Goal: Task Accomplishment & Management: Use online tool/utility

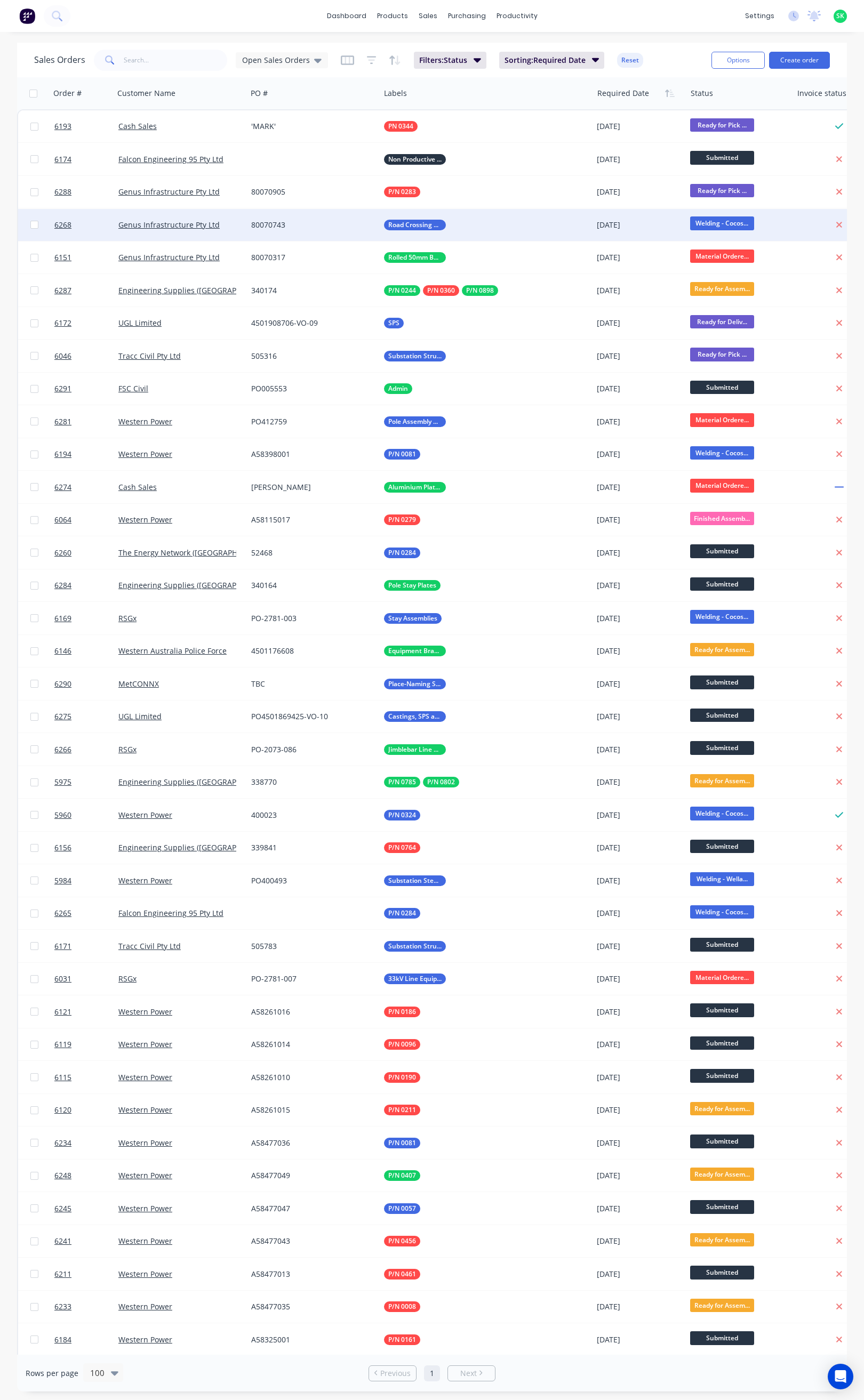
click at [237, 224] on div "Genus Infrastructure Pty Ltd" at bounding box center [181, 224] width 124 height 10
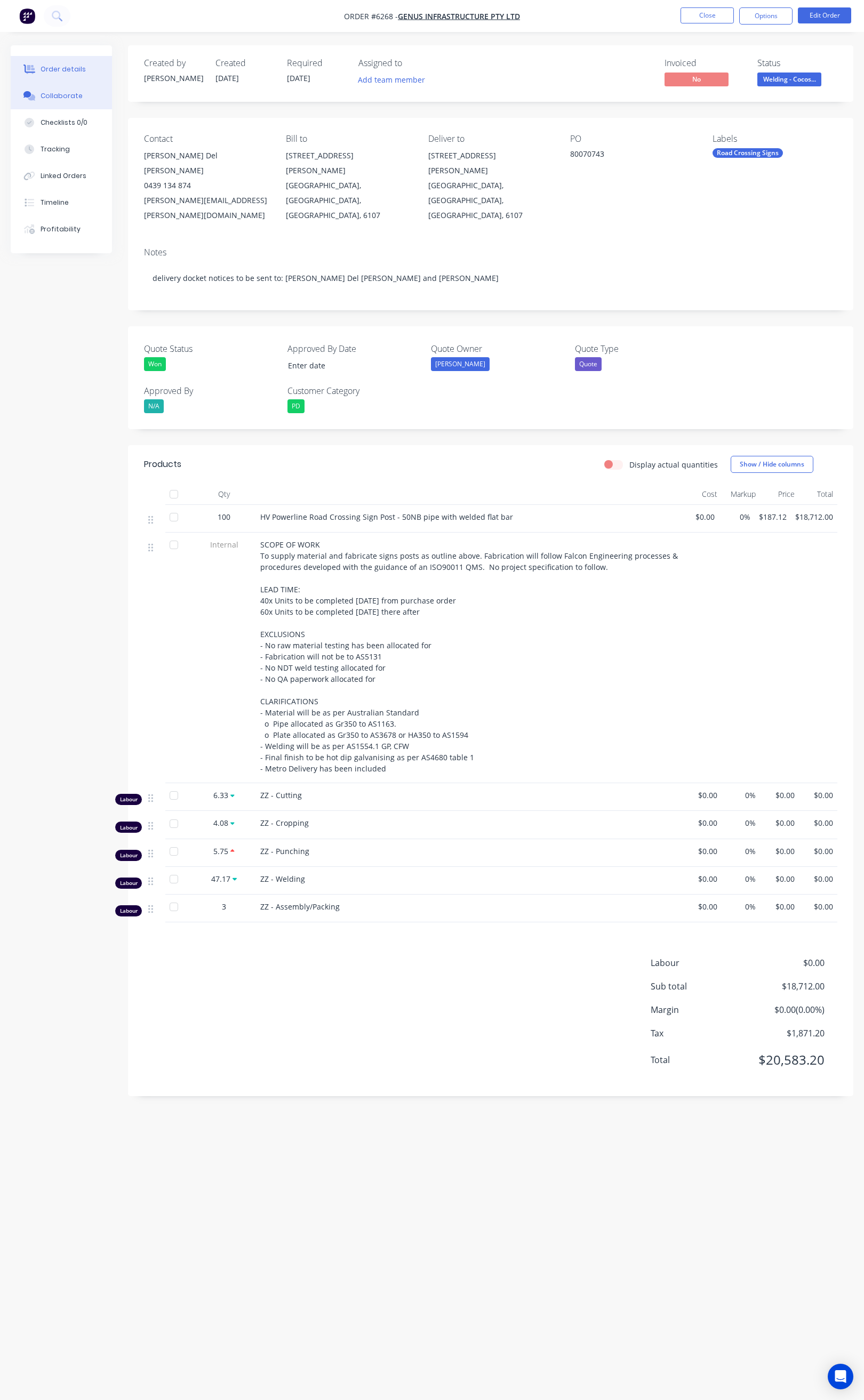
click at [89, 99] on button "Collaborate" at bounding box center [61, 95] width 102 height 27
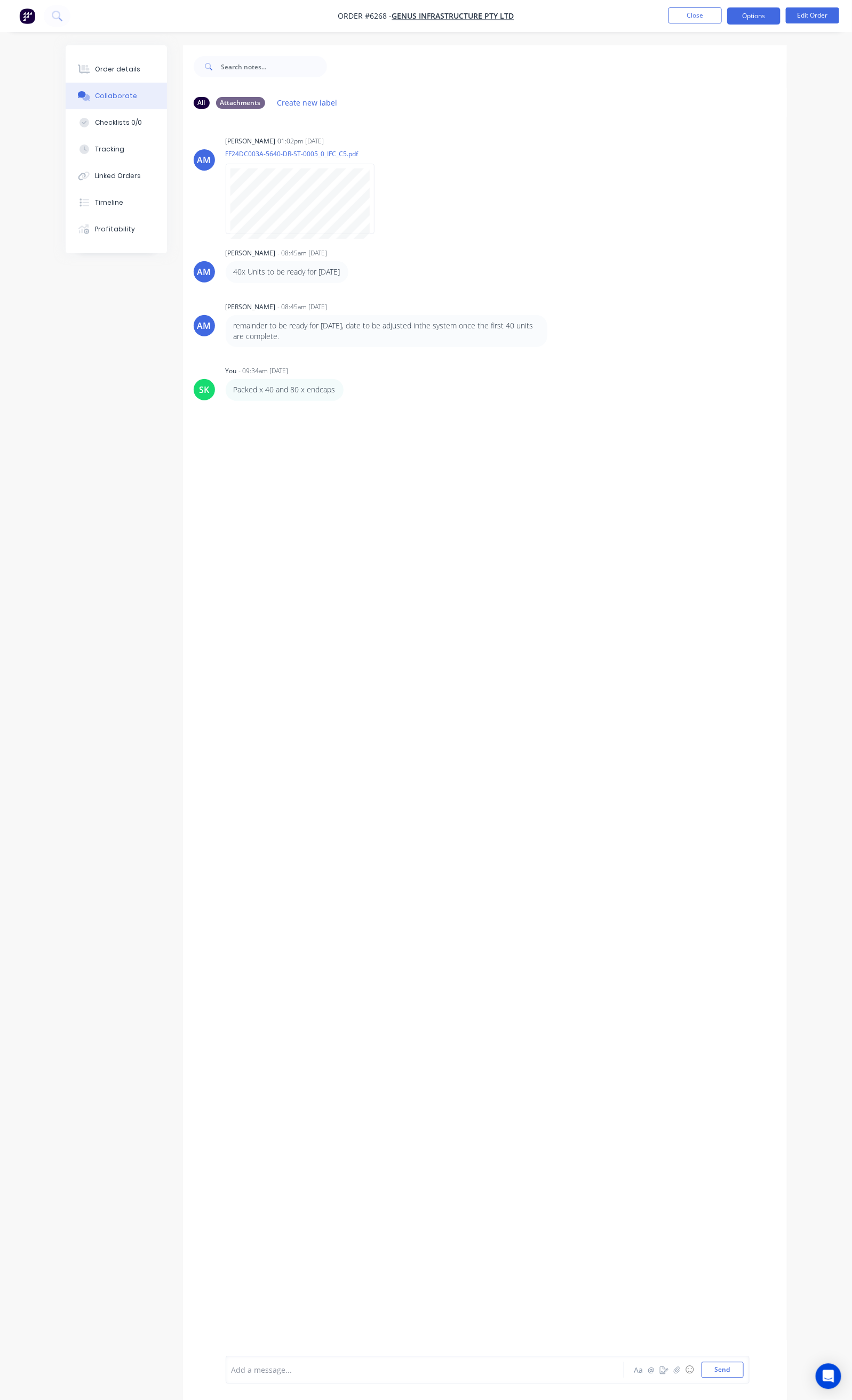
click at [750, 16] on button "Options" at bounding box center [754, 15] width 53 height 17
click at [709, 143] on div "Delivery Docket" at bounding box center [722, 150] width 98 height 15
click at [709, 123] on div "Custom" at bounding box center [722, 128] width 98 height 15
click at [708, 106] on div "Without pricing" at bounding box center [722, 107] width 98 height 15
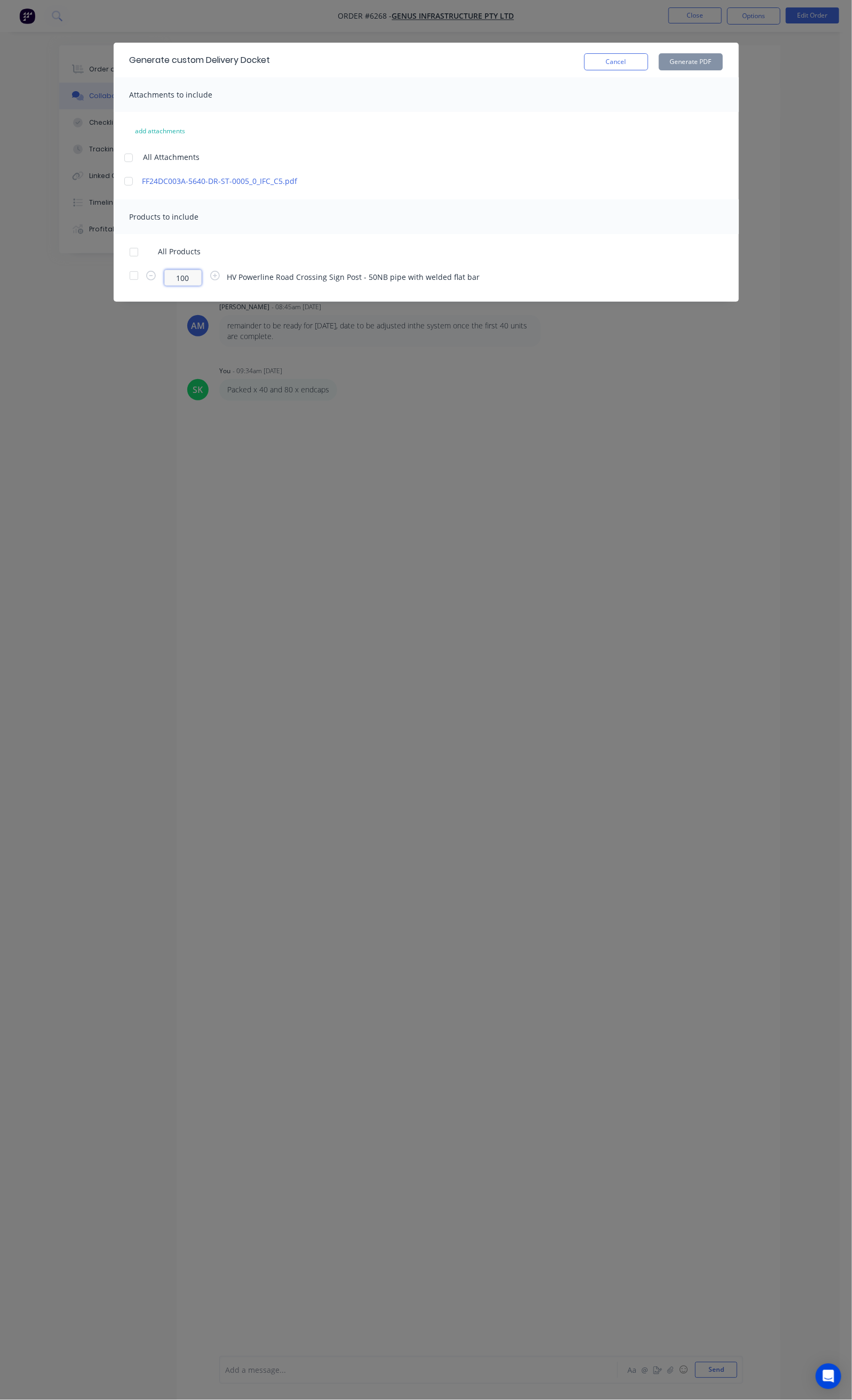
click at [165, 275] on input "100" at bounding box center [183, 277] width 37 height 16
type input "1"
click at [565, 275] on div "40 HV Powerline Road Crossing Sign Post - 50NB pipe with welded flat bar" at bounding box center [426, 277] width 593 height 16
click at [210, 273] on icon "button" at bounding box center [215, 276] width 10 height 10
drag, startPoint x: 86, startPoint y: 275, endPoint x: 47, endPoint y: 286, distance: 40.5
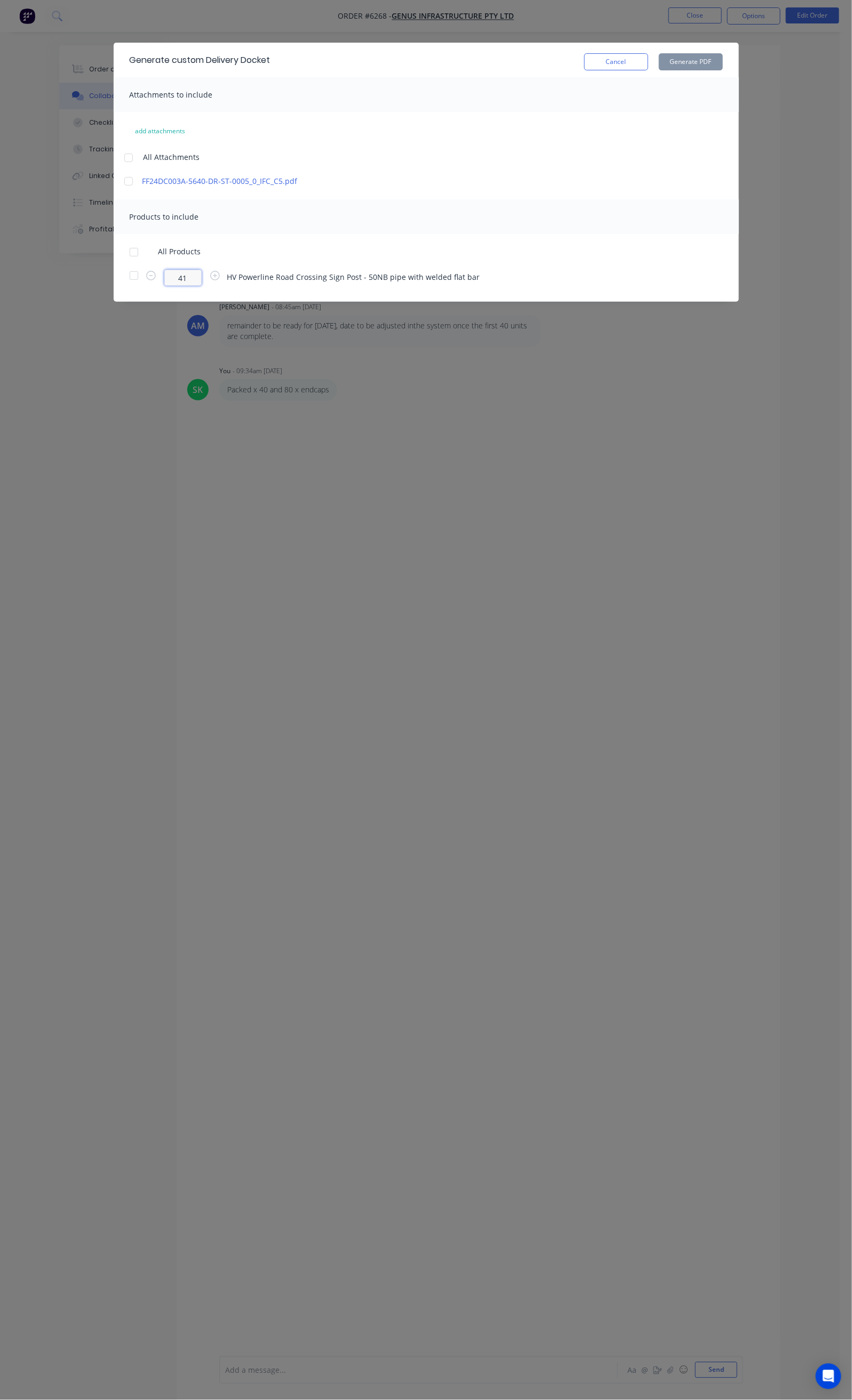
click at [158, 277] on span "41" at bounding box center [183, 277] width 50 height 16
type input "100"
click at [729, 223] on div "Products to include" at bounding box center [426, 216] width 625 height 35
click at [244, 156] on div "All Attachments" at bounding box center [426, 157] width 604 height 10
click at [186, 97] on div "Attachments to include" at bounding box center [426, 94] width 625 height 35
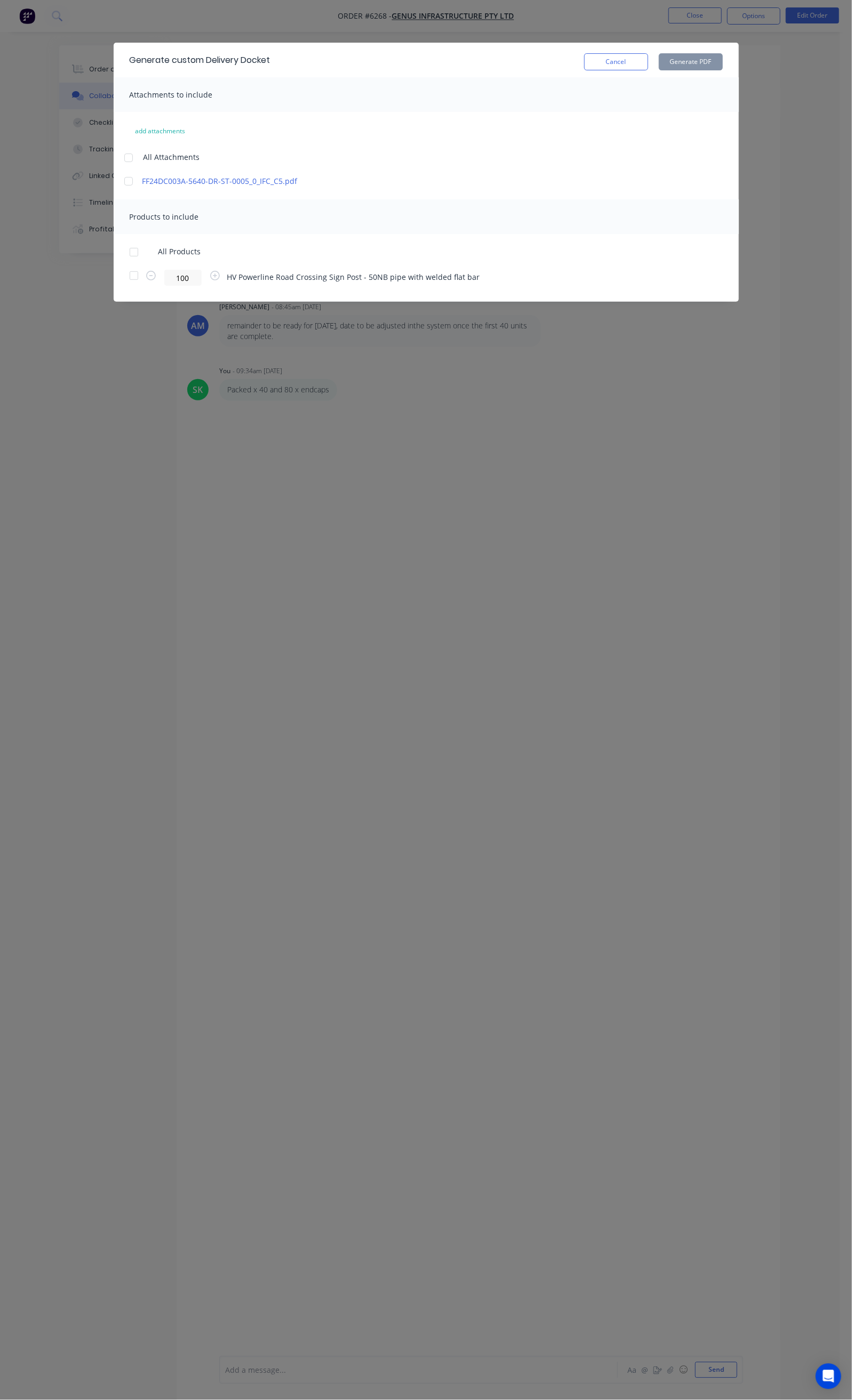
click at [158, 90] on div "Attachments to include" at bounding box center [426, 94] width 625 height 35
click at [133, 96] on div "Attachments to include" at bounding box center [426, 94] width 625 height 35
click at [648, 62] on button "Cancel" at bounding box center [616, 61] width 64 height 17
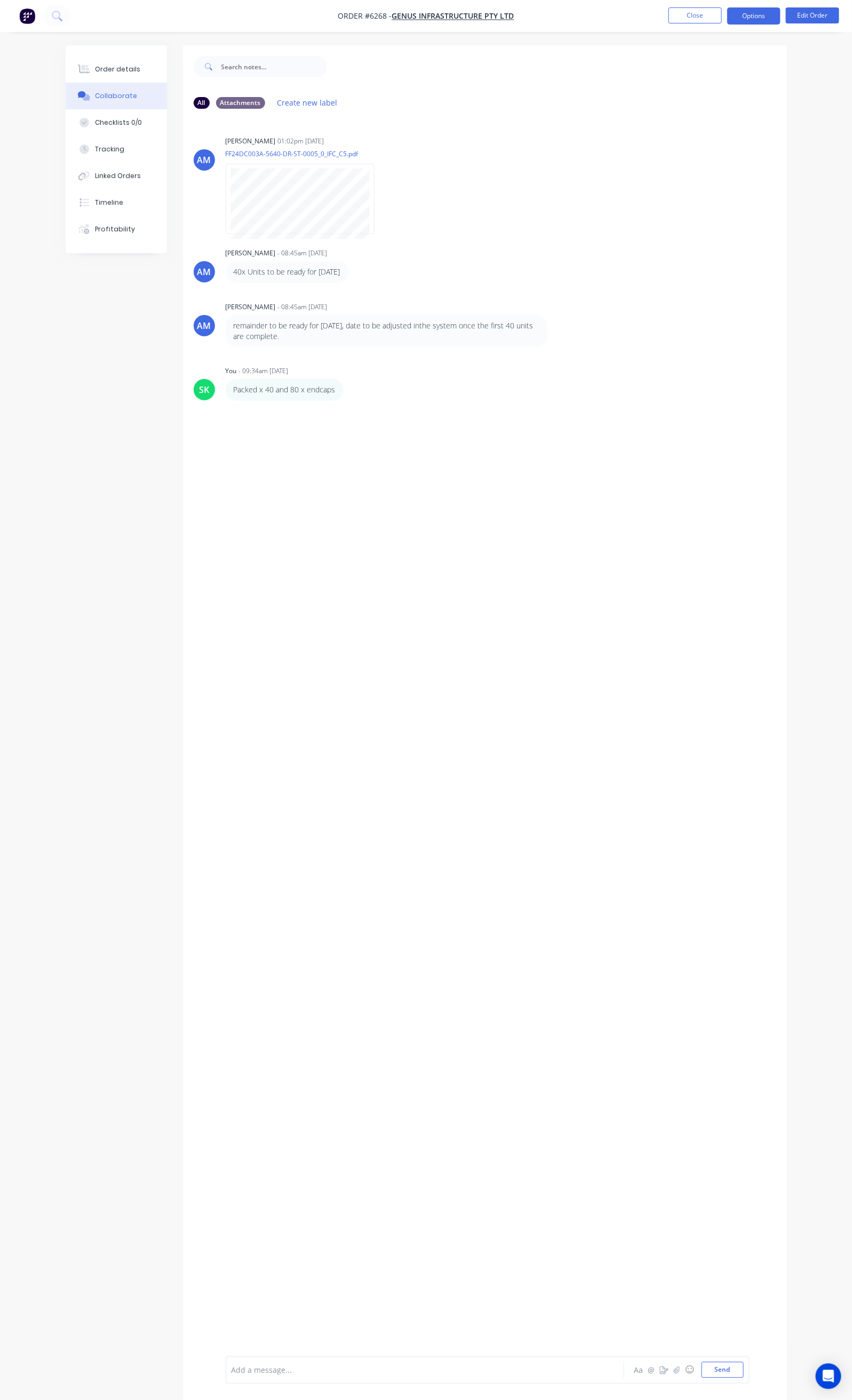
click at [746, 18] on button "Options" at bounding box center [754, 15] width 53 height 17
click at [716, 143] on div "Delivery Docket" at bounding box center [722, 150] width 98 height 15
click at [703, 131] on div "Custom" at bounding box center [722, 128] width 98 height 15
click at [708, 111] on div "Without pricing" at bounding box center [722, 107] width 98 height 15
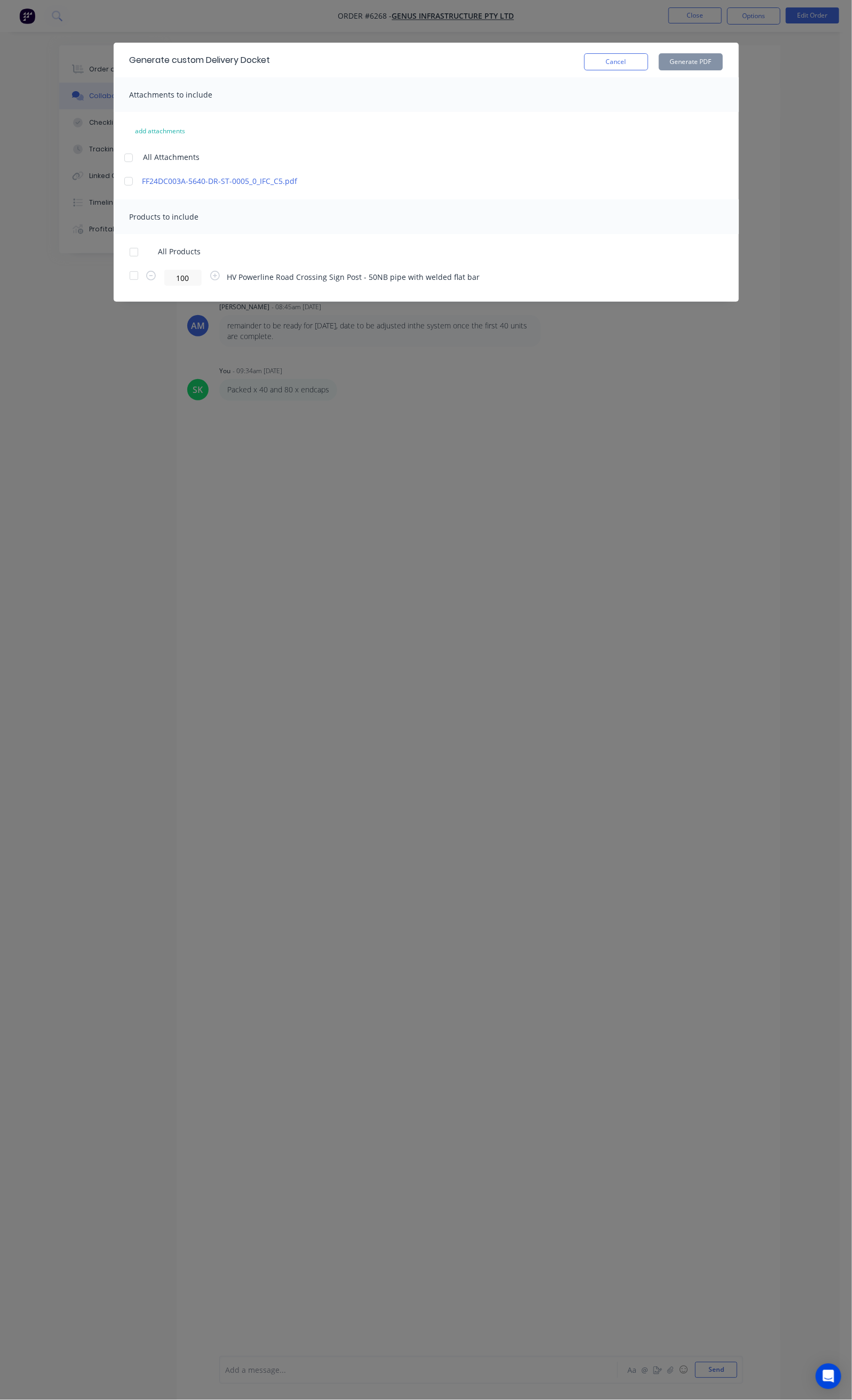
drag, startPoint x: 177, startPoint y: 278, endPoint x: 185, endPoint y: 278, distance: 8.0
click at [228, 278] on span "HV Powerline Road Crossing Sign Post - 50NB pipe with welded flat bar" at bounding box center [353, 277] width 253 height 11
click at [426, 256] on div "All Products" at bounding box center [426, 252] width 593 height 10
click at [648, 62] on button "Cancel" at bounding box center [616, 61] width 64 height 17
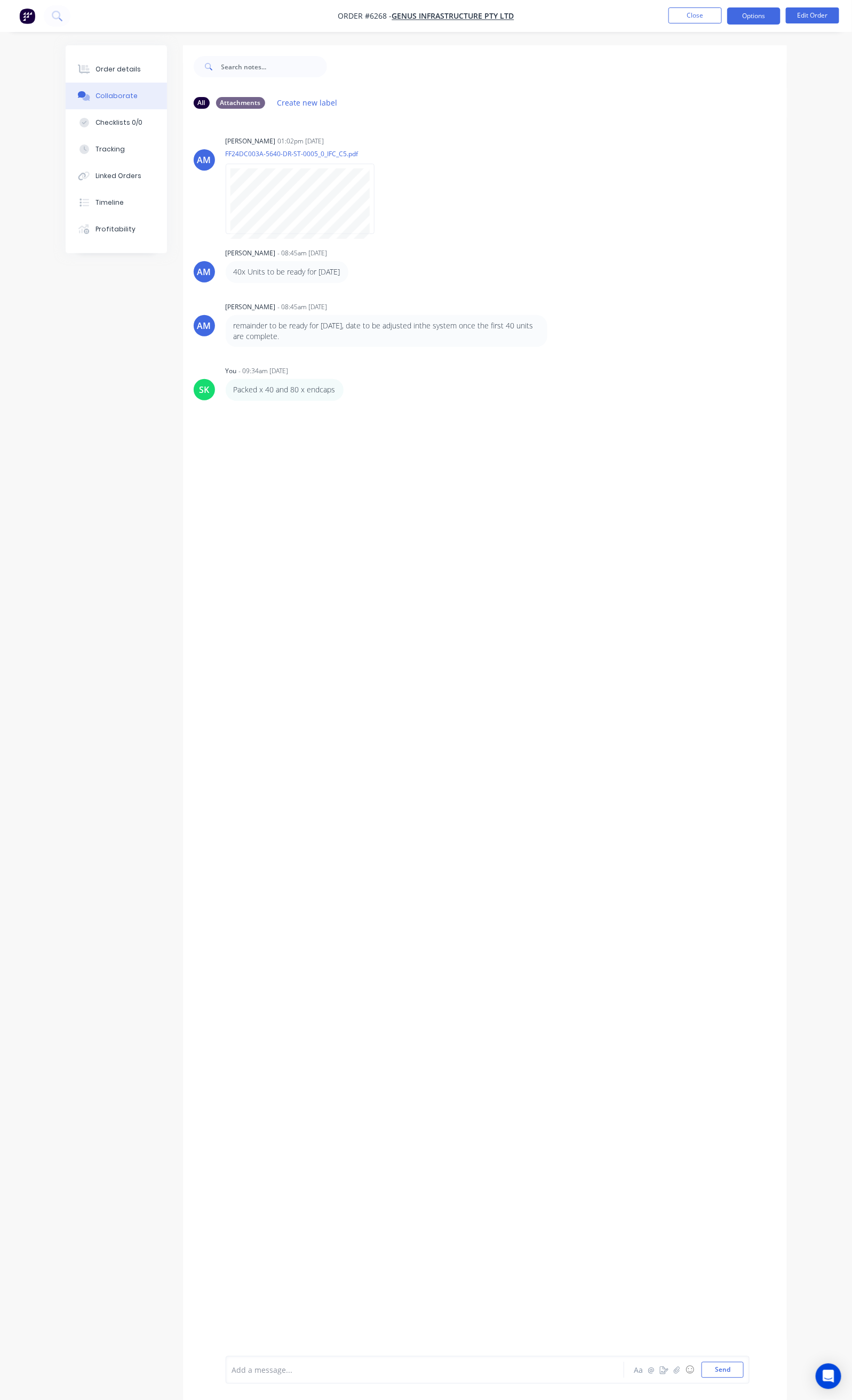
click at [750, 23] on button "Options" at bounding box center [754, 15] width 53 height 17
click at [719, 102] on div "Order Confirmation" at bounding box center [722, 107] width 98 height 15
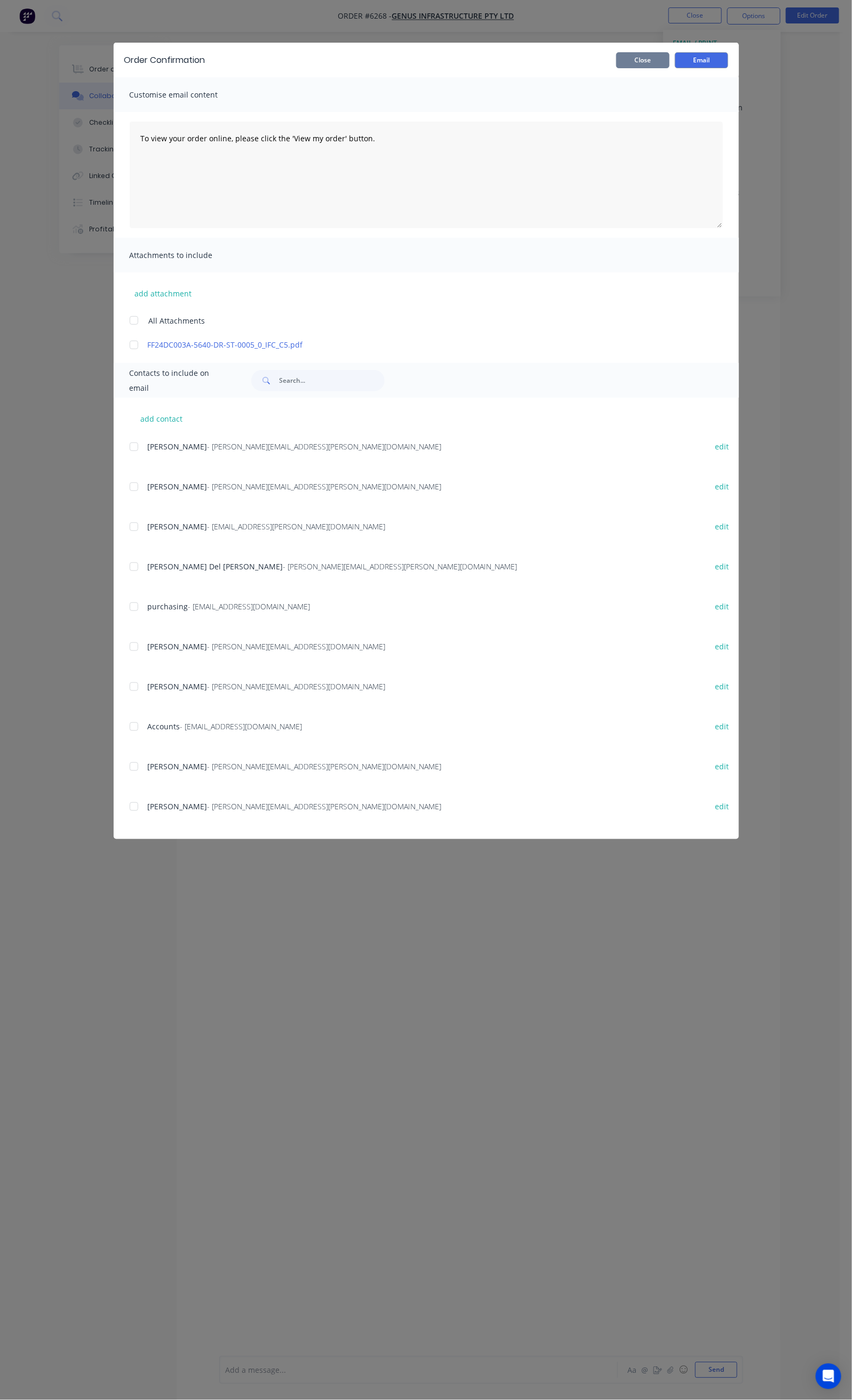
click at [670, 63] on button "Close" at bounding box center [643, 60] width 53 height 16
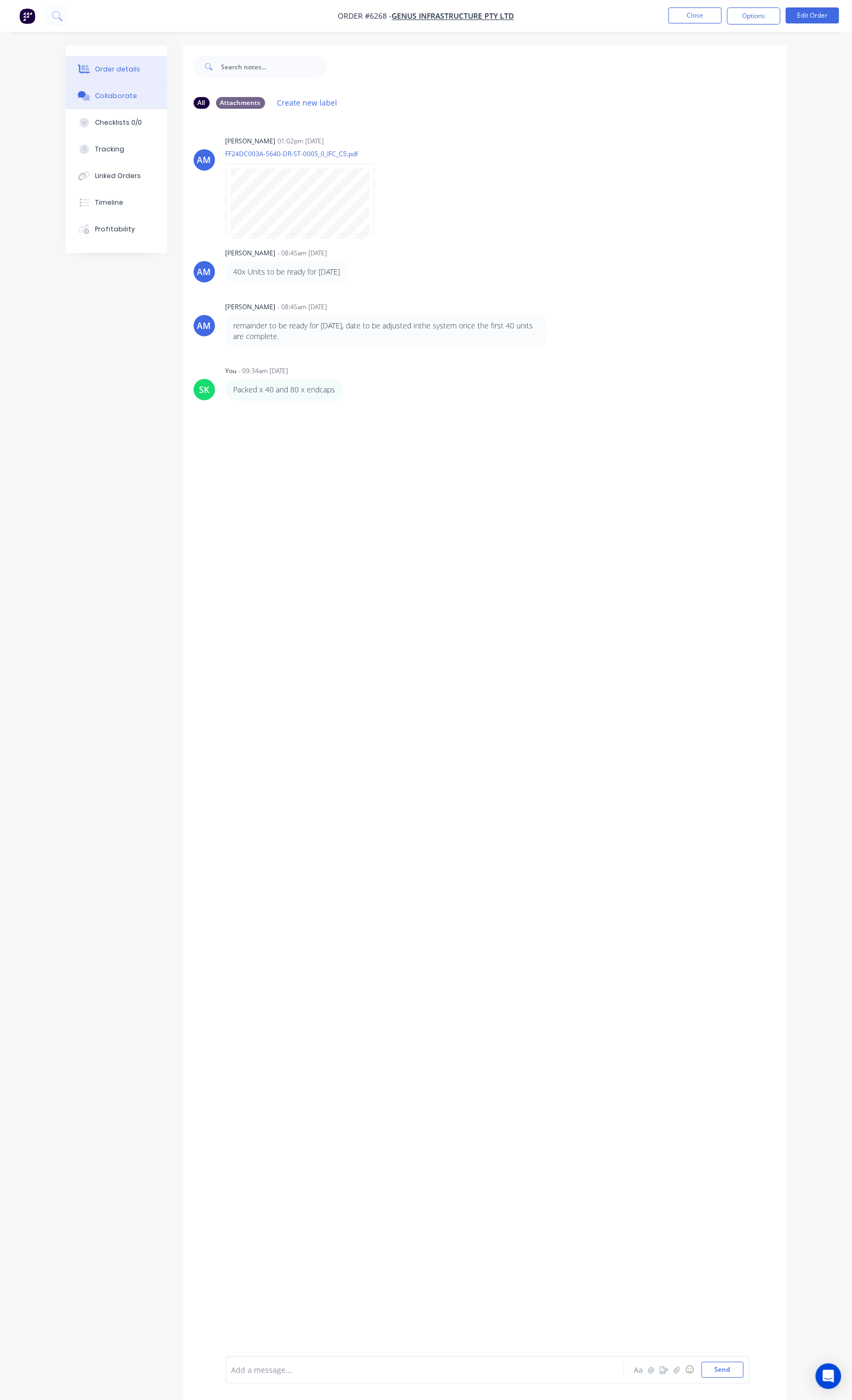
click at [95, 65] on div "Order details" at bounding box center [118, 69] width 45 height 10
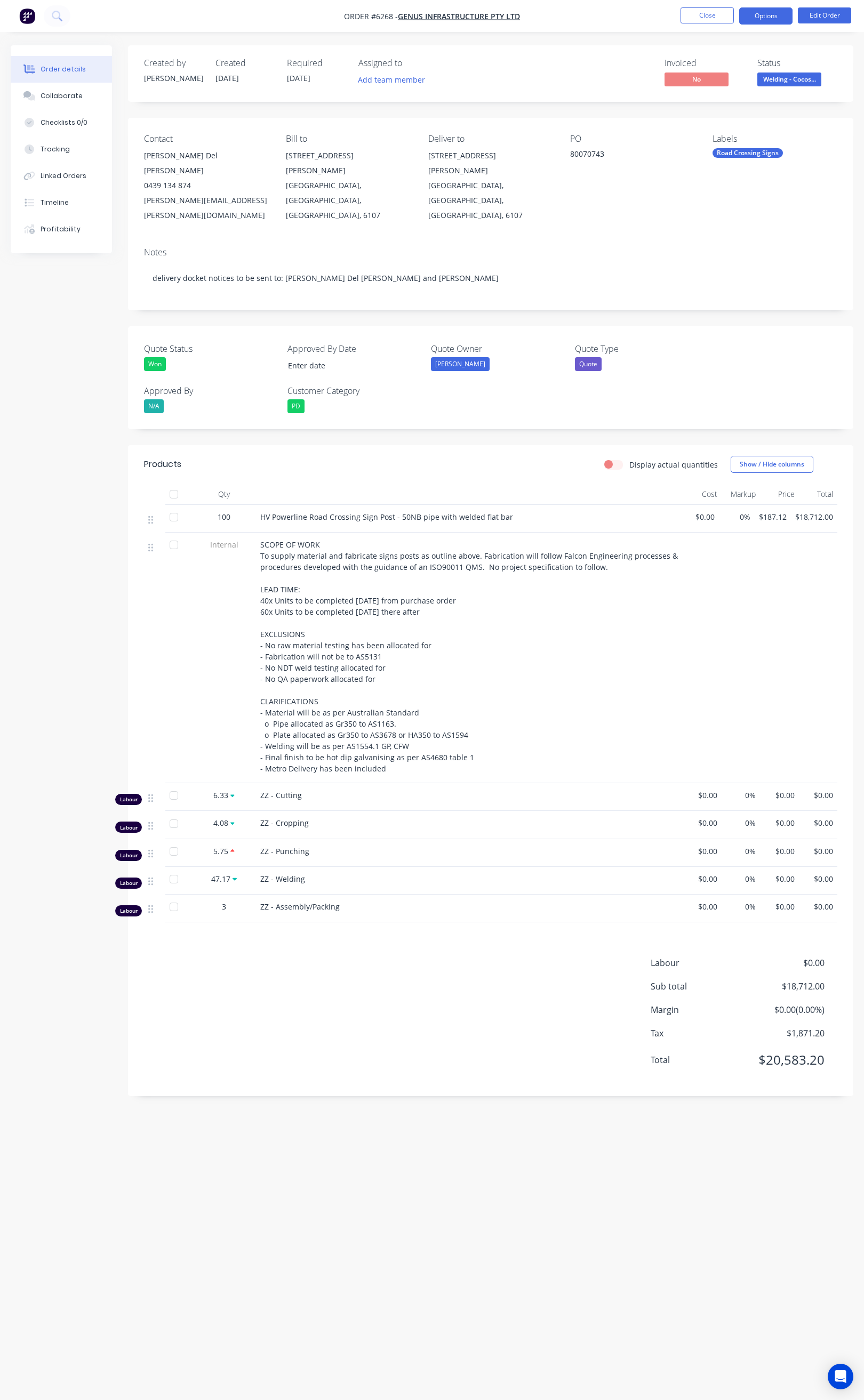
click at [769, 11] on button "Options" at bounding box center [766, 15] width 53 height 17
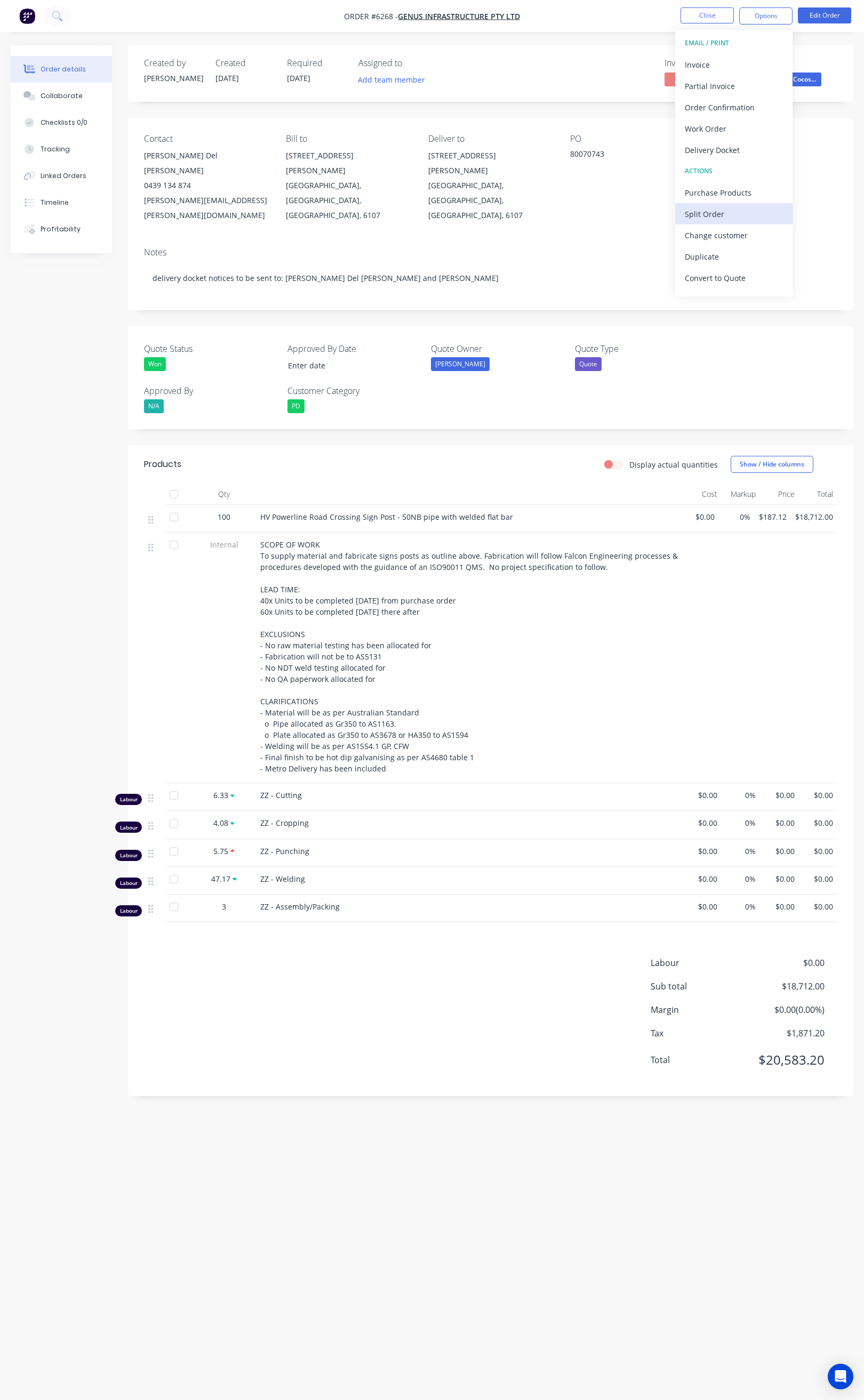
click at [726, 213] on div "Split Order" at bounding box center [734, 214] width 98 height 15
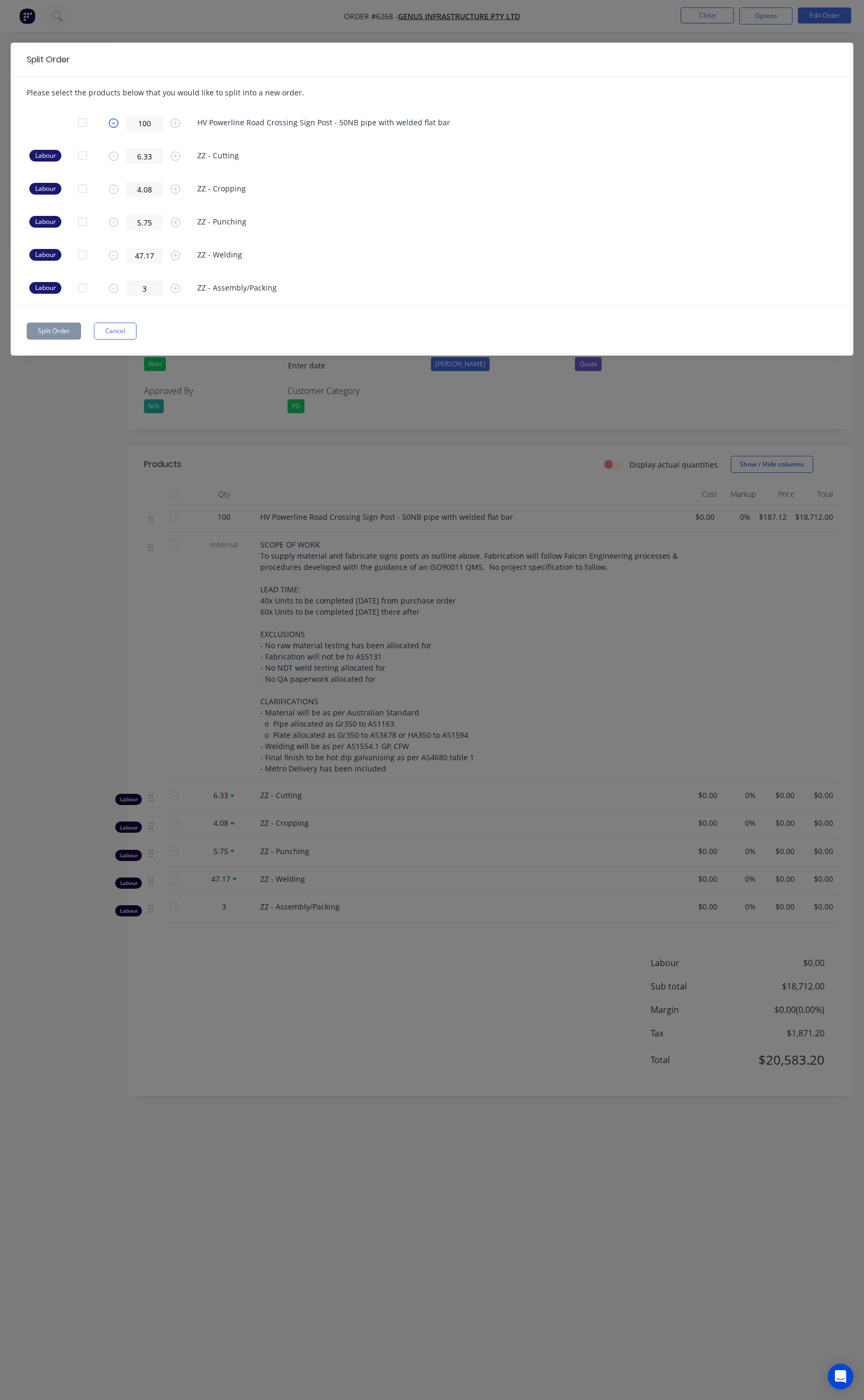
click at [115, 120] on icon "button" at bounding box center [114, 123] width 10 height 10
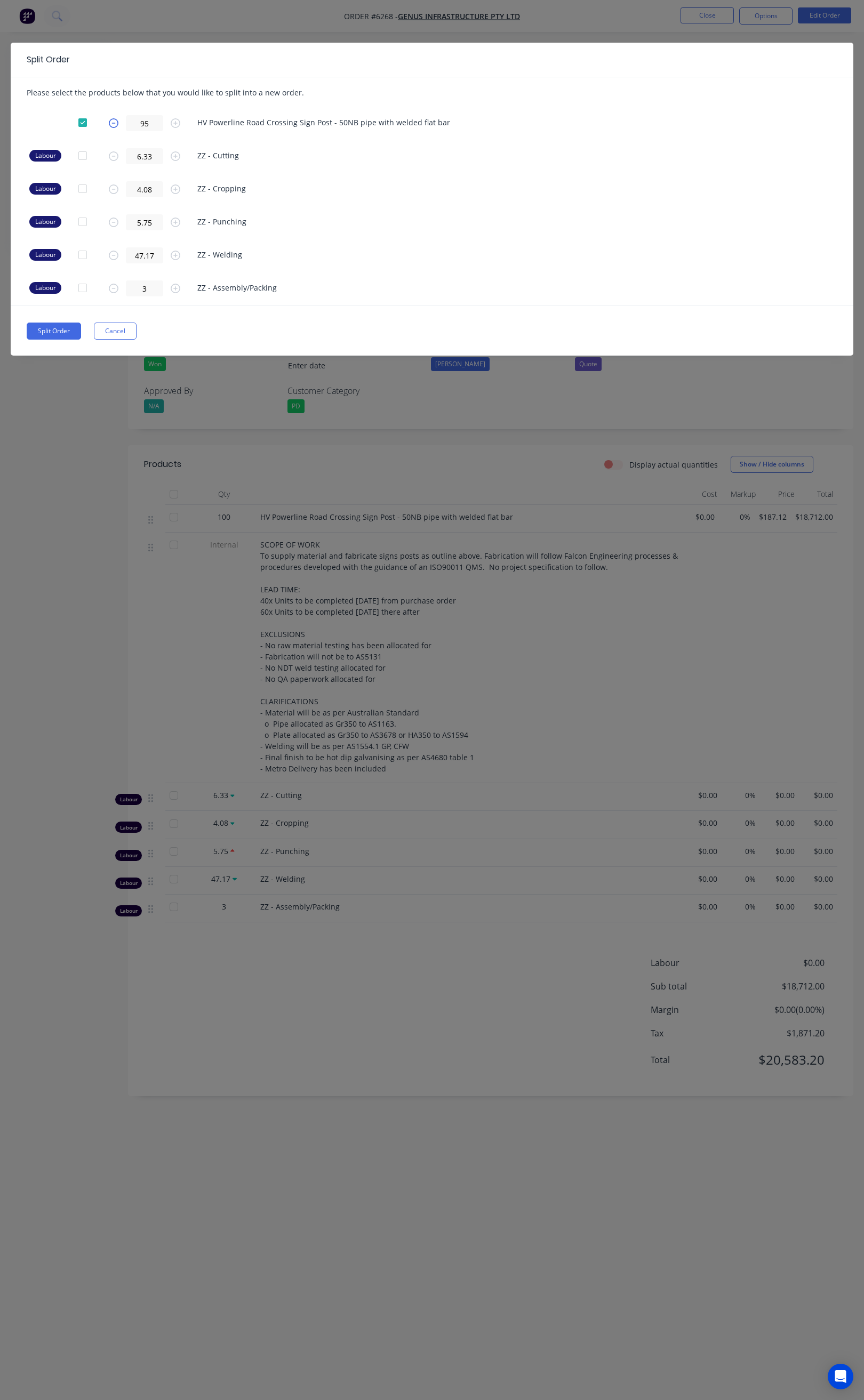
click at [115, 120] on icon "button" at bounding box center [114, 123] width 10 height 10
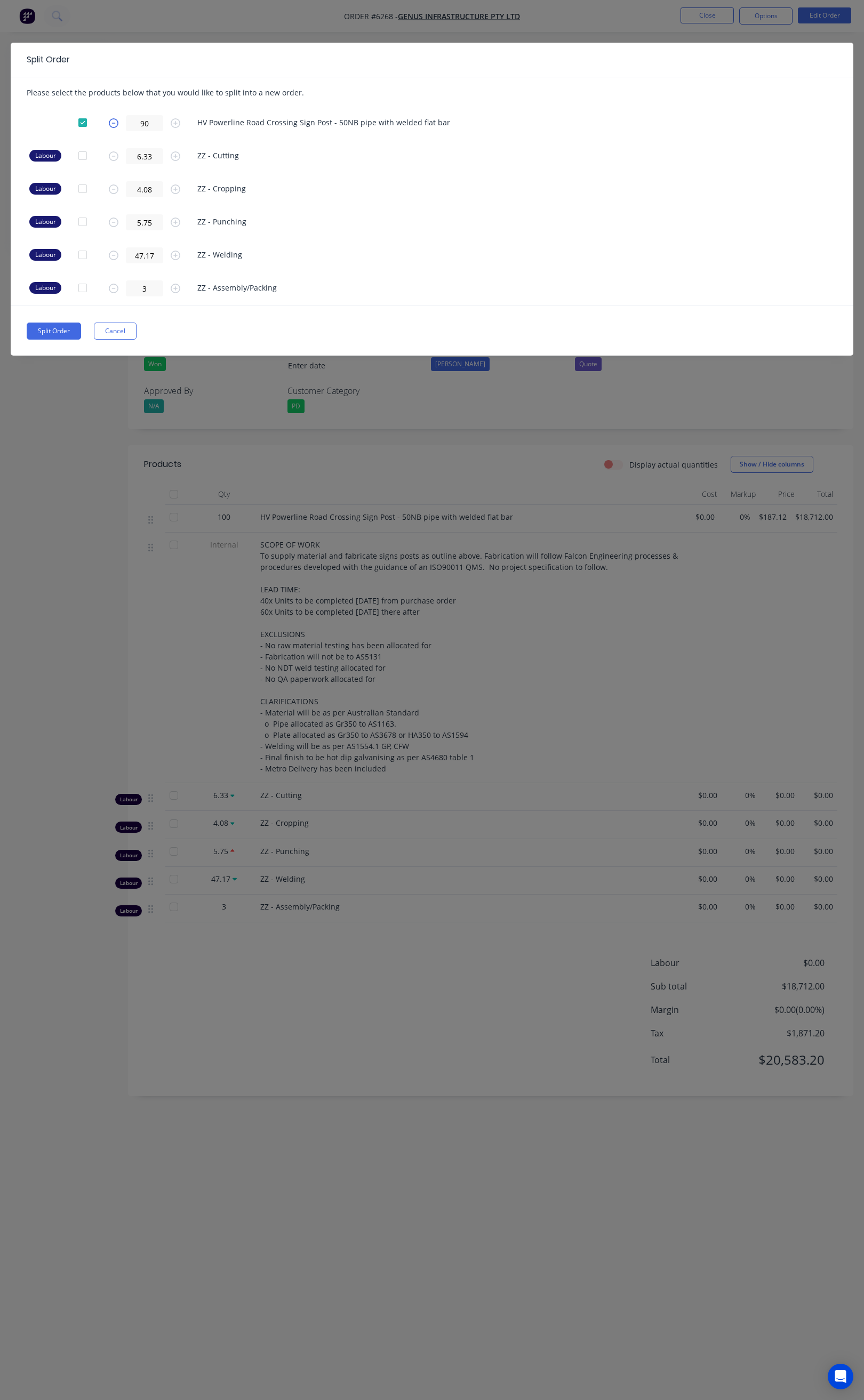
click at [115, 120] on icon "button" at bounding box center [114, 123] width 10 height 10
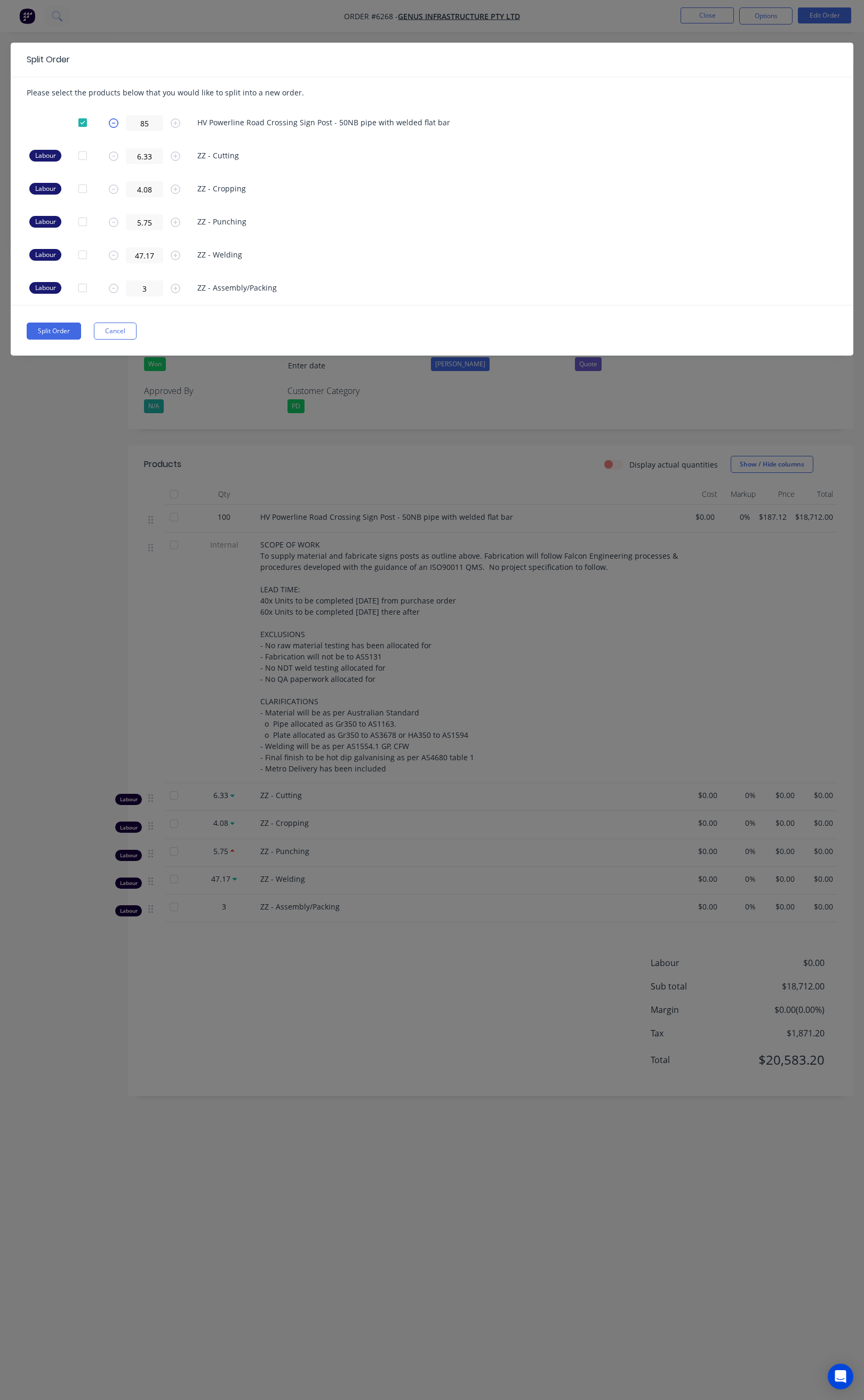
click at [115, 120] on icon "button" at bounding box center [114, 123] width 10 height 10
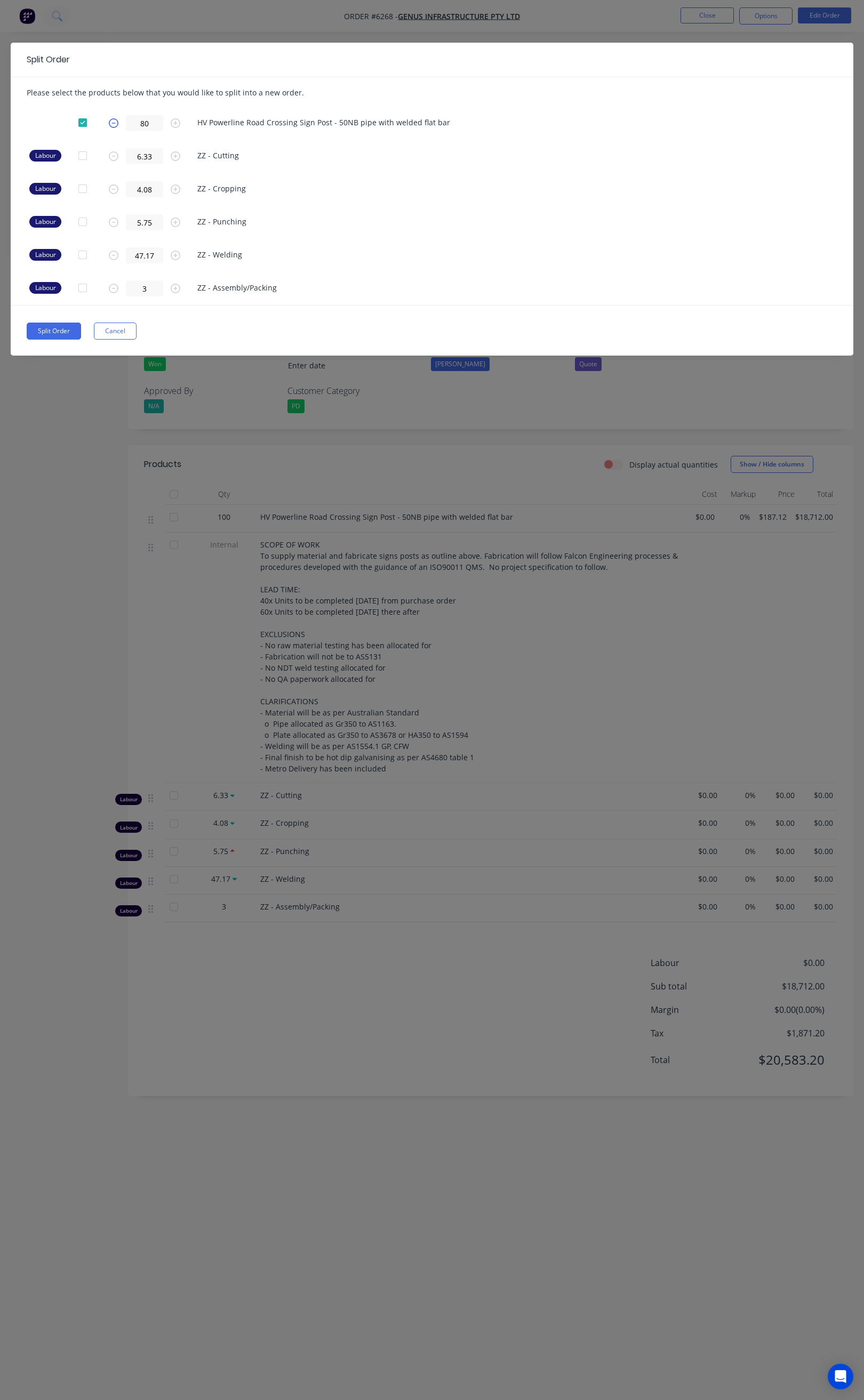
click at [115, 120] on icon "button" at bounding box center [114, 123] width 10 height 10
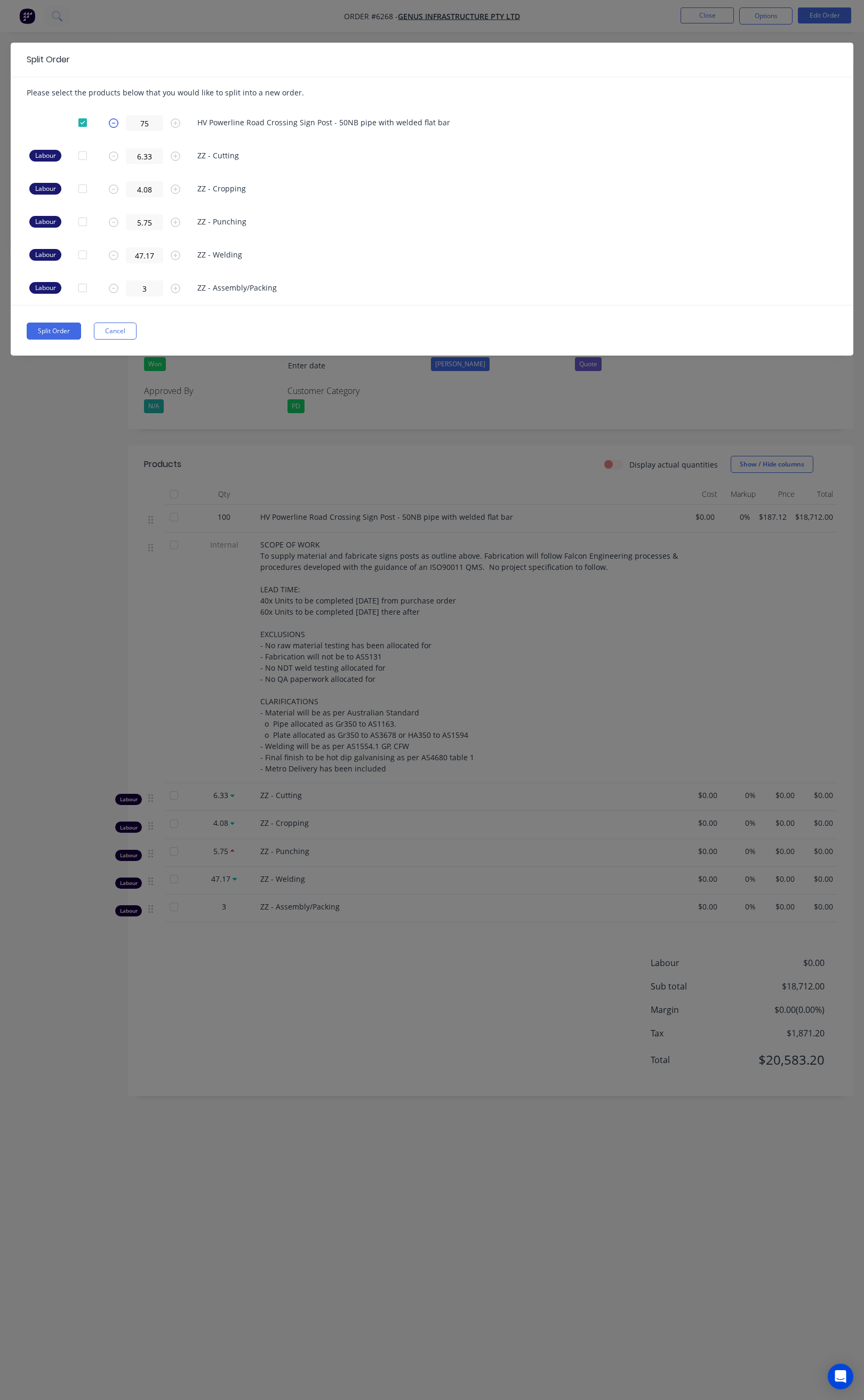
click at [115, 120] on icon "button" at bounding box center [114, 123] width 10 height 10
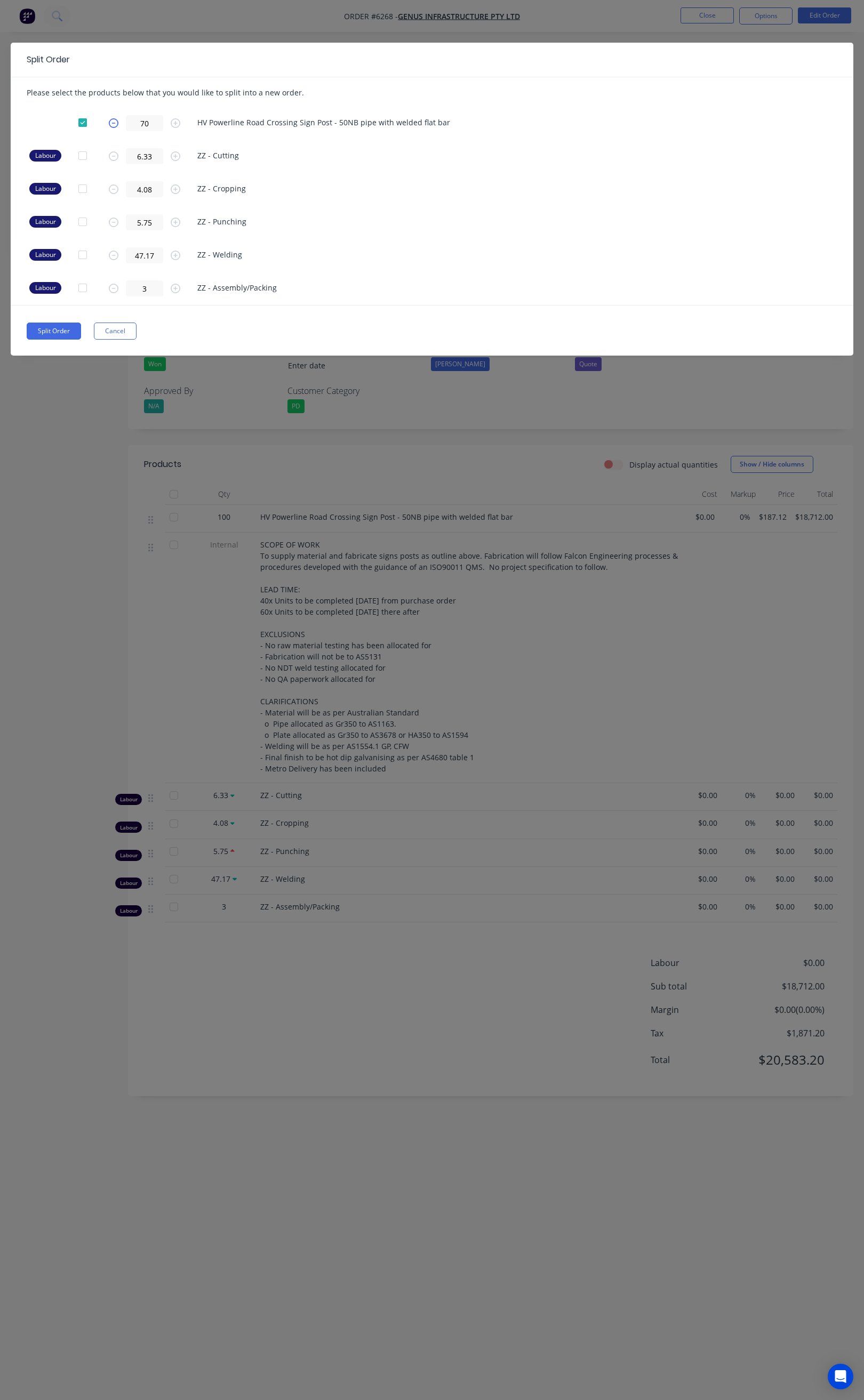
click at [115, 120] on icon "button" at bounding box center [114, 123] width 10 height 10
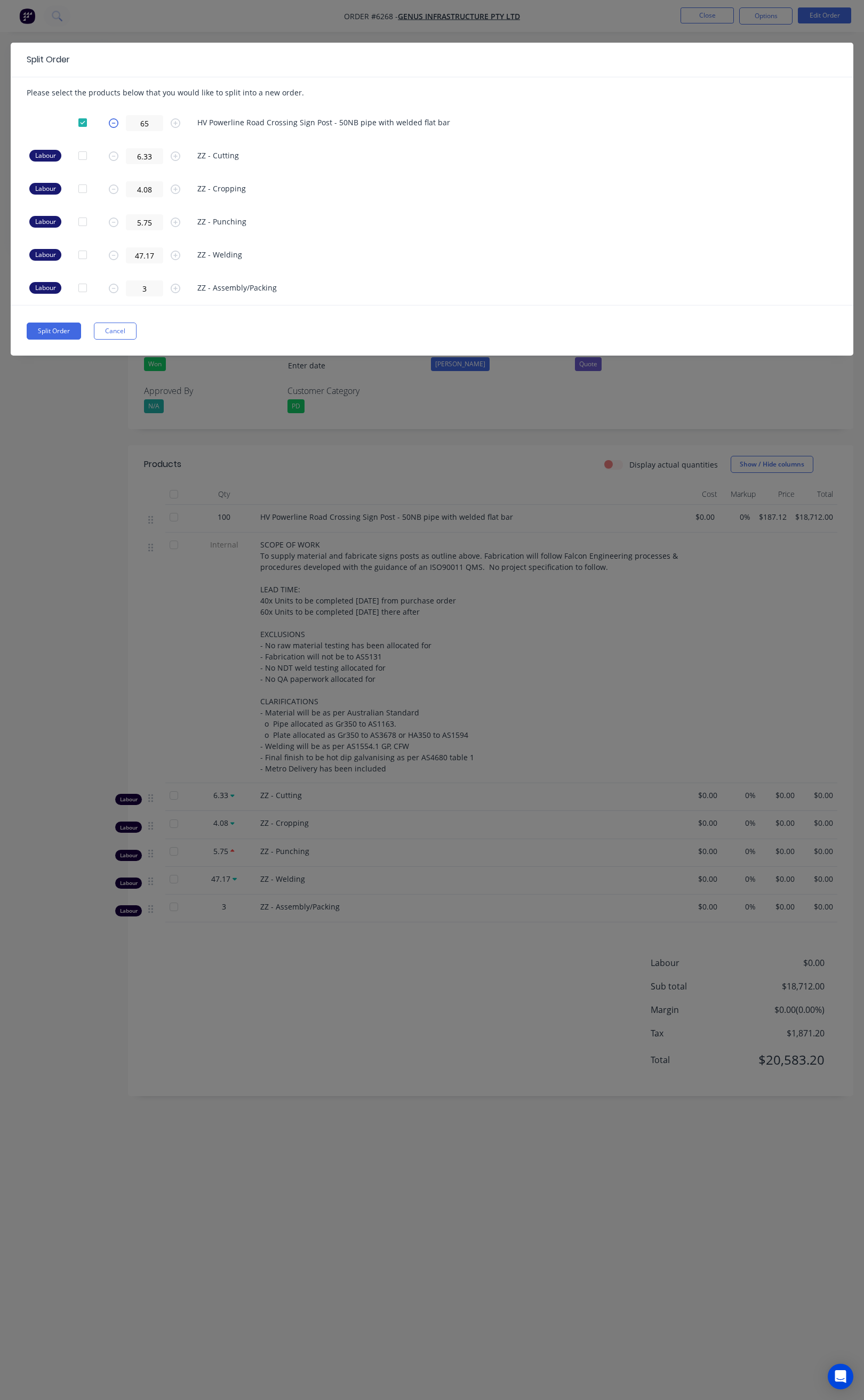
click at [115, 120] on icon "button" at bounding box center [114, 123] width 10 height 10
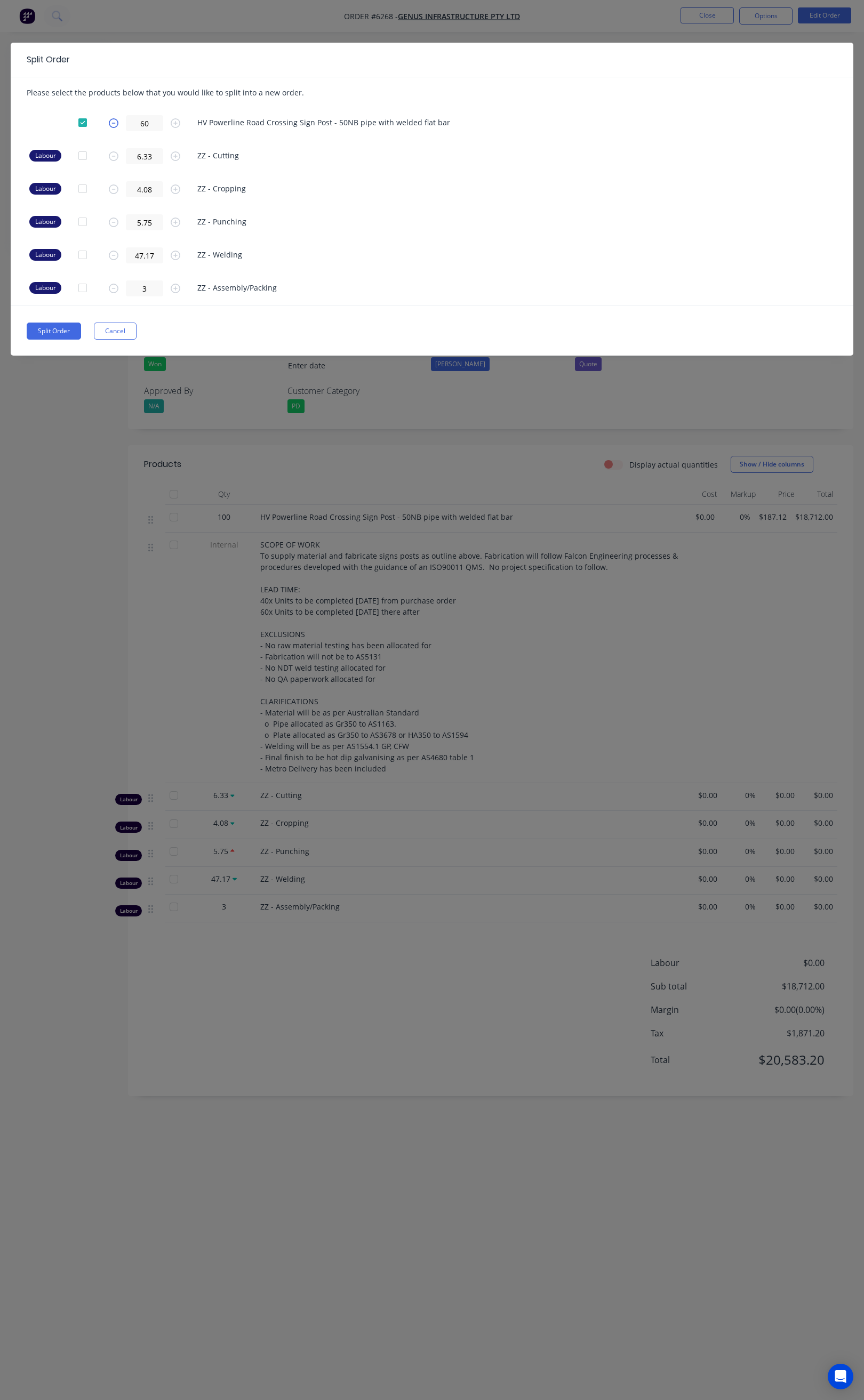
click at [115, 120] on icon "button" at bounding box center [114, 123] width 10 height 10
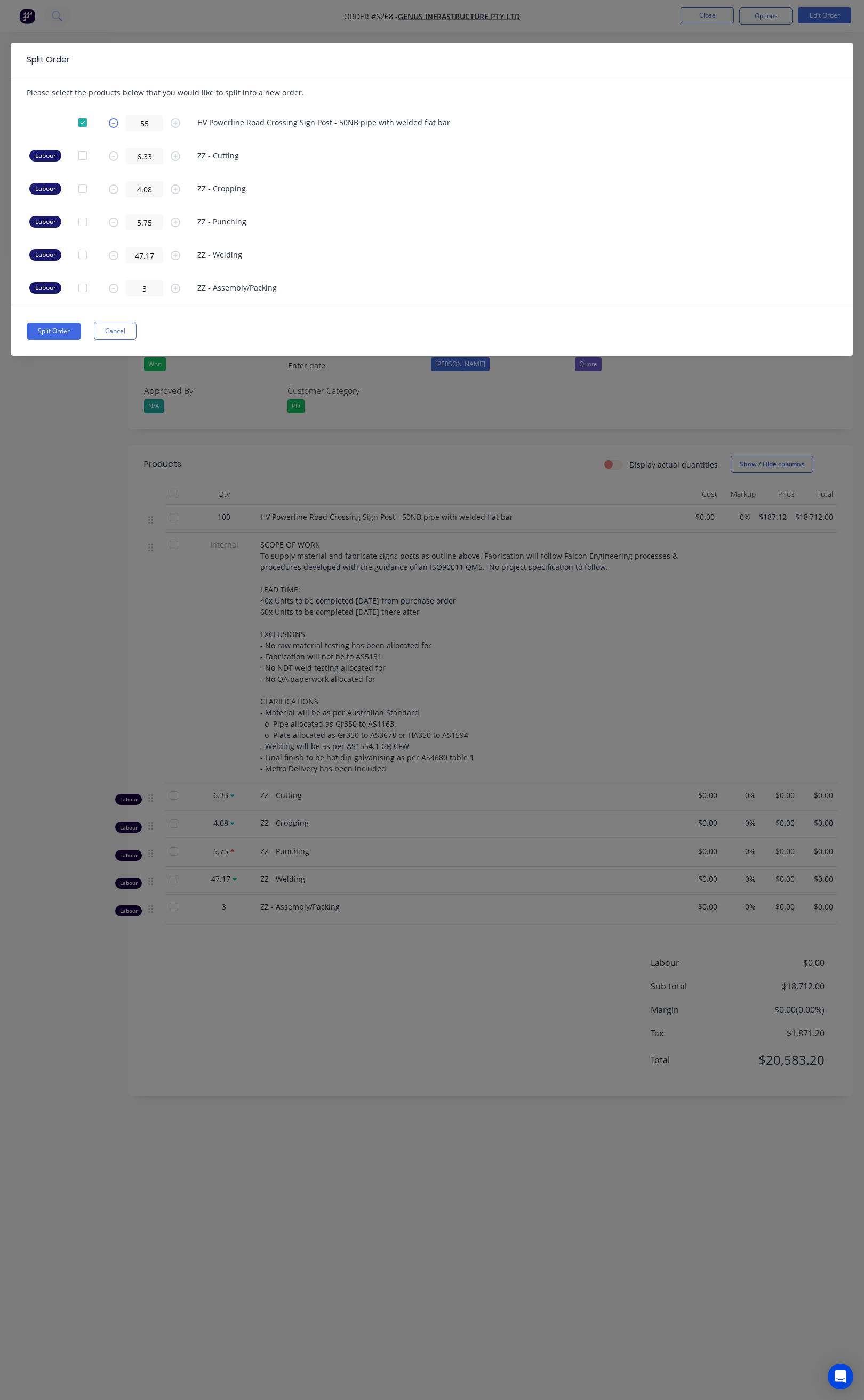
click at [115, 120] on icon "button" at bounding box center [114, 123] width 10 height 10
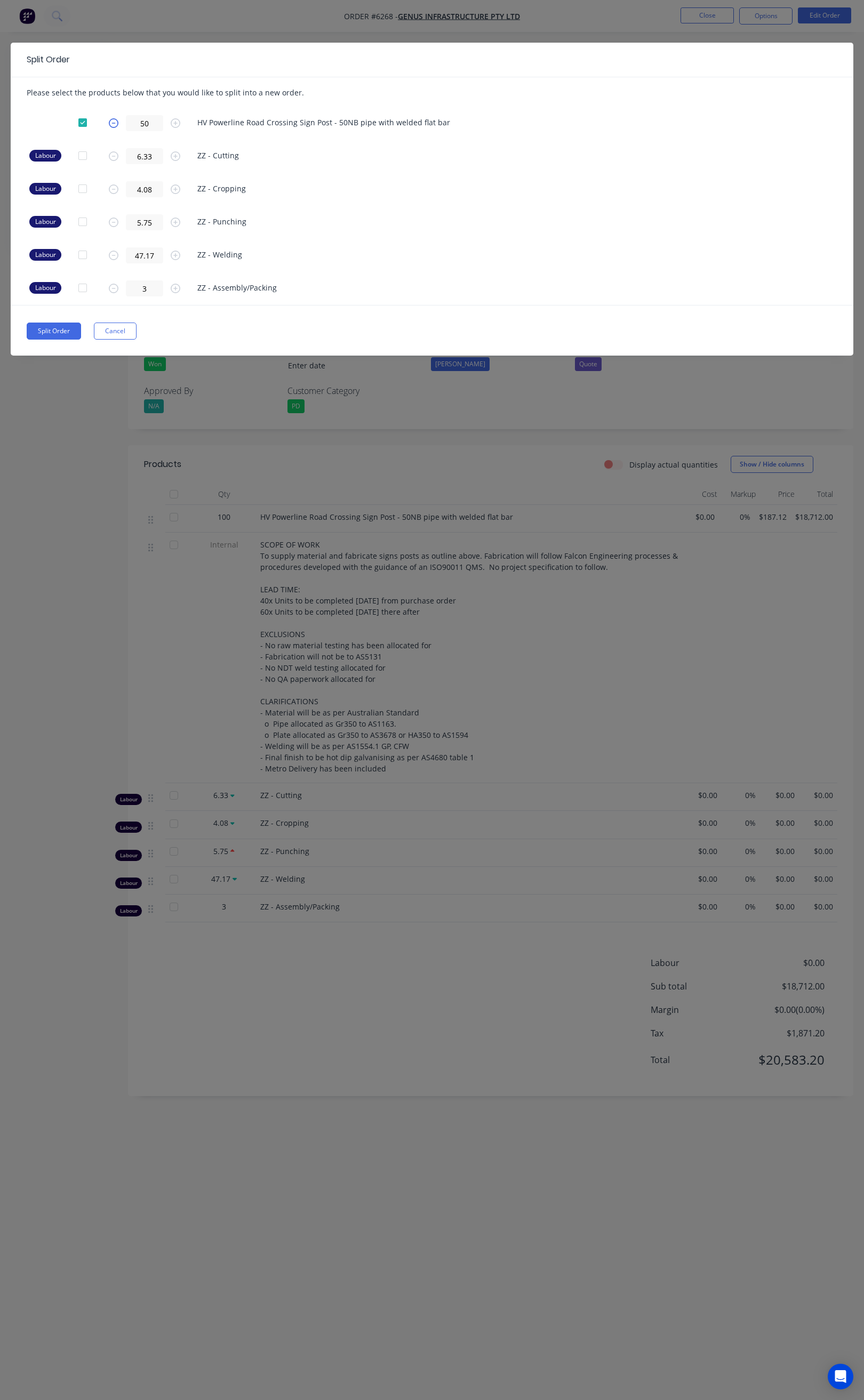
click at [115, 120] on icon "button" at bounding box center [114, 123] width 10 height 10
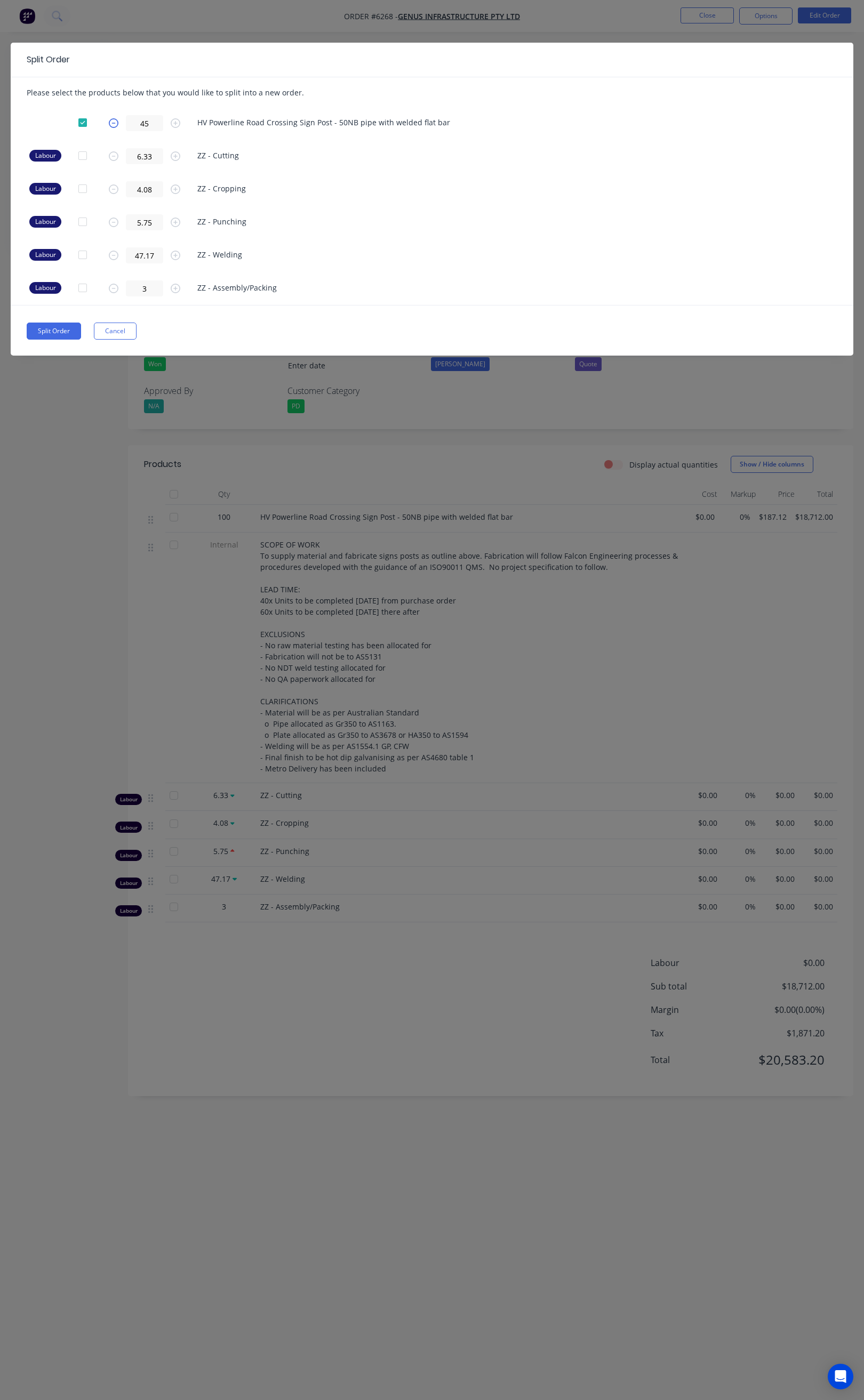
click at [115, 120] on icon "button" at bounding box center [114, 123] width 10 height 10
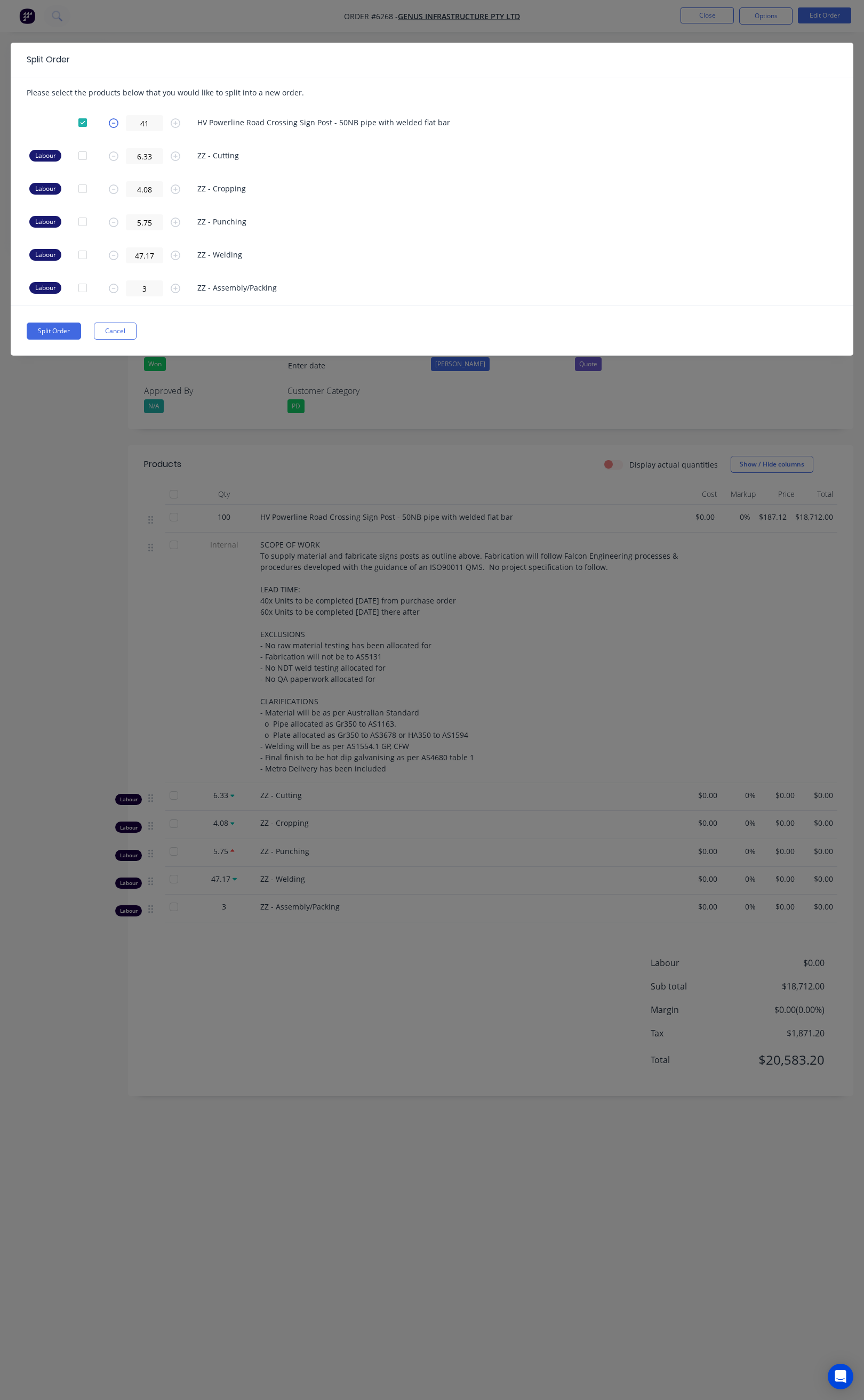
type input "40"
click at [84, 120] on div at bounding box center [82, 123] width 21 height 21
click at [542, 432] on div "Split Order Please select the products below that you would like to split into …" at bounding box center [432, 700] width 864 height 1400
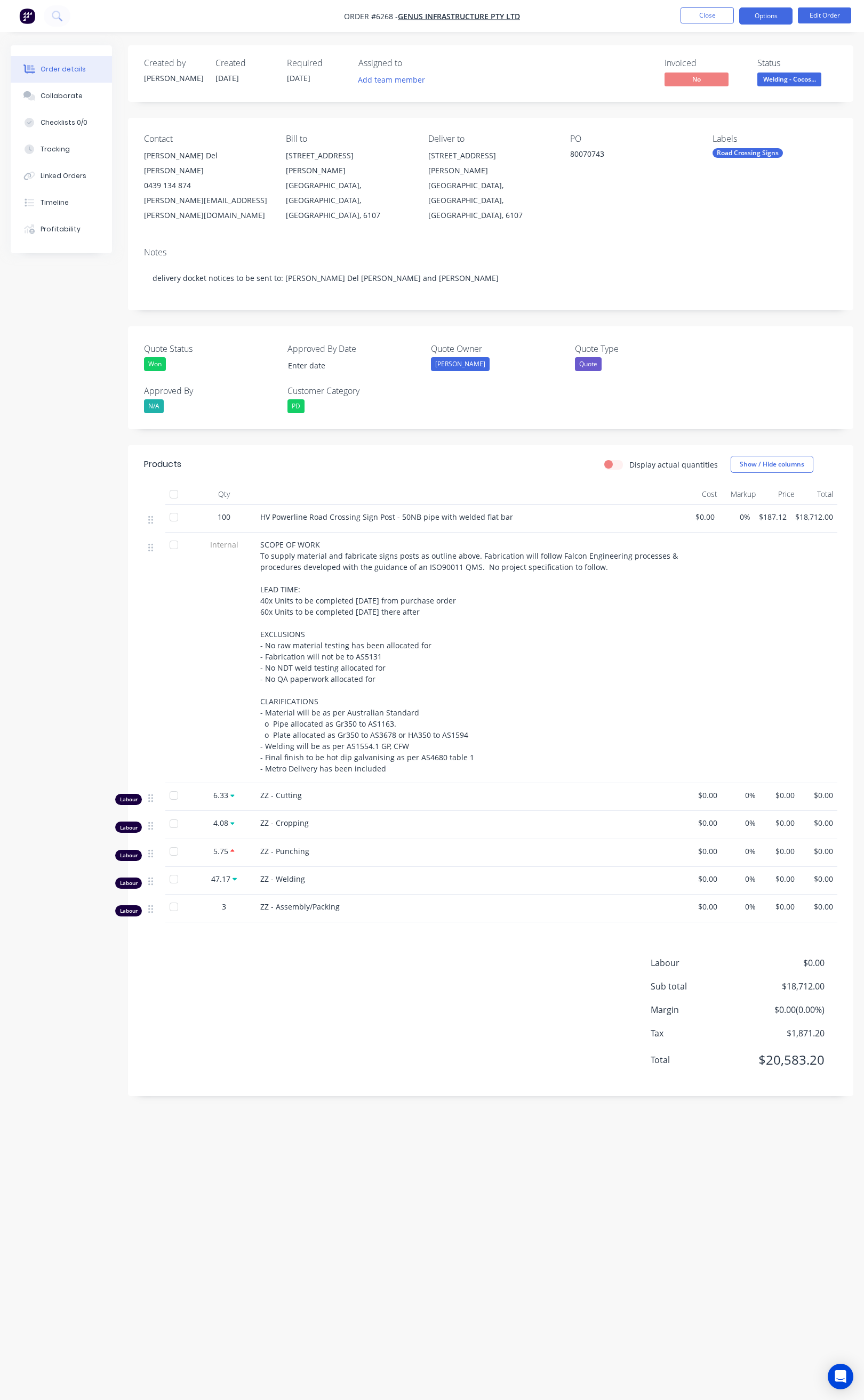
click at [775, 16] on button "Options" at bounding box center [766, 15] width 53 height 17
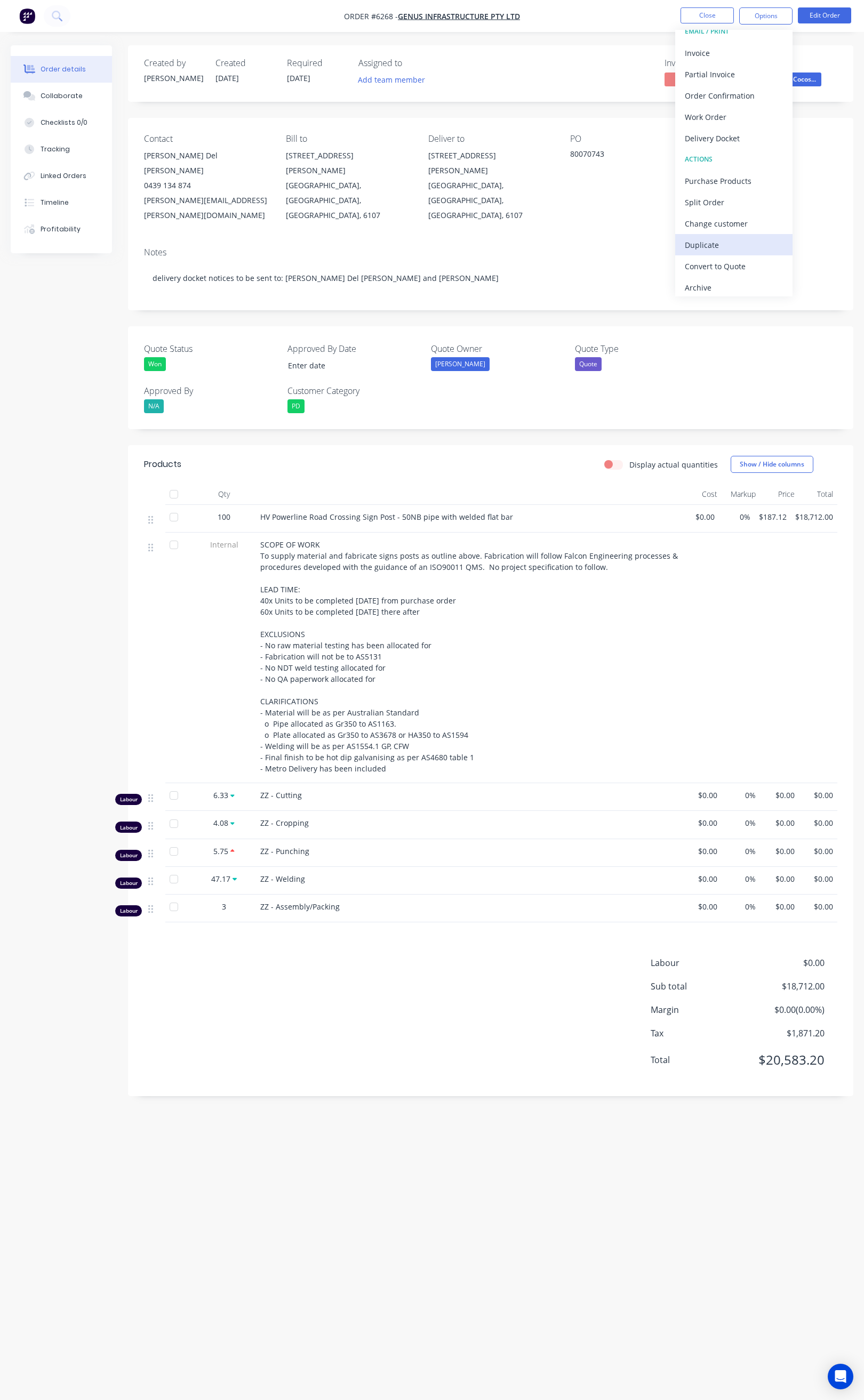
scroll to position [16, 0]
click at [743, 194] on div "Split Order" at bounding box center [734, 198] width 98 height 15
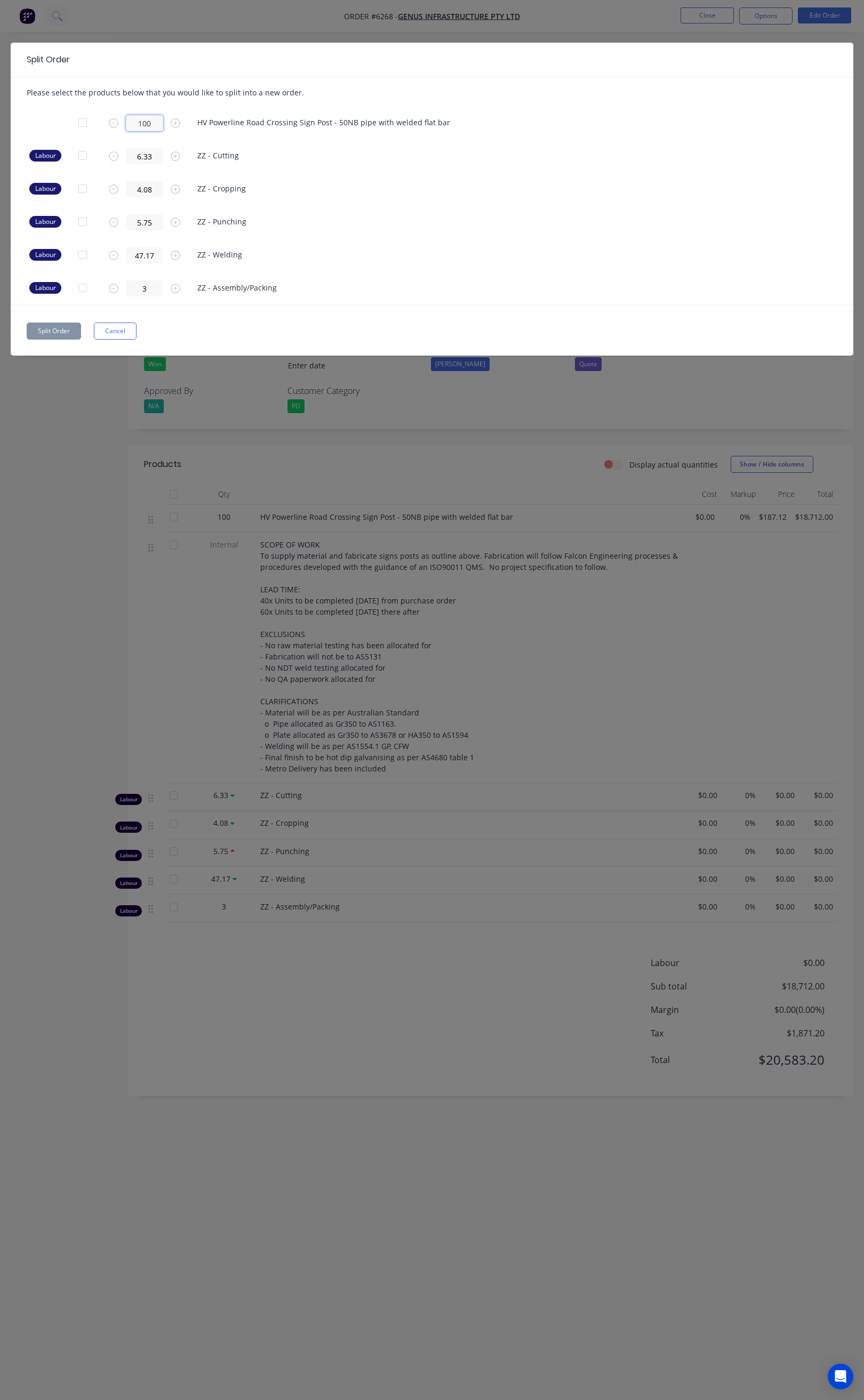
drag, startPoint x: 150, startPoint y: 122, endPoint x: 162, endPoint y: 131, distance: 15.0
click at [152, 125] on input "100" at bounding box center [144, 123] width 37 height 16
type input "1"
type input "N"
click at [529, 244] on div "Labour 47.17 ZZ - Welding" at bounding box center [432, 255] width 811 height 33
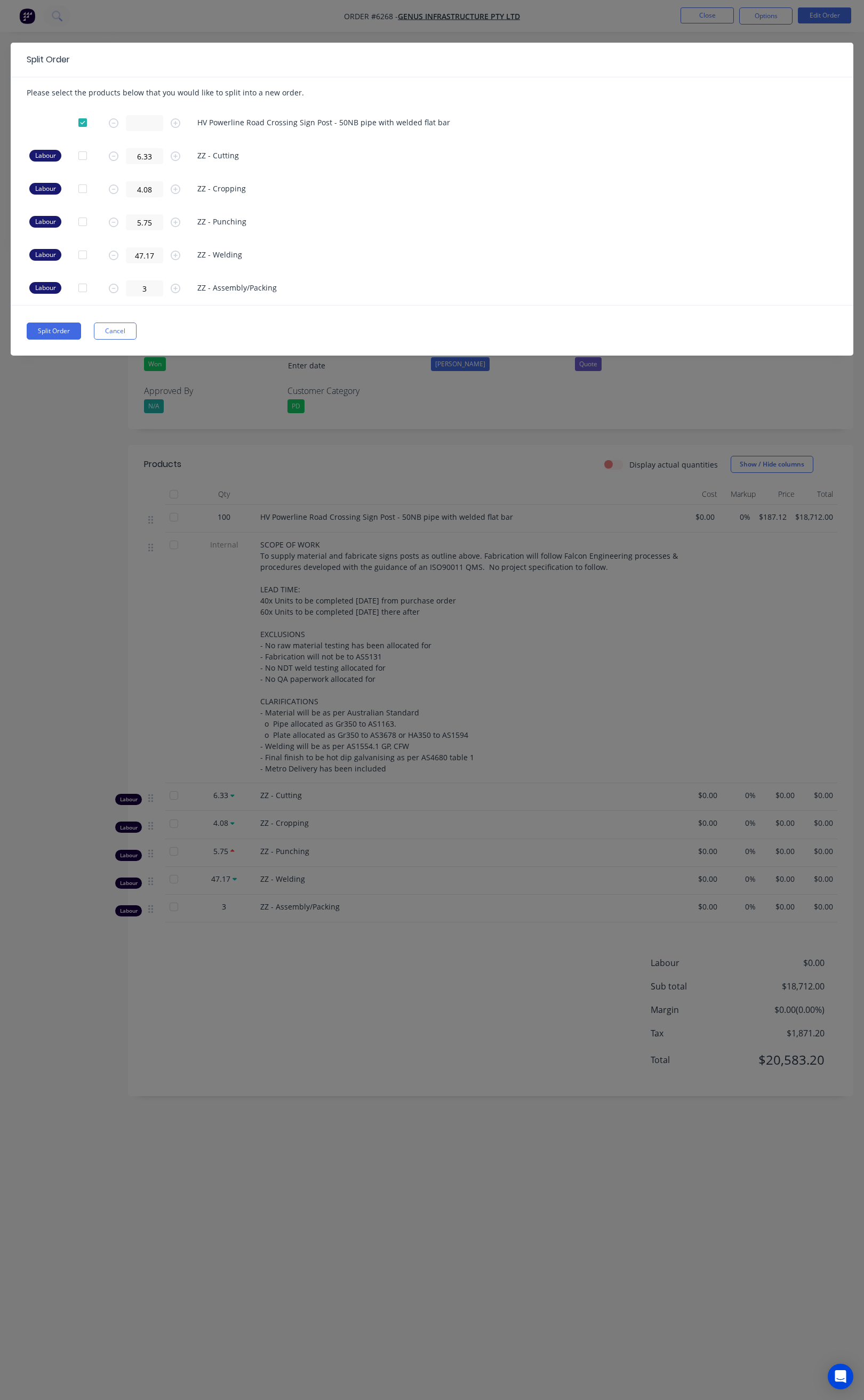
click at [562, 488] on div "Split Order Please select the products below that you would like to split into …" at bounding box center [432, 700] width 864 height 1400
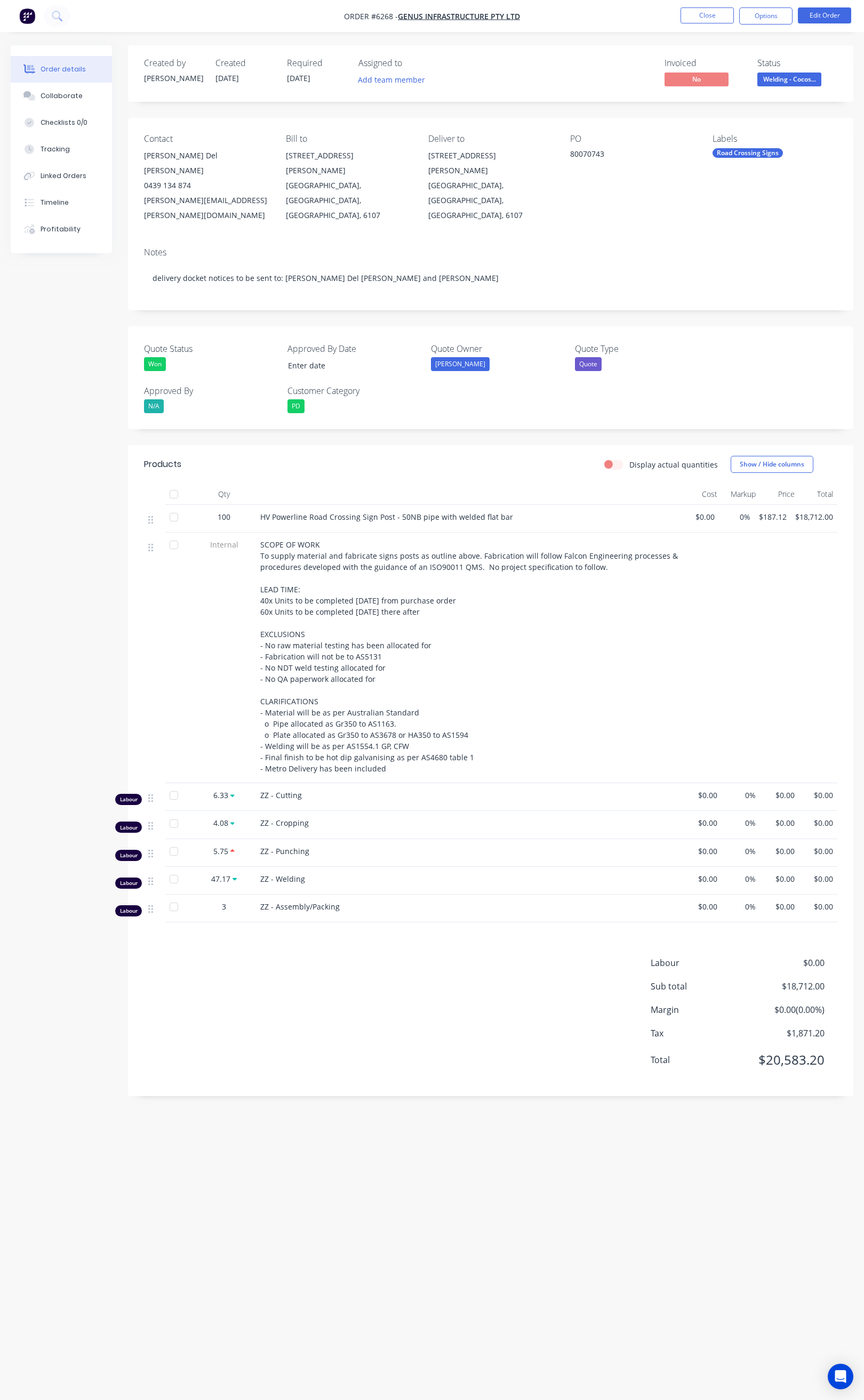
click at [768, 6] on nav "Order #6268 - Genus Infrastructure Pty Ltd Close Options Edit Order" at bounding box center [432, 16] width 864 height 32
click at [768, 11] on button "Options" at bounding box center [766, 15] width 53 height 17
click at [724, 136] on div "Delivery Docket" at bounding box center [734, 134] width 98 height 15
click at [718, 121] on div "Custom" at bounding box center [734, 128] width 98 height 15
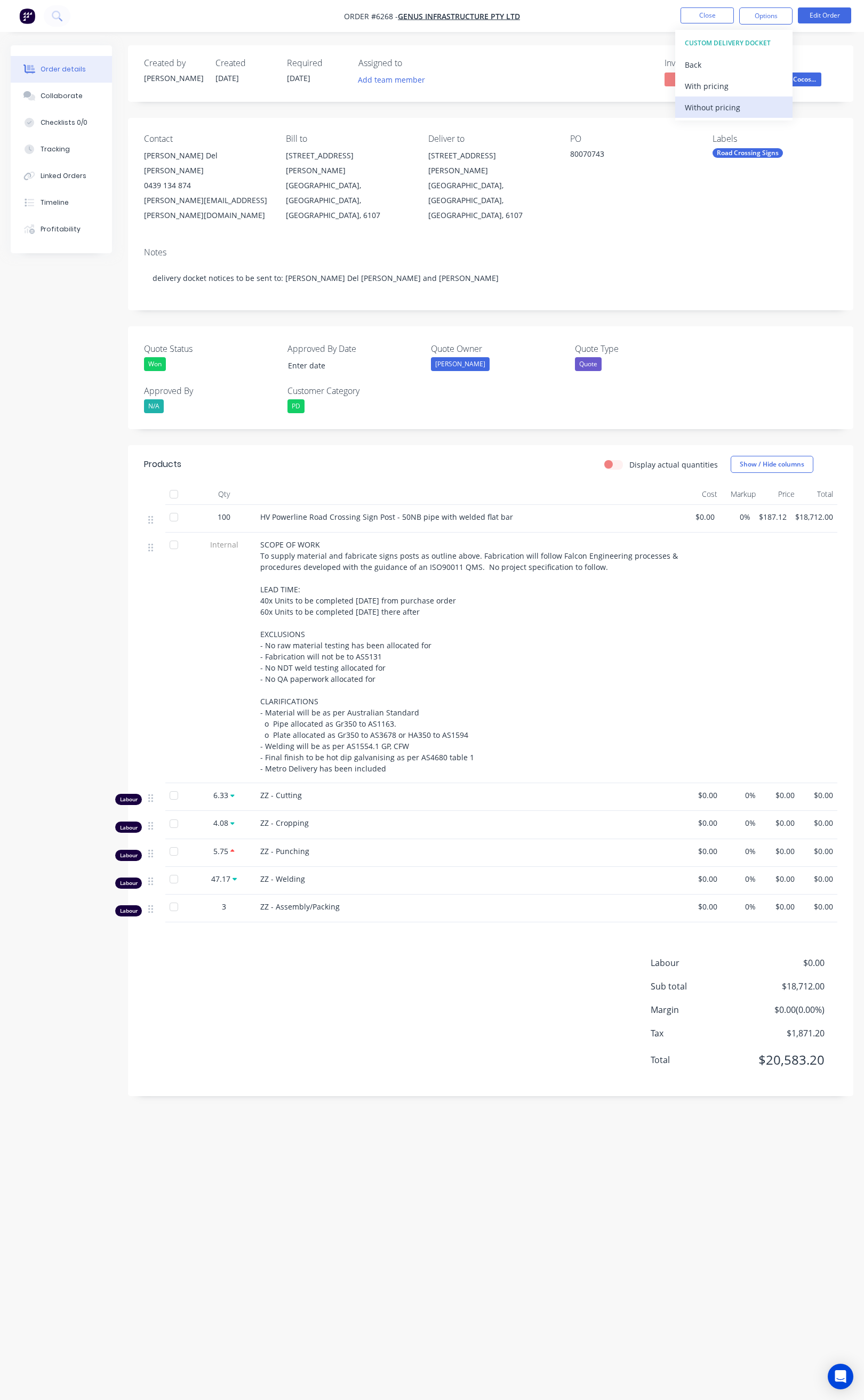
click at [719, 108] on div "Without pricing" at bounding box center [734, 107] width 98 height 15
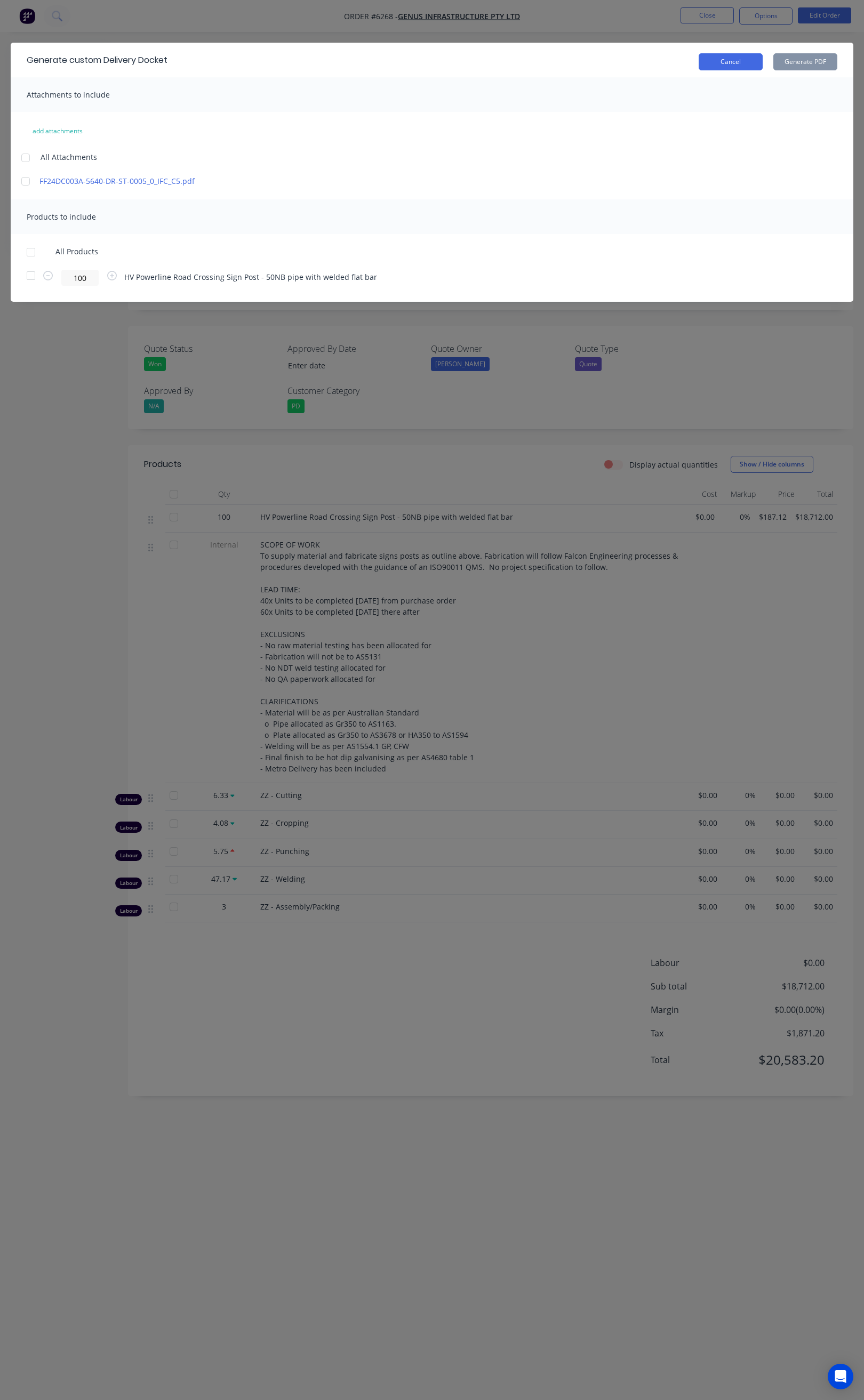
click at [728, 53] on button "Cancel" at bounding box center [730, 61] width 64 height 17
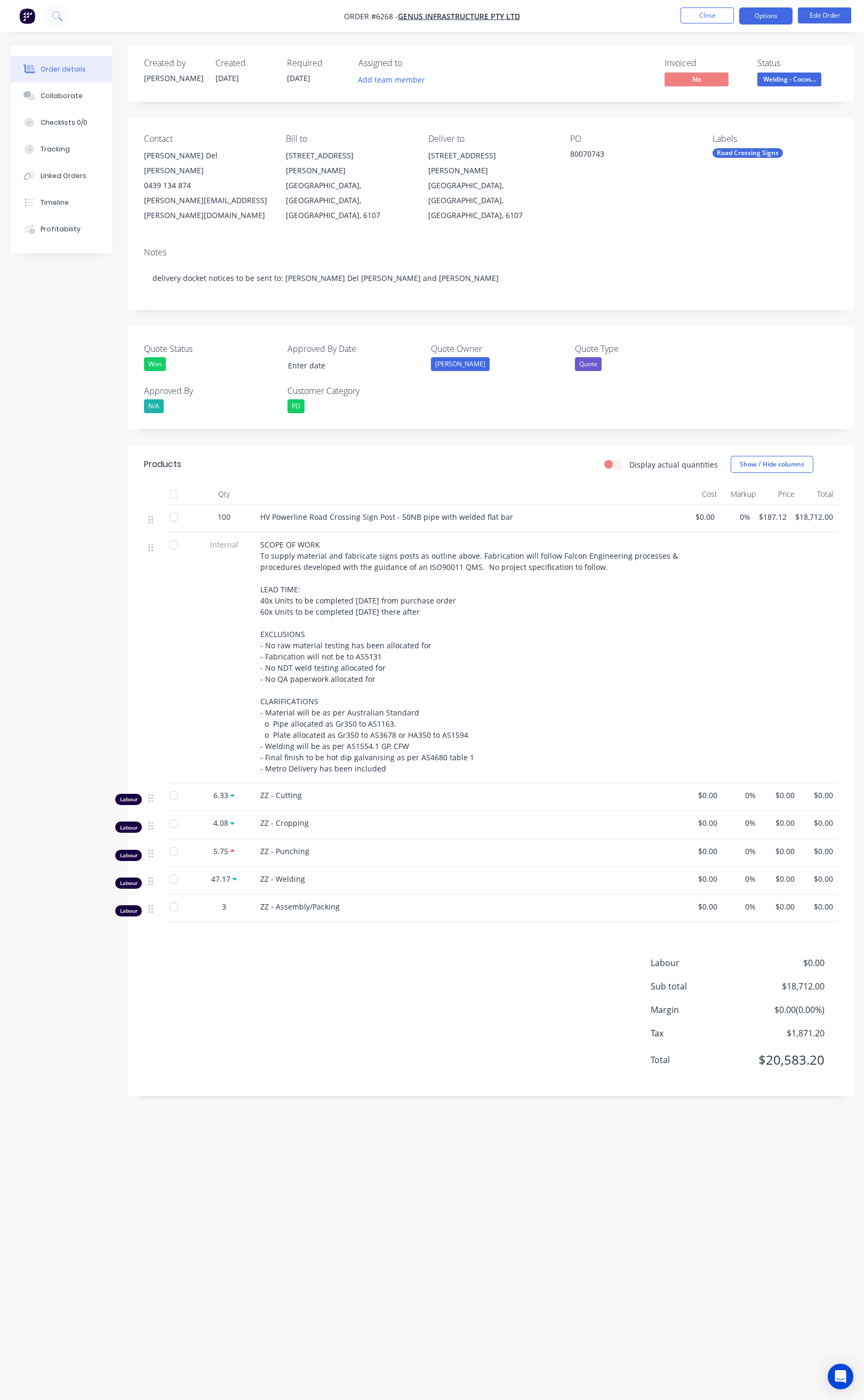
click at [759, 16] on button "Options" at bounding box center [766, 15] width 53 height 17
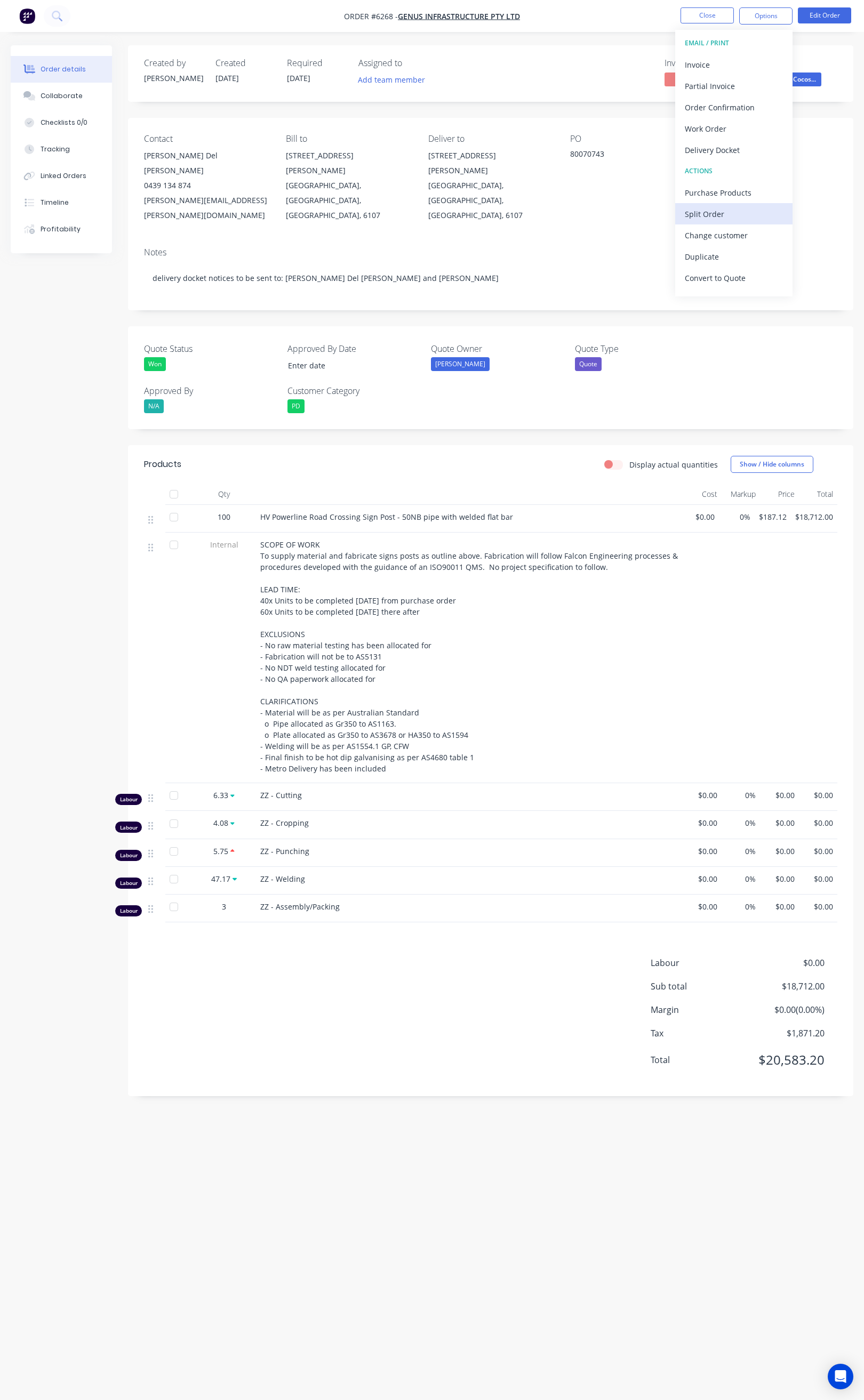
click at [741, 213] on div "Split Order" at bounding box center [734, 214] width 98 height 15
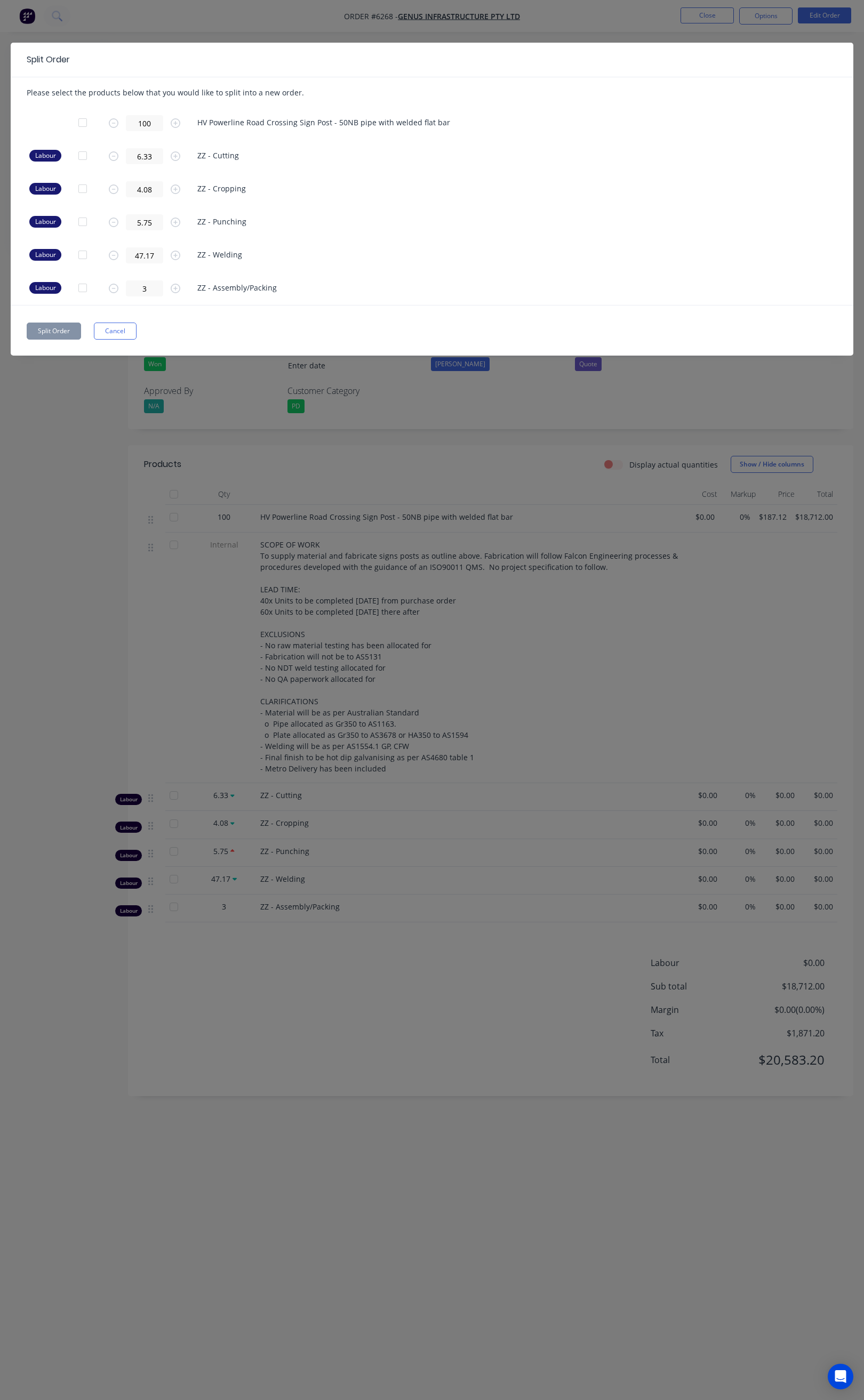
click at [81, 120] on div at bounding box center [82, 123] width 21 height 21
click at [173, 119] on icon "button" at bounding box center [176, 123] width 10 height 10
click at [112, 123] on icon "button" at bounding box center [114, 123] width 10 height 10
click at [174, 122] on icon "button" at bounding box center [176, 123] width 10 height 10
type input "100"
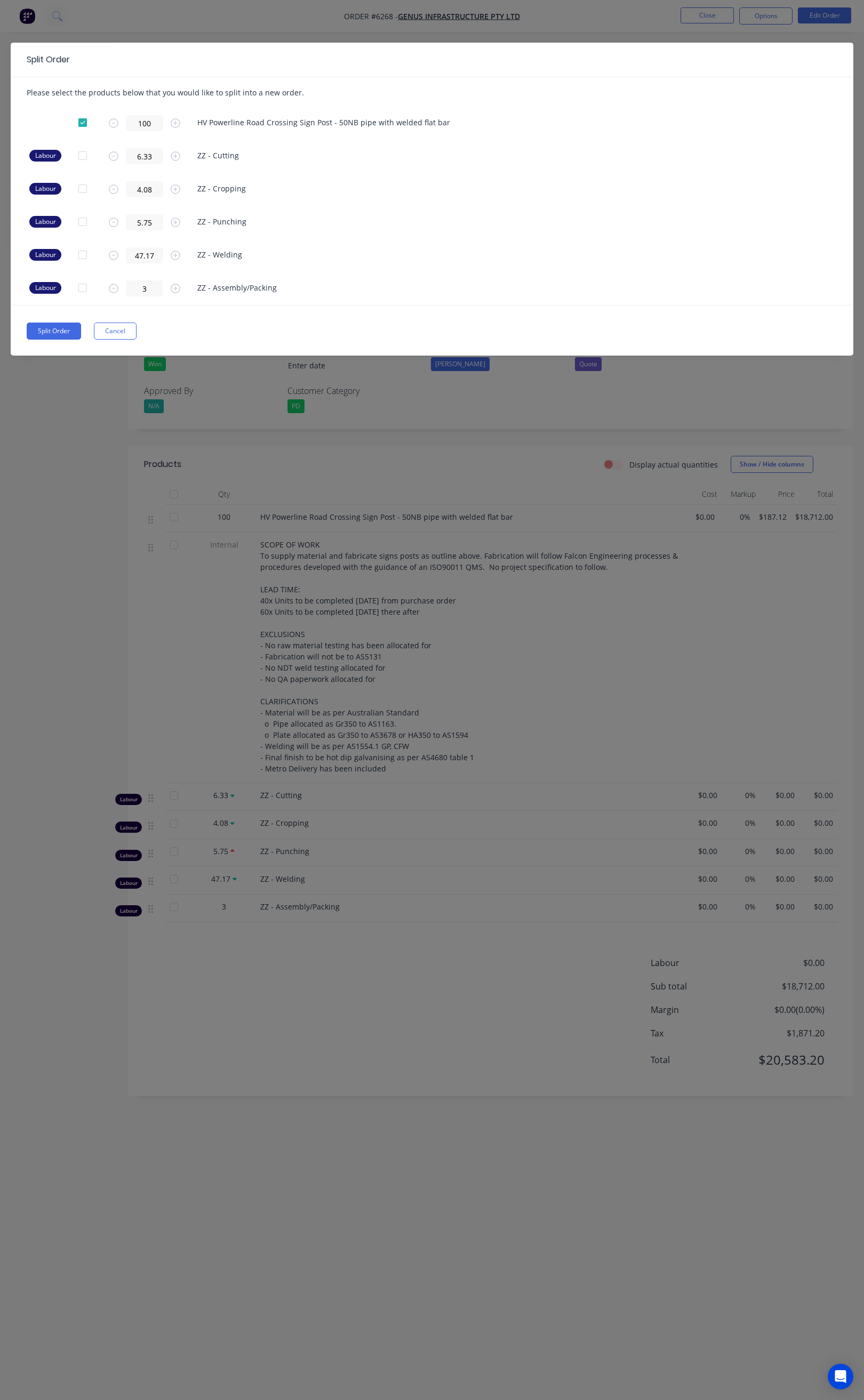
click at [315, 131] on div "100 HV Powerline Road Crossing Sign Post - 50NB pipe with welded flat bar" at bounding box center [432, 123] width 811 height 33
drag, startPoint x: 452, startPoint y: 204, endPoint x: 457, endPoint y: 208, distance: 6.4
click at [456, 206] on div "Please select the products below that you would like to split into a new order.…" at bounding box center [432, 191] width 842 height 228
click at [144, 328] on div "Split Order Cancel" at bounding box center [432, 331] width 811 height 17
click at [128, 330] on button "Cancel" at bounding box center [115, 331] width 43 height 17
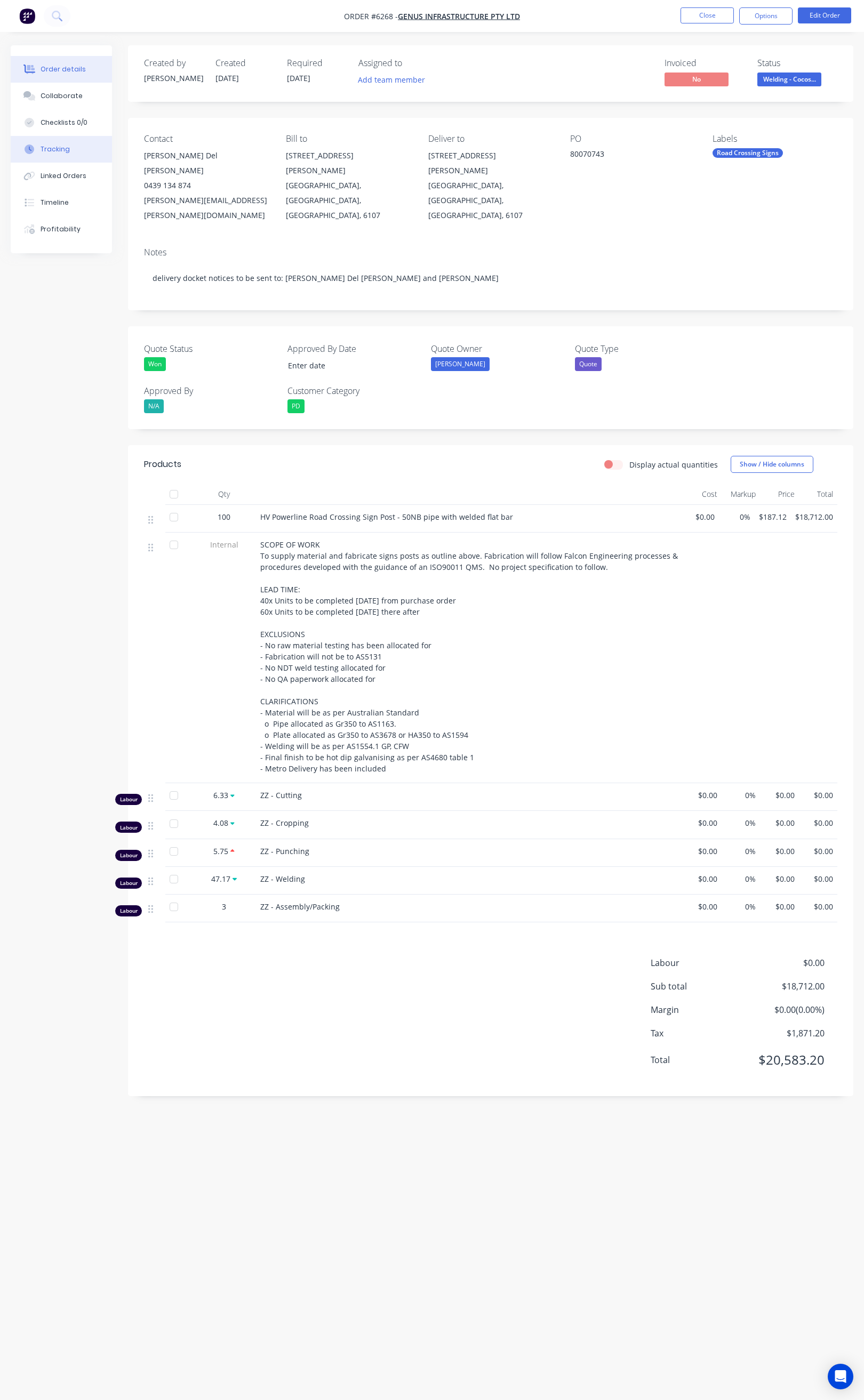
click at [61, 146] on div "Tracking" at bounding box center [55, 149] width 29 height 10
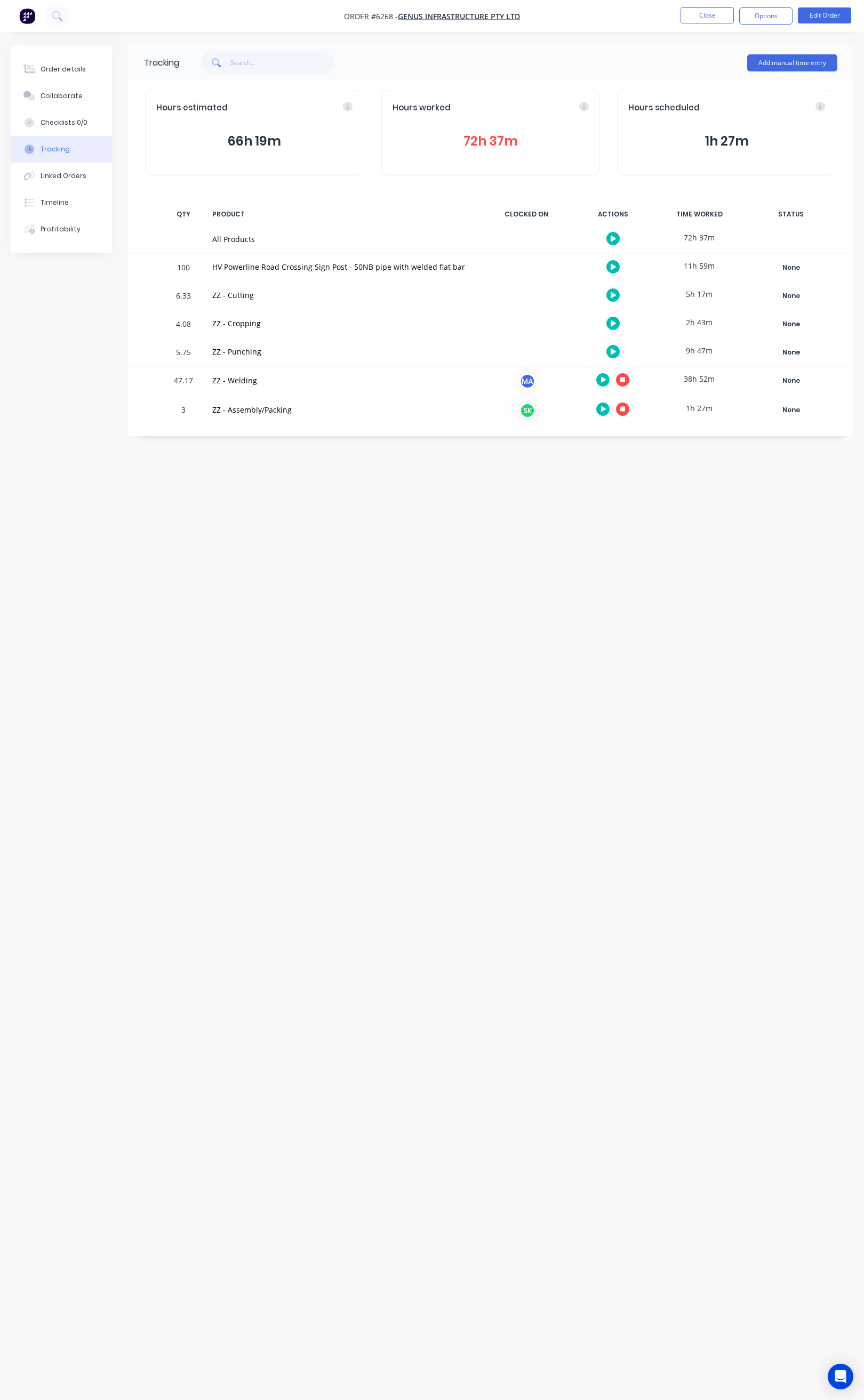
click at [624, 411] on icon "button" at bounding box center [623, 409] width 6 height 6
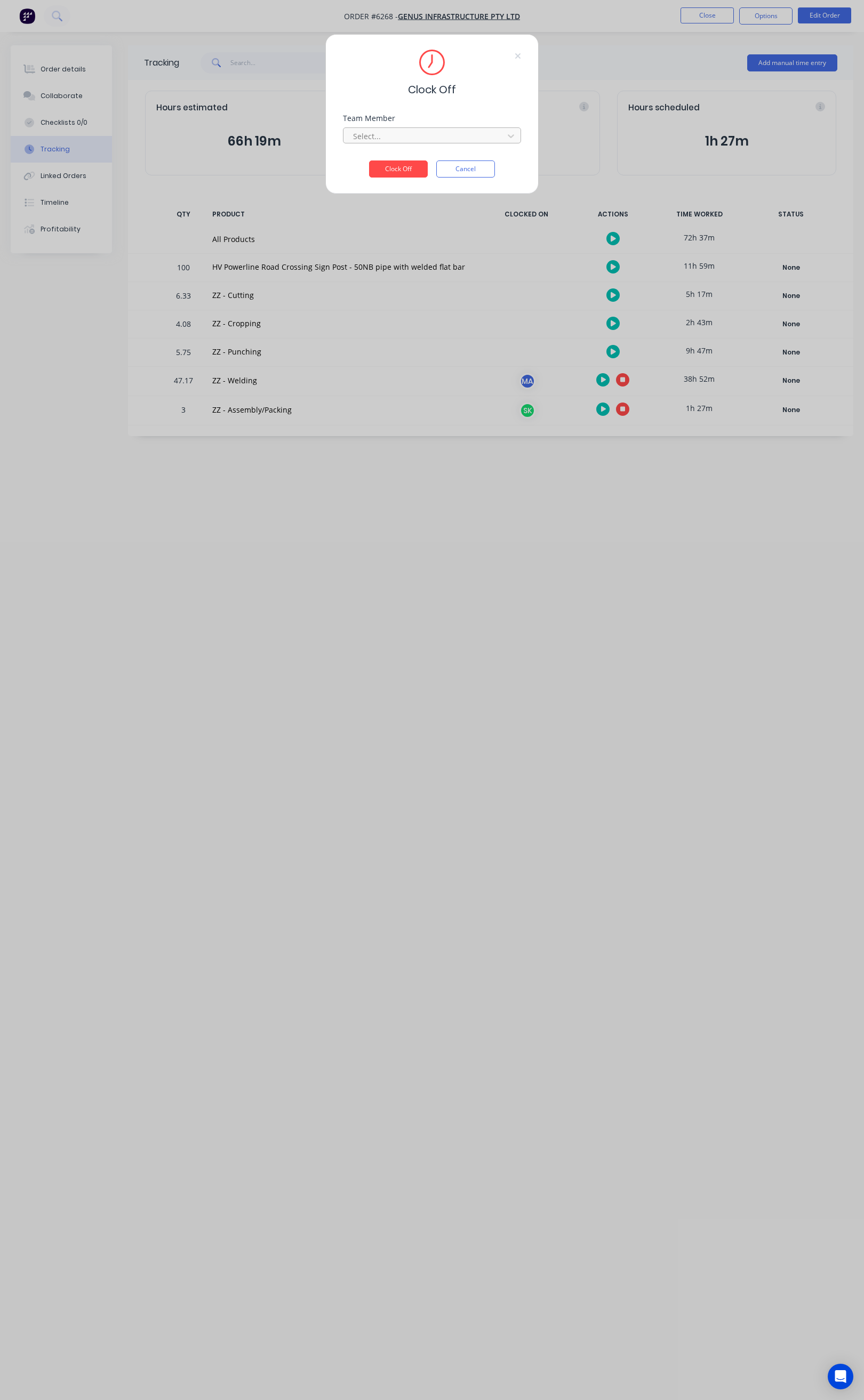
click at [476, 130] on div at bounding box center [424, 136] width 146 height 14
click at [426, 155] on div "[PERSON_NAME]" at bounding box center [432, 160] width 177 height 19
click at [400, 170] on button "Clock Off" at bounding box center [398, 169] width 59 height 17
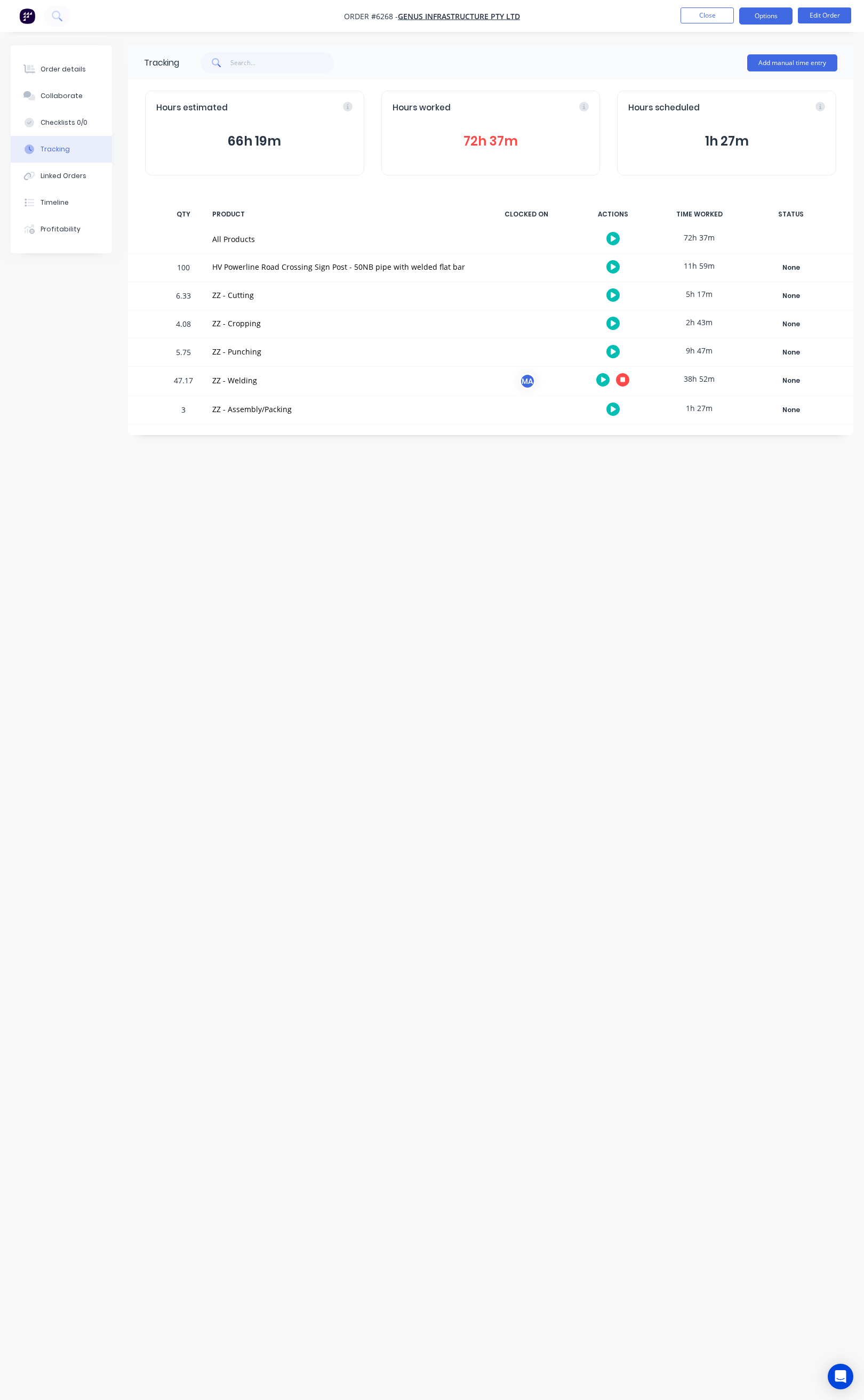
click at [772, 10] on button "Options" at bounding box center [766, 15] width 53 height 17
click at [716, 240] on div "Duplicate" at bounding box center [734, 240] width 98 height 15
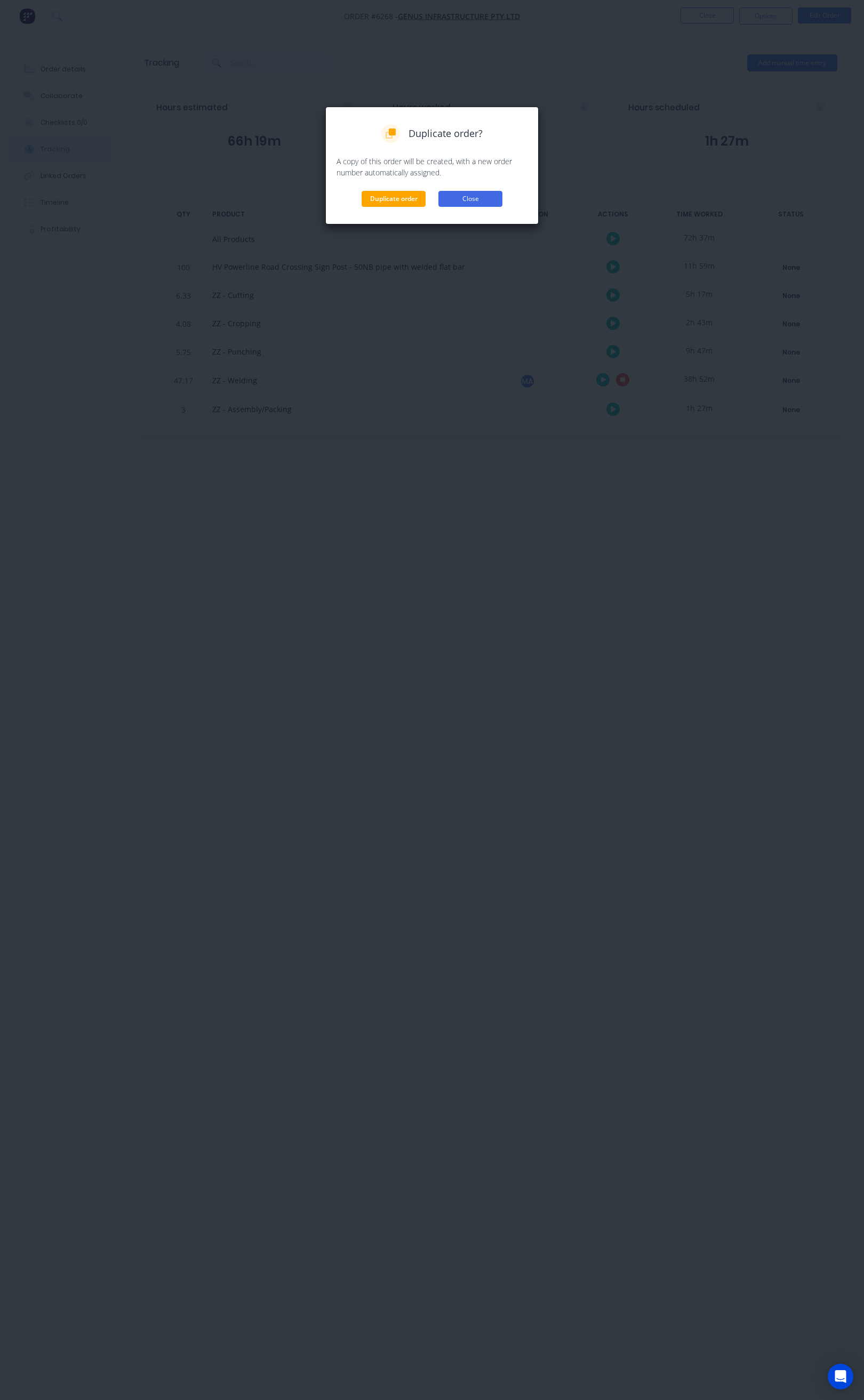
click at [490, 197] on button "Close" at bounding box center [470, 199] width 64 height 16
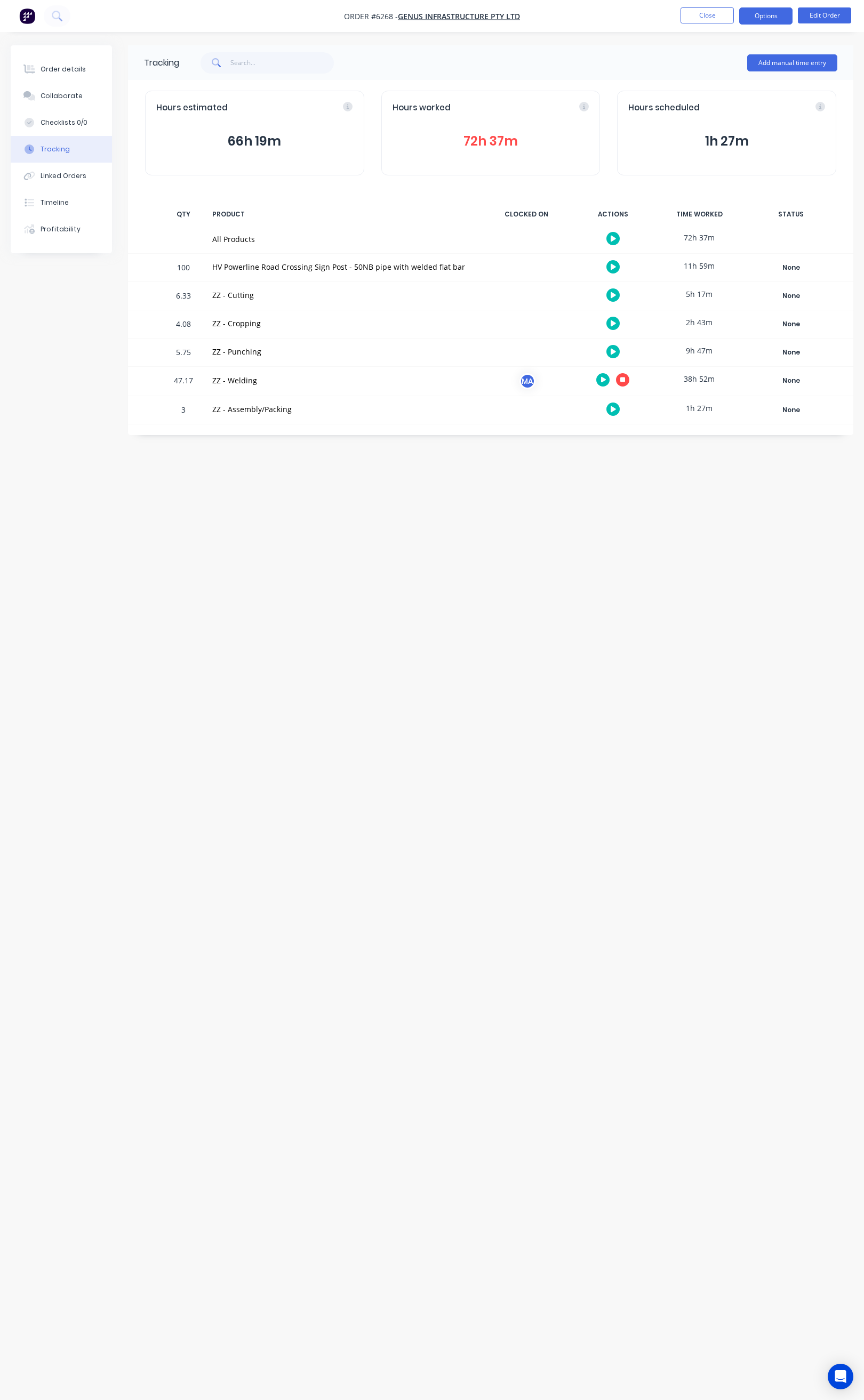
click at [761, 11] on button "Options" at bounding box center [766, 15] width 53 height 17
click at [687, 14] on button "Close" at bounding box center [707, 15] width 53 height 16
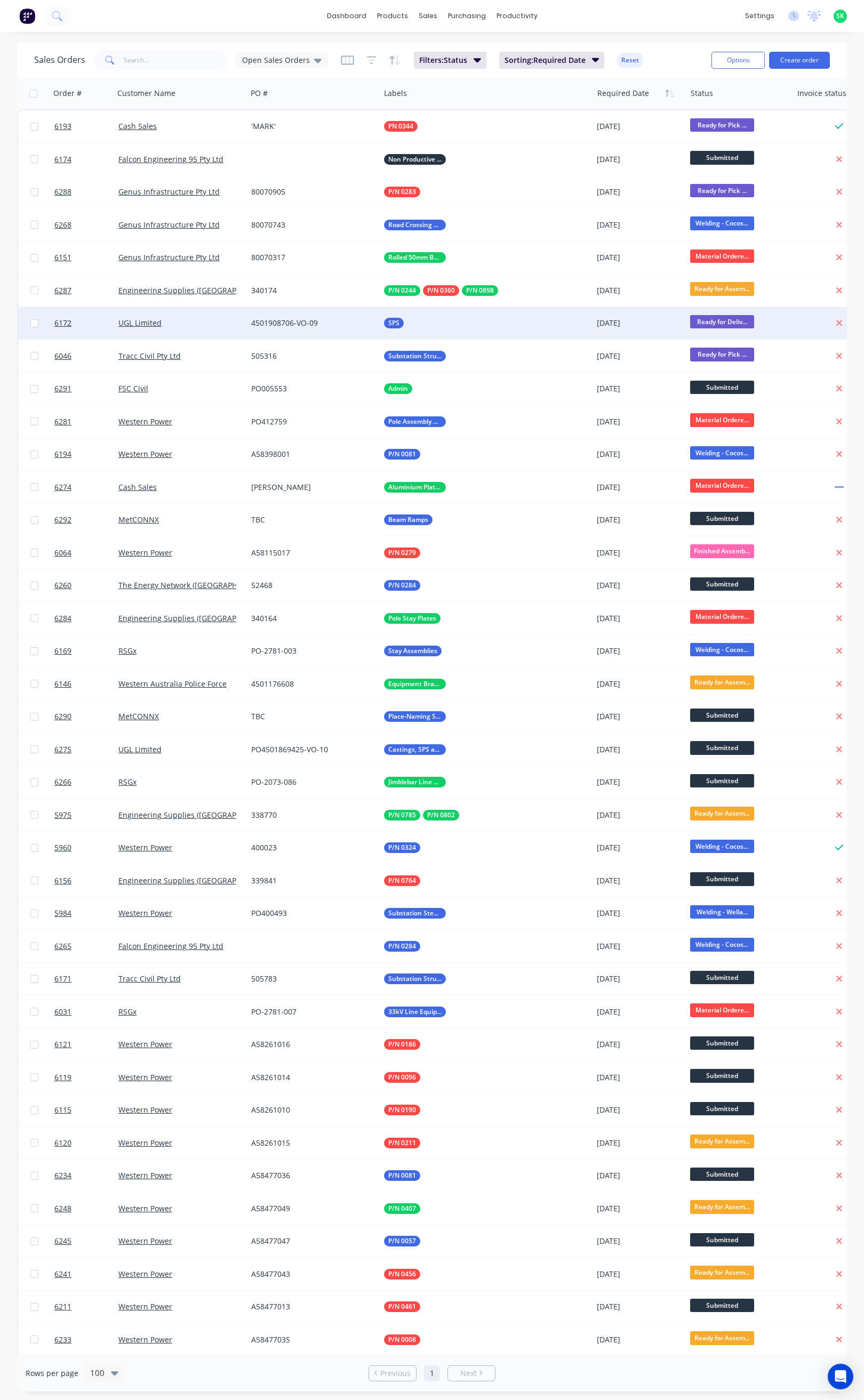
click at [275, 319] on div "4501908706-VO-09" at bounding box center [310, 323] width 119 height 10
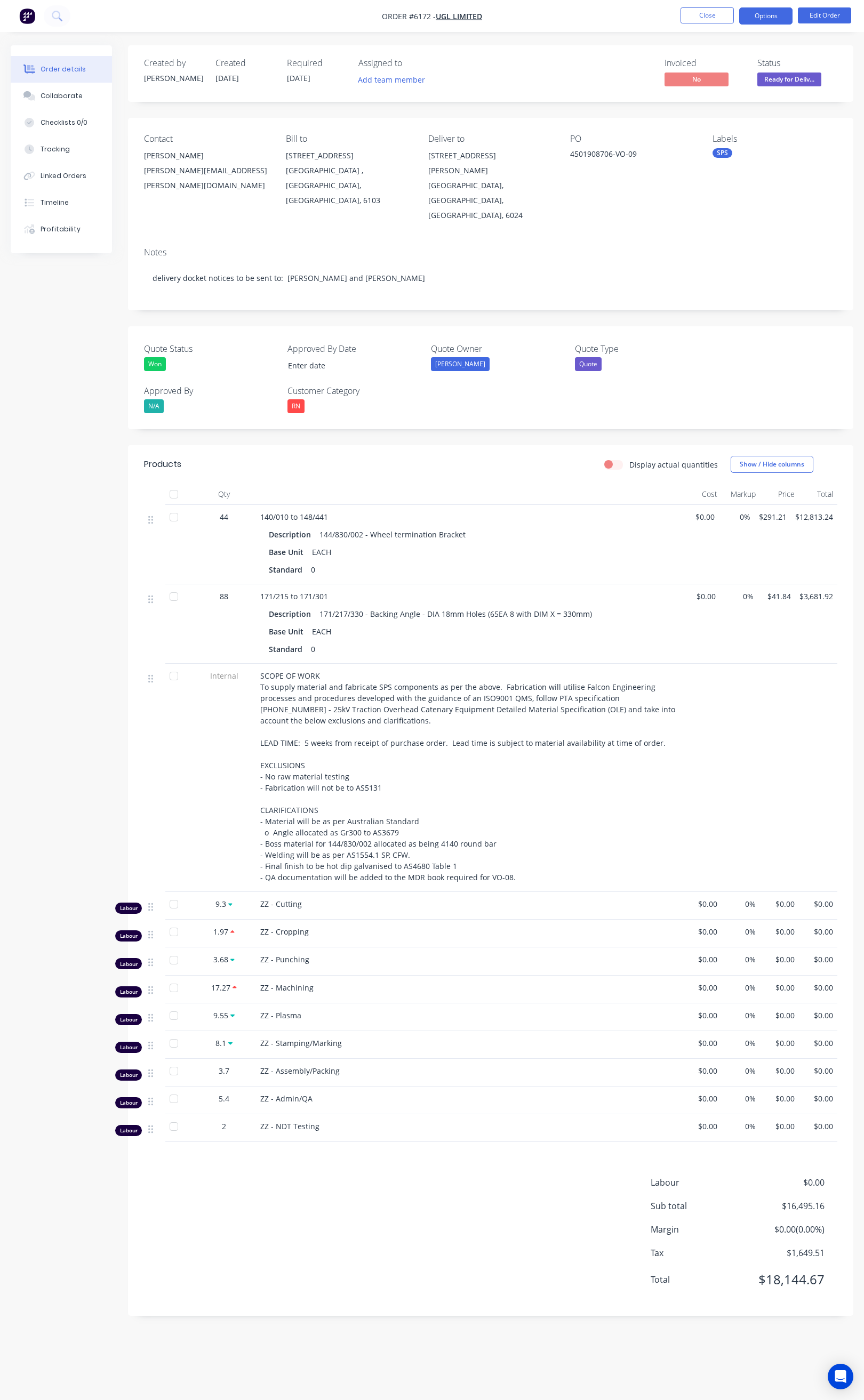
click at [759, 18] on button "Options" at bounding box center [766, 15] width 53 height 17
click at [723, 144] on div "Delivery Docket" at bounding box center [734, 150] width 98 height 15
click at [727, 104] on div "Without pricing" at bounding box center [734, 107] width 98 height 15
click at [688, 13] on button "Close" at bounding box center [707, 15] width 53 height 16
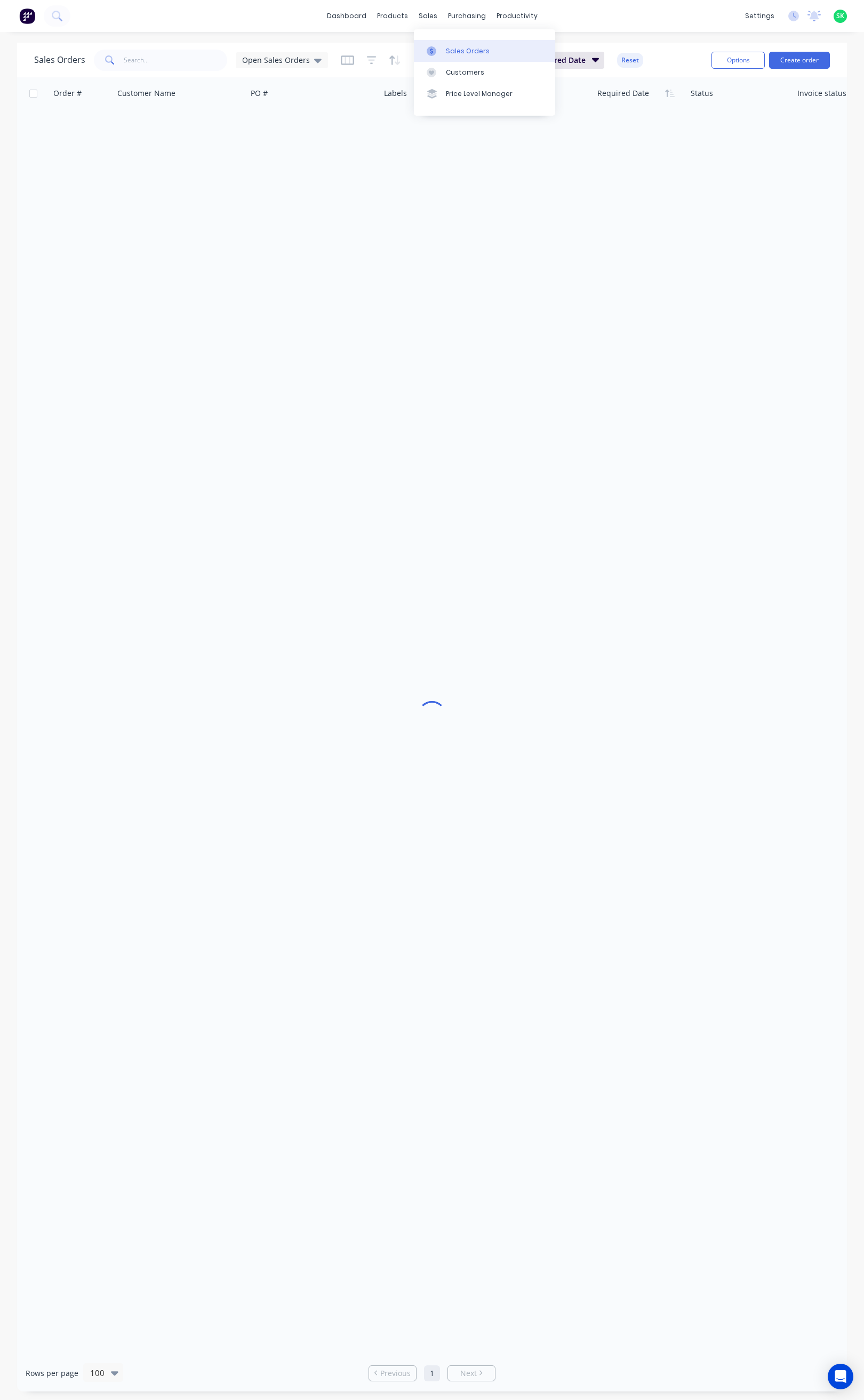
click at [439, 50] on div at bounding box center [435, 52] width 16 height 10
click at [441, 48] on div at bounding box center [435, 52] width 16 height 10
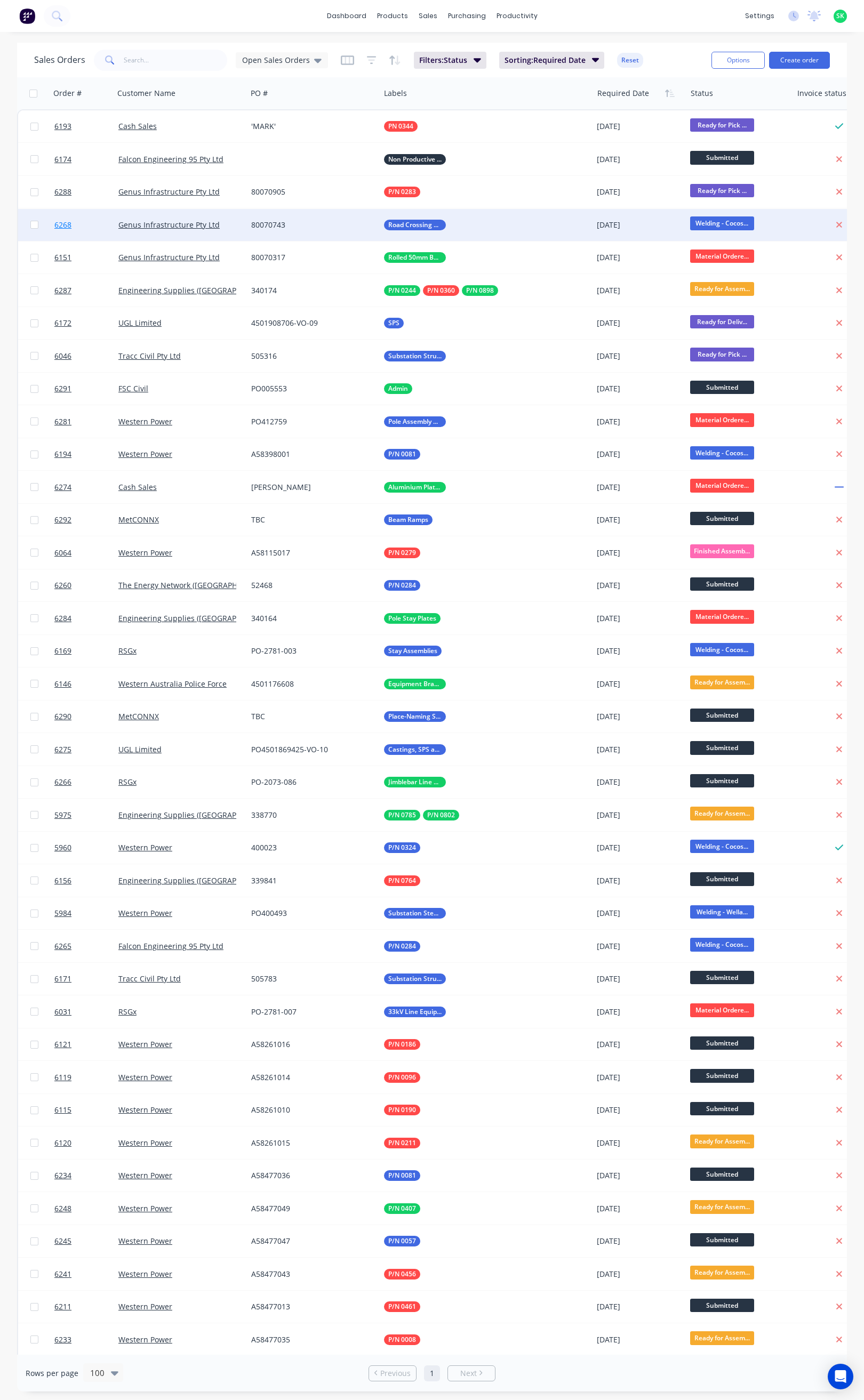
click at [76, 221] on link "6268" at bounding box center [86, 225] width 64 height 32
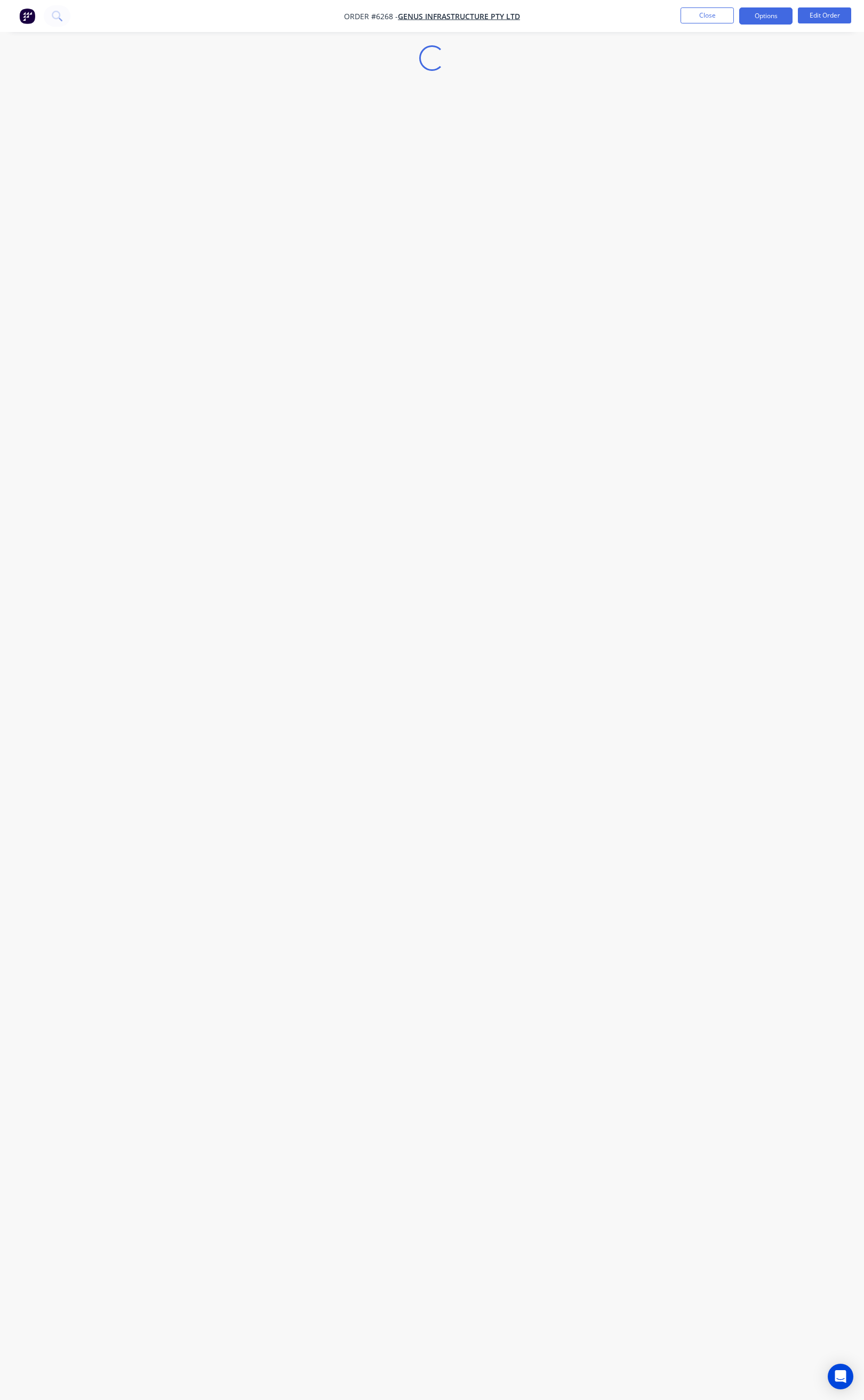
click at [766, 19] on button "Options" at bounding box center [766, 15] width 53 height 17
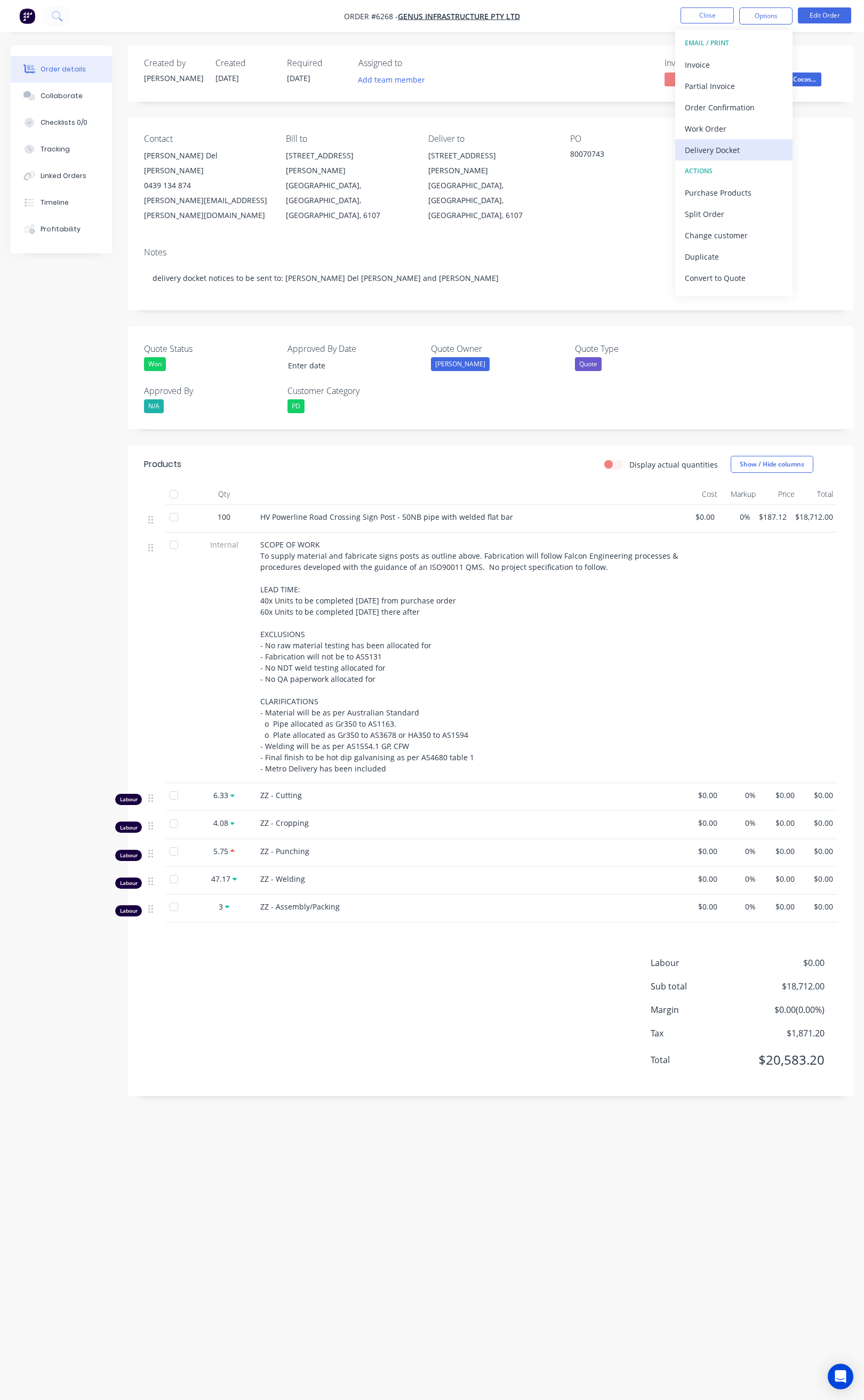
click at [733, 147] on div "Delivery Docket" at bounding box center [734, 150] width 98 height 15
click at [719, 130] on div "Custom" at bounding box center [734, 128] width 98 height 15
click at [717, 108] on div "Without pricing" at bounding box center [734, 107] width 98 height 15
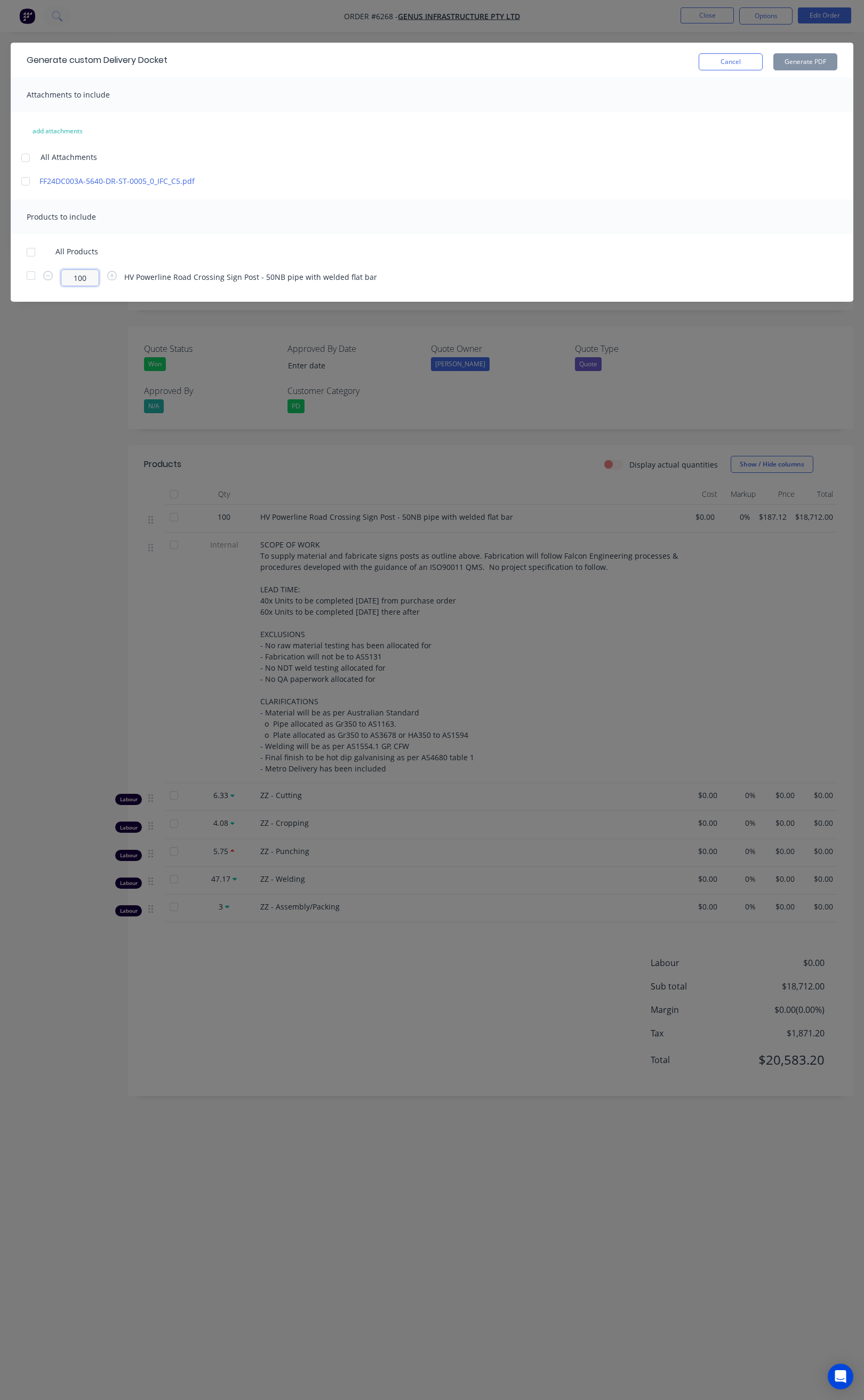
drag, startPoint x: 88, startPoint y: 277, endPoint x: 94, endPoint y: 277, distance: 6.0
click at [89, 277] on input "100" at bounding box center [80, 277] width 37 height 16
type input "1"
type input "40"
click at [671, 198] on div "Generate custom Delivery Docket Cancel Generate PDF Attachments to include add …" at bounding box center [432, 172] width 842 height 259
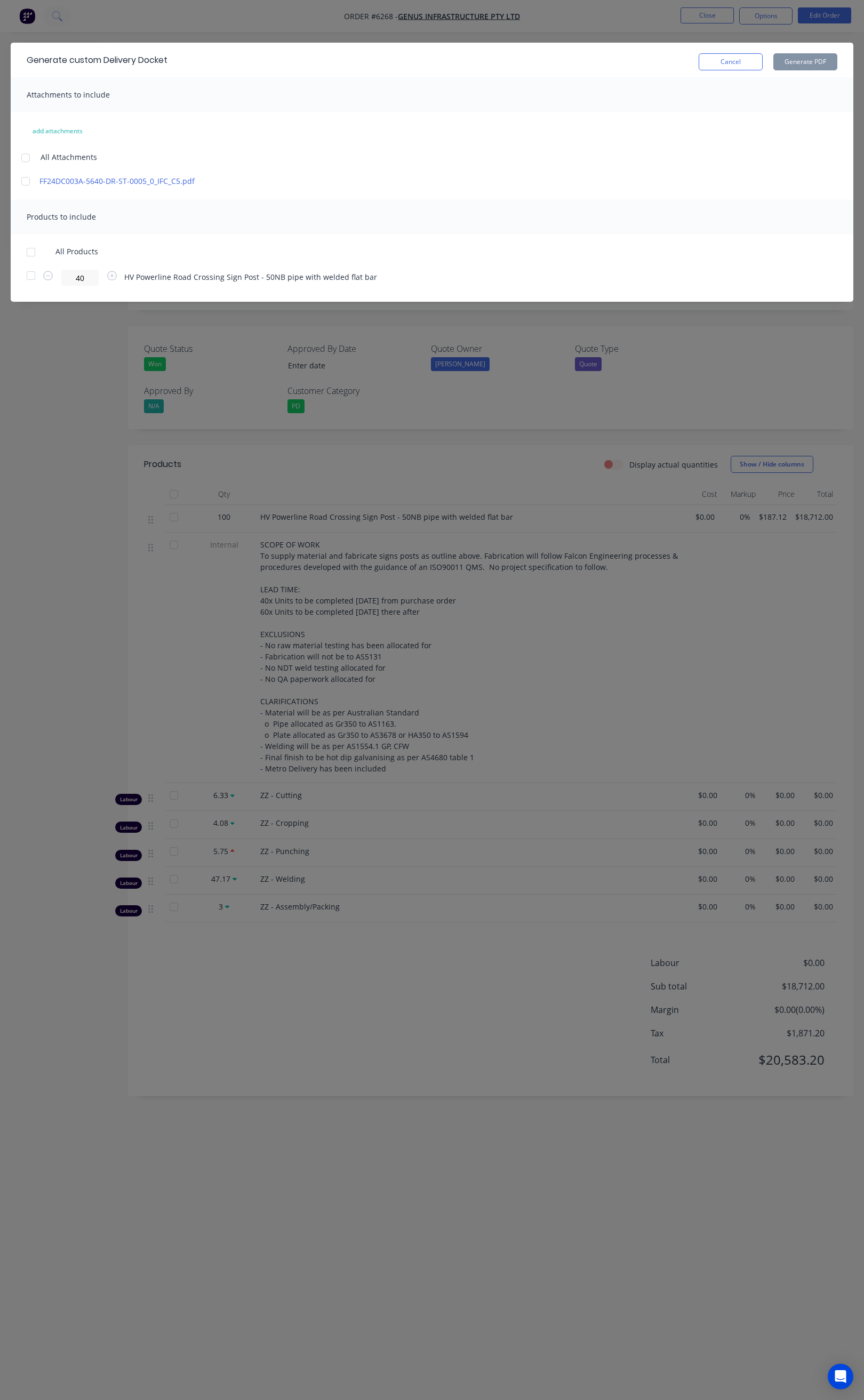
click at [32, 273] on div at bounding box center [31, 276] width 21 height 21
click at [809, 62] on button "Generate PDF" at bounding box center [805, 61] width 64 height 17
click at [722, 64] on button "Cancel" at bounding box center [730, 61] width 64 height 17
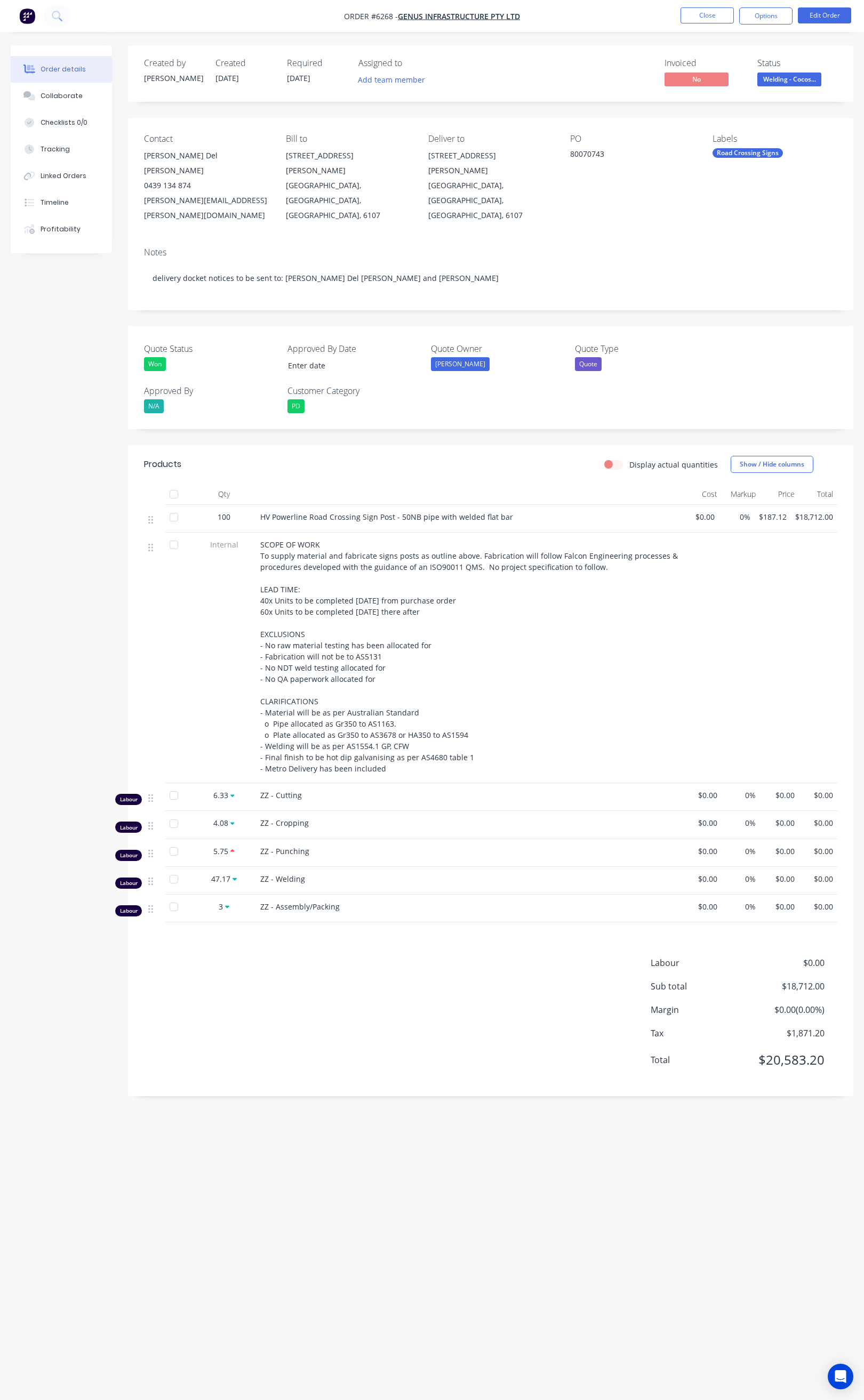
click at [298, 505] on div "HV Powerline Road Crossing Sign Post - 50NB pipe with welded flat bar" at bounding box center [469, 519] width 427 height 27
drag, startPoint x: 265, startPoint y: 485, endPoint x: 511, endPoint y: 493, distance: 246.1
click at [511, 505] on div "HV Powerline Road Crossing Sign Post - 50NB pipe with welded flat bar" at bounding box center [469, 519] width 427 height 27
copy span "HV Powerline Road Crossing Sign Post - 50NB pipe with welded flat bar"
click at [687, 14] on button "Close" at bounding box center [707, 15] width 53 height 16
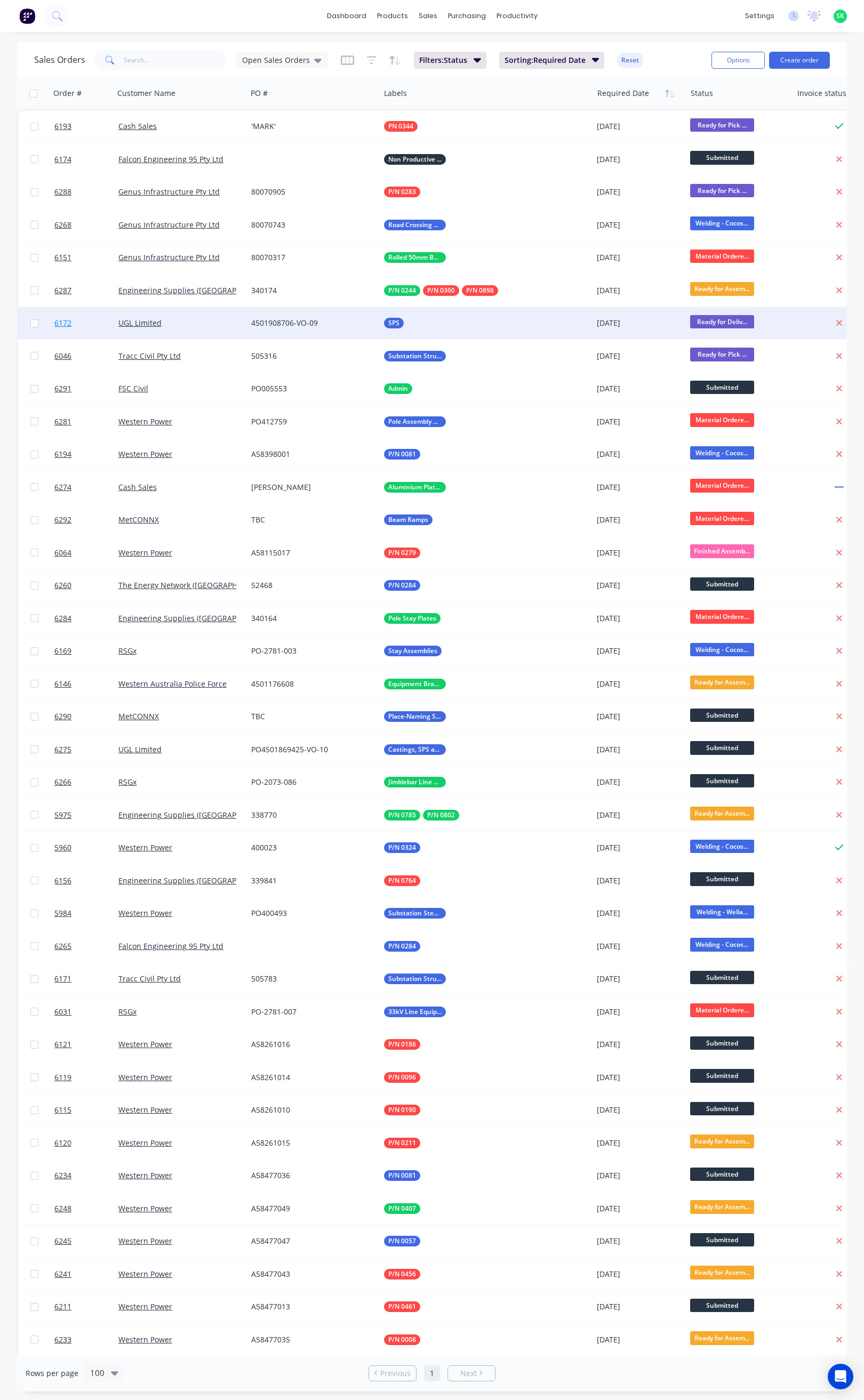
click at [90, 323] on link "6172" at bounding box center [86, 323] width 64 height 32
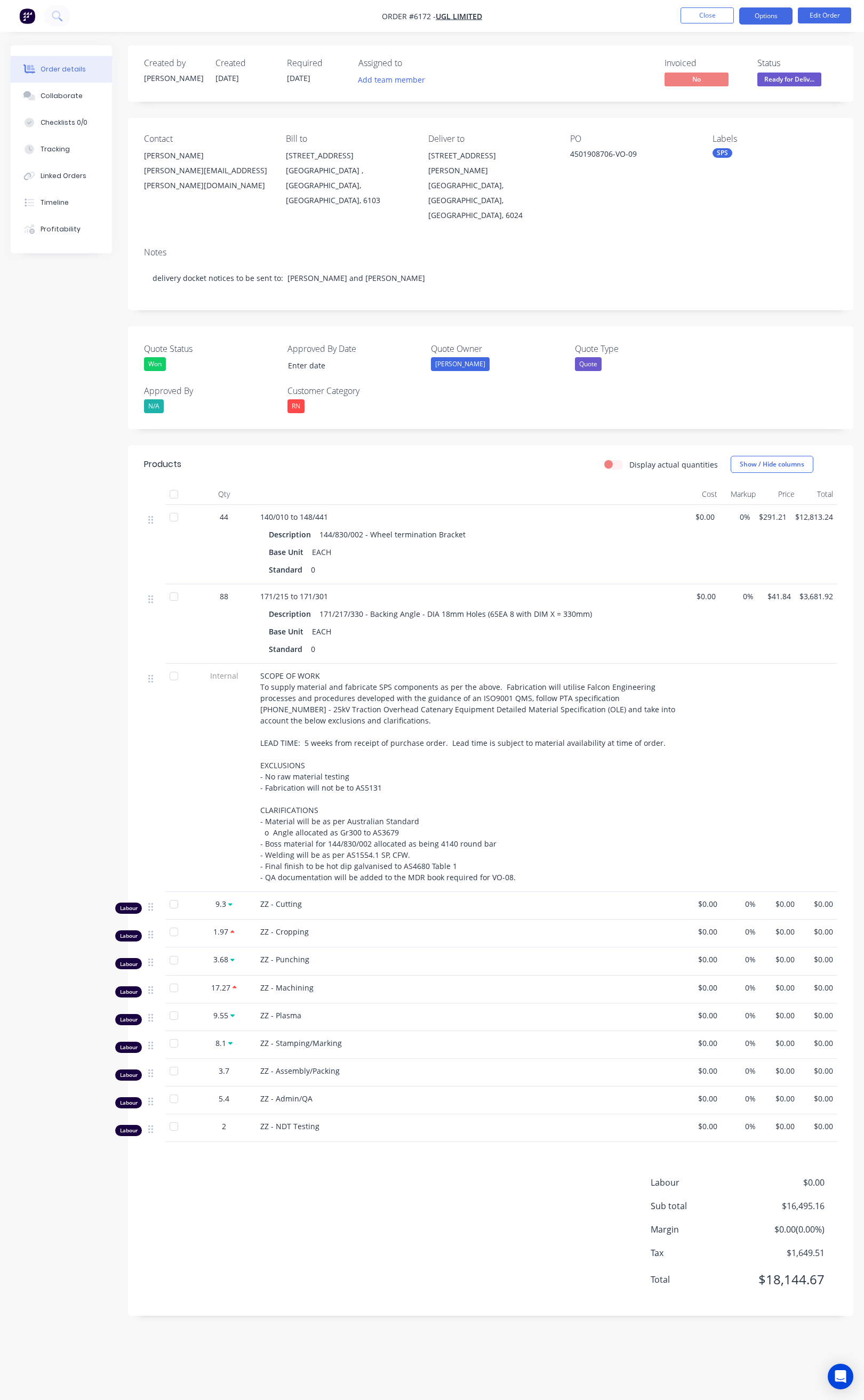
click at [750, 15] on button "Options" at bounding box center [766, 15] width 53 height 17
click at [724, 101] on div "Order Confirmation" at bounding box center [734, 107] width 98 height 15
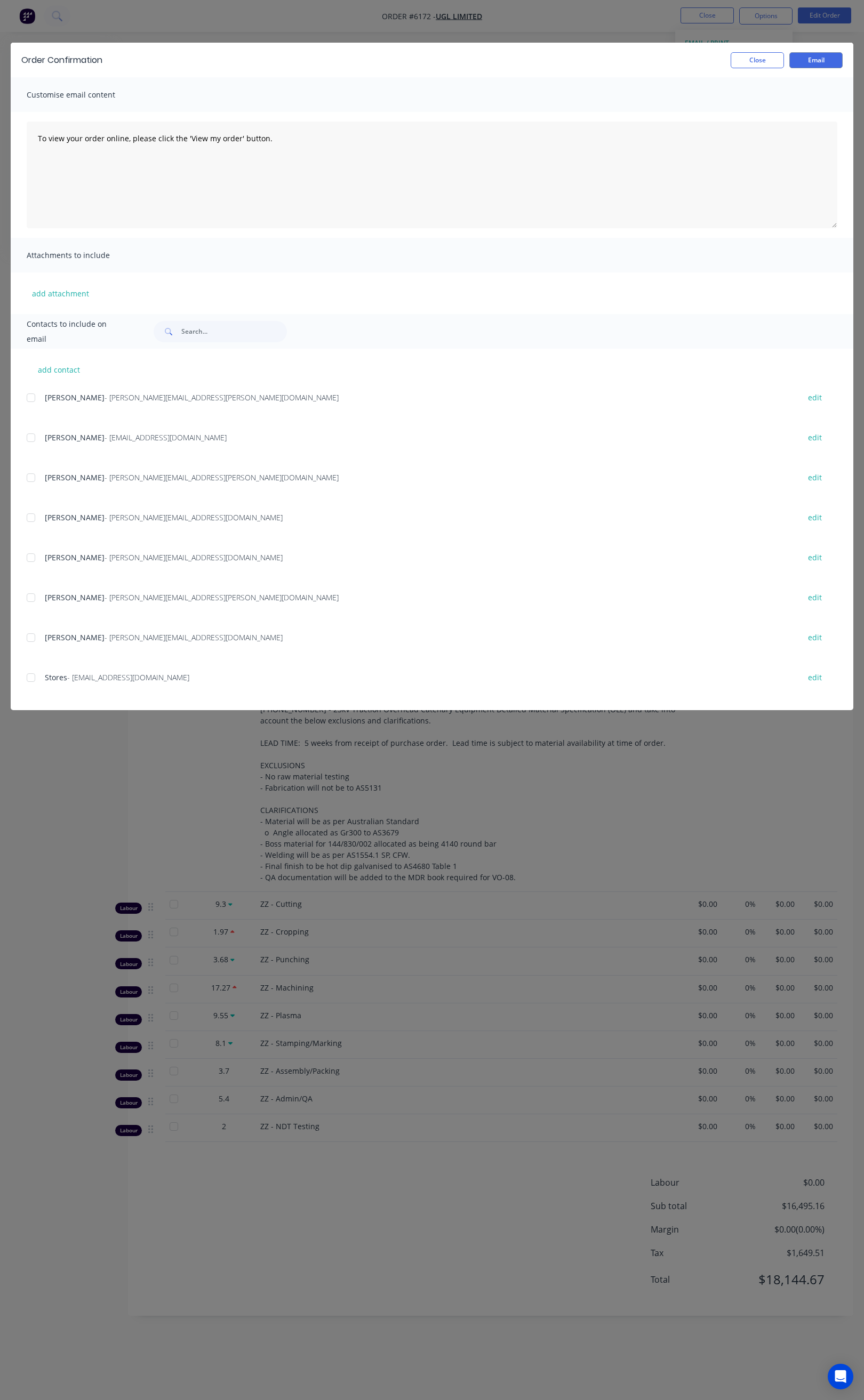
click at [32, 395] on div at bounding box center [31, 398] width 21 height 21
click at [27, 476] on div at bounding box center [31, 477] width 21 height 21
click at [32, 636] on div at bounding box center [31, 637] width 21 height 21
drag, startPoint x: 29, startPoint y: 517, endPoint x: 37, endPoint y: 546, distance: 30.1
click at [29, 517] on div at bounding box center [31, 518] width 21 height 21
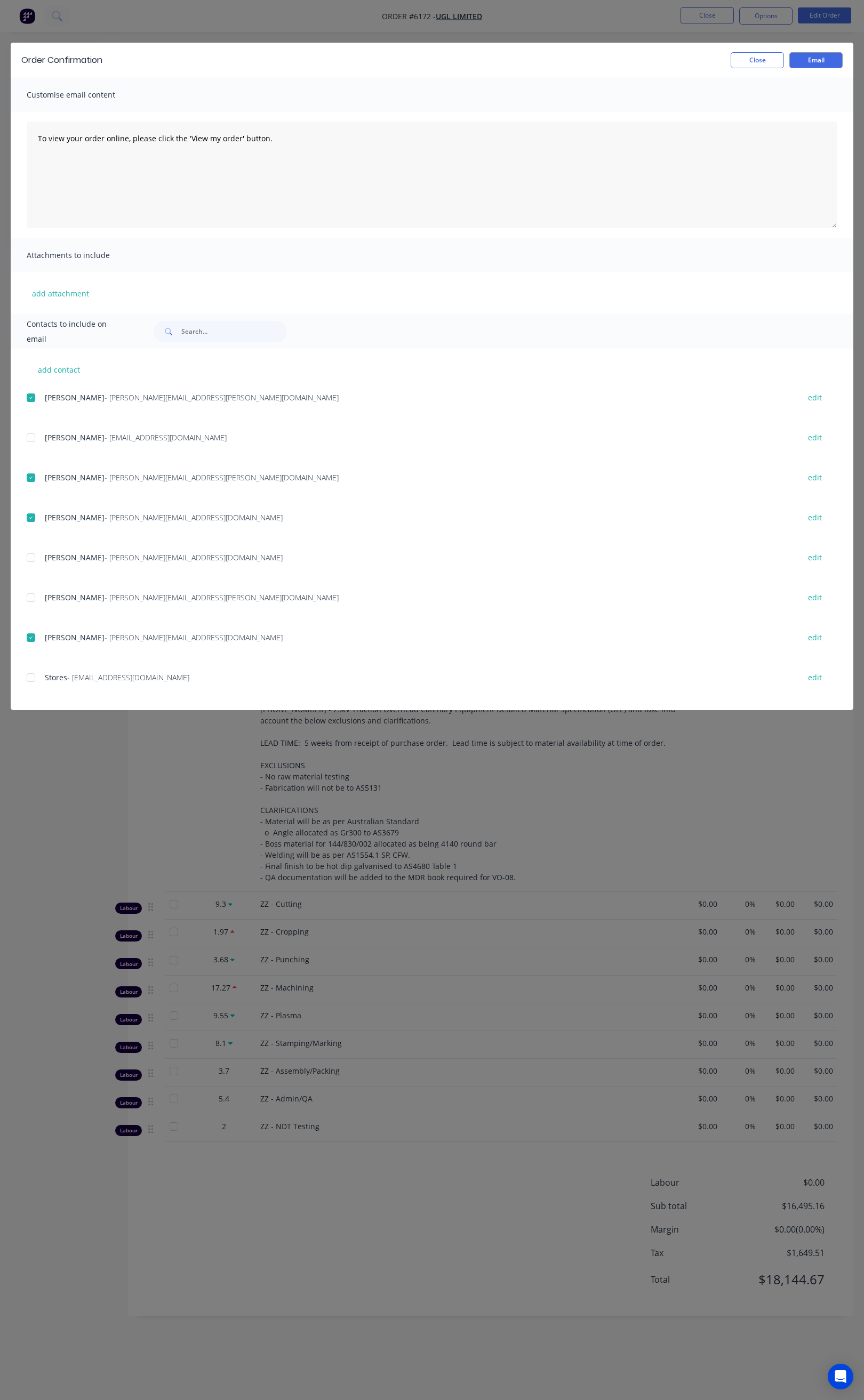
click at [27, 677] on div at bounding box center [31, 677] width 21 height 21
drag, startPoint x: 252, startPoint y: 136, endPoint x: 37, endPoint y: 127, distance: 215.2
click at [37, 127] on textarea "To view your order online, please click the 'View my order' button." at bounding box center [432, 175] width 811 height 106
paste textarea "Hi All, Your order 6172 is now ready for delivery in full. Package Size: 2x Pal…"
click at [208, 160] on textarea "Hi All, Your order 6172 is now ready for delivery in full. Package Size: 2x Pal…" at bounding box center [432, 175] width 811 height 106
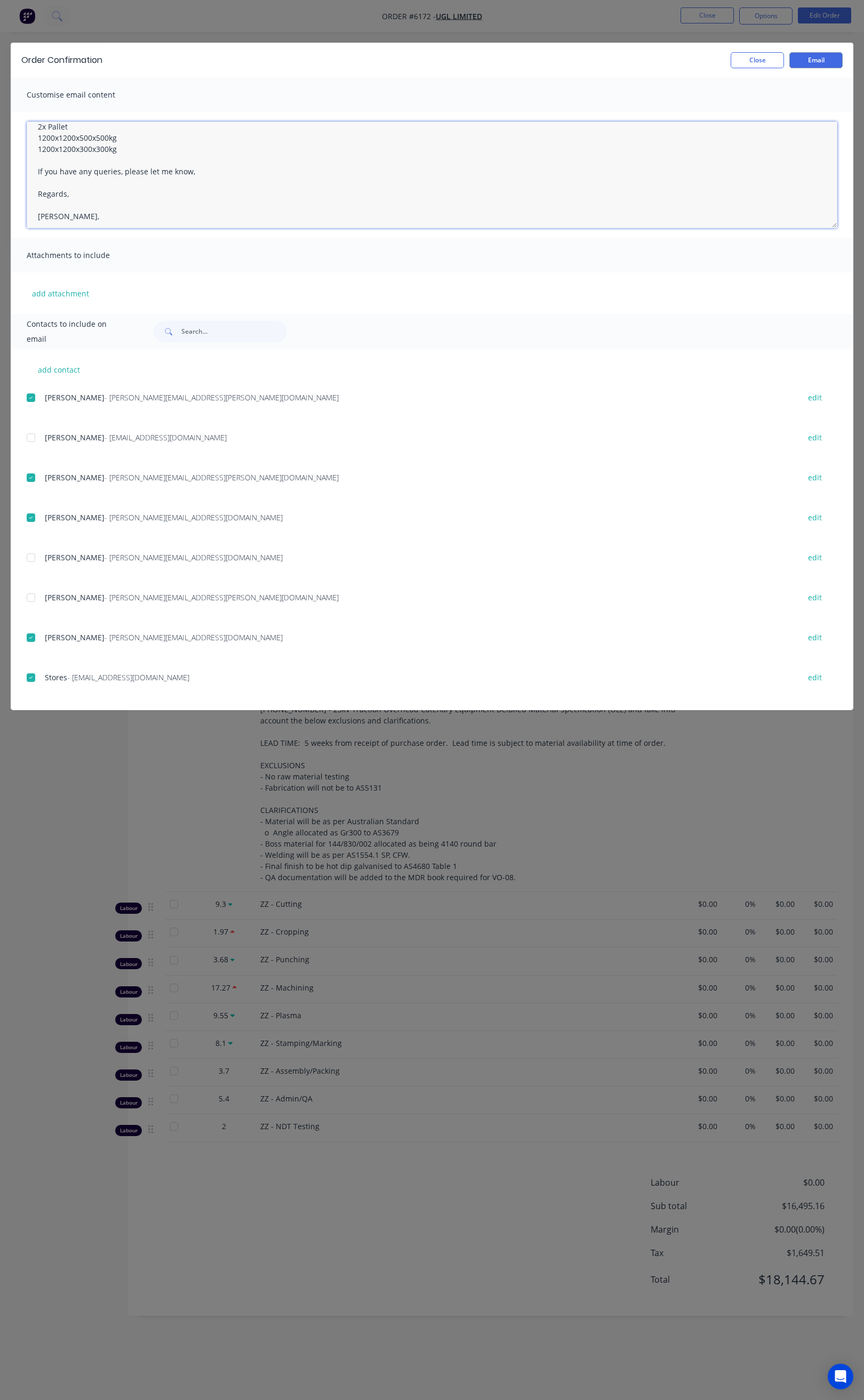
scroll to position [80, 0]
type textarea "Hi All, Your order 6172 is now ready for delivery in full. We will deliver [DAT…"
click at [814, 60] on button "Email" at bounding box center [816, 60] width 53 height 16
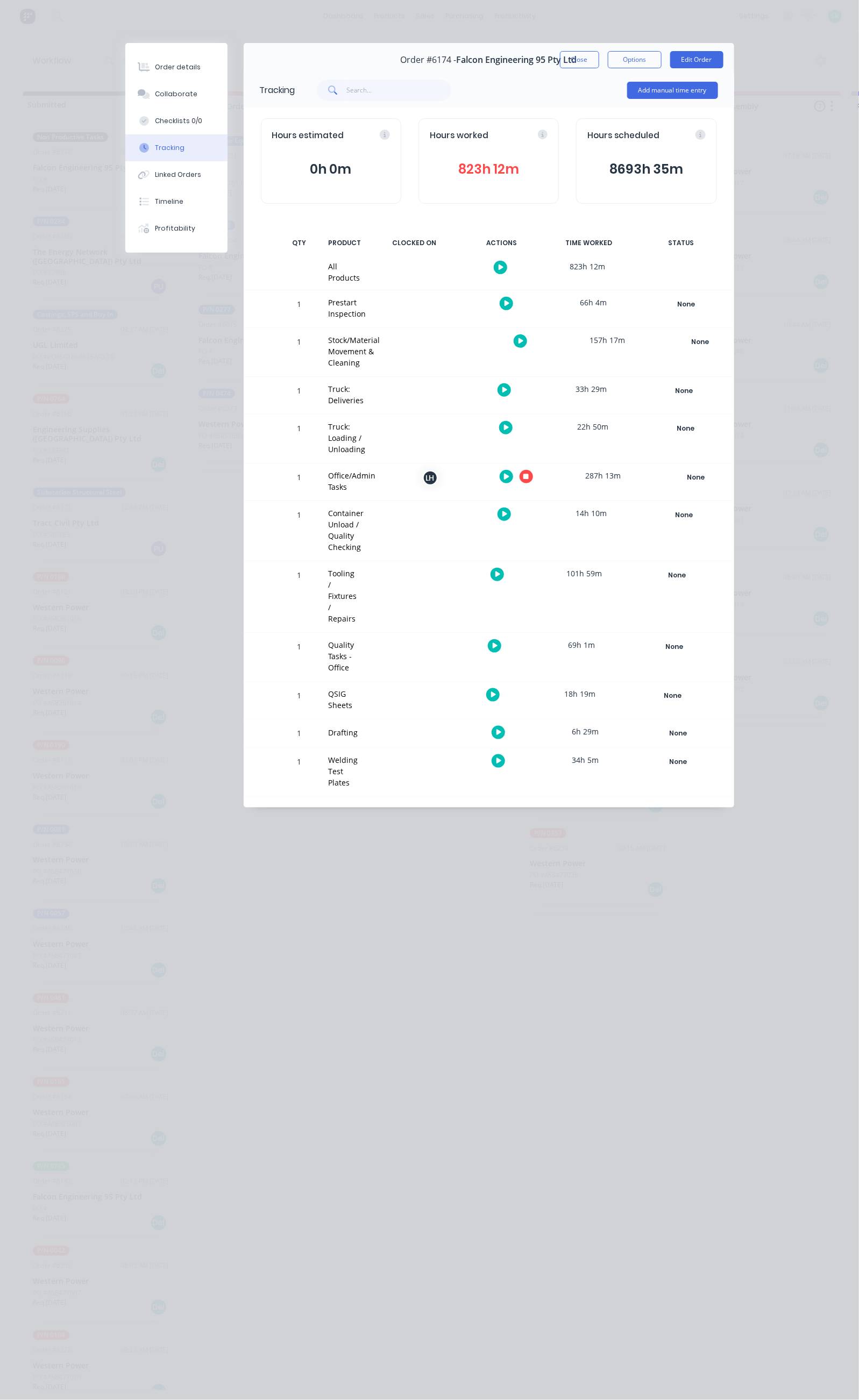
click at [509, 473] on icon "button" at bounding box center [506, 477] width 6 height 7
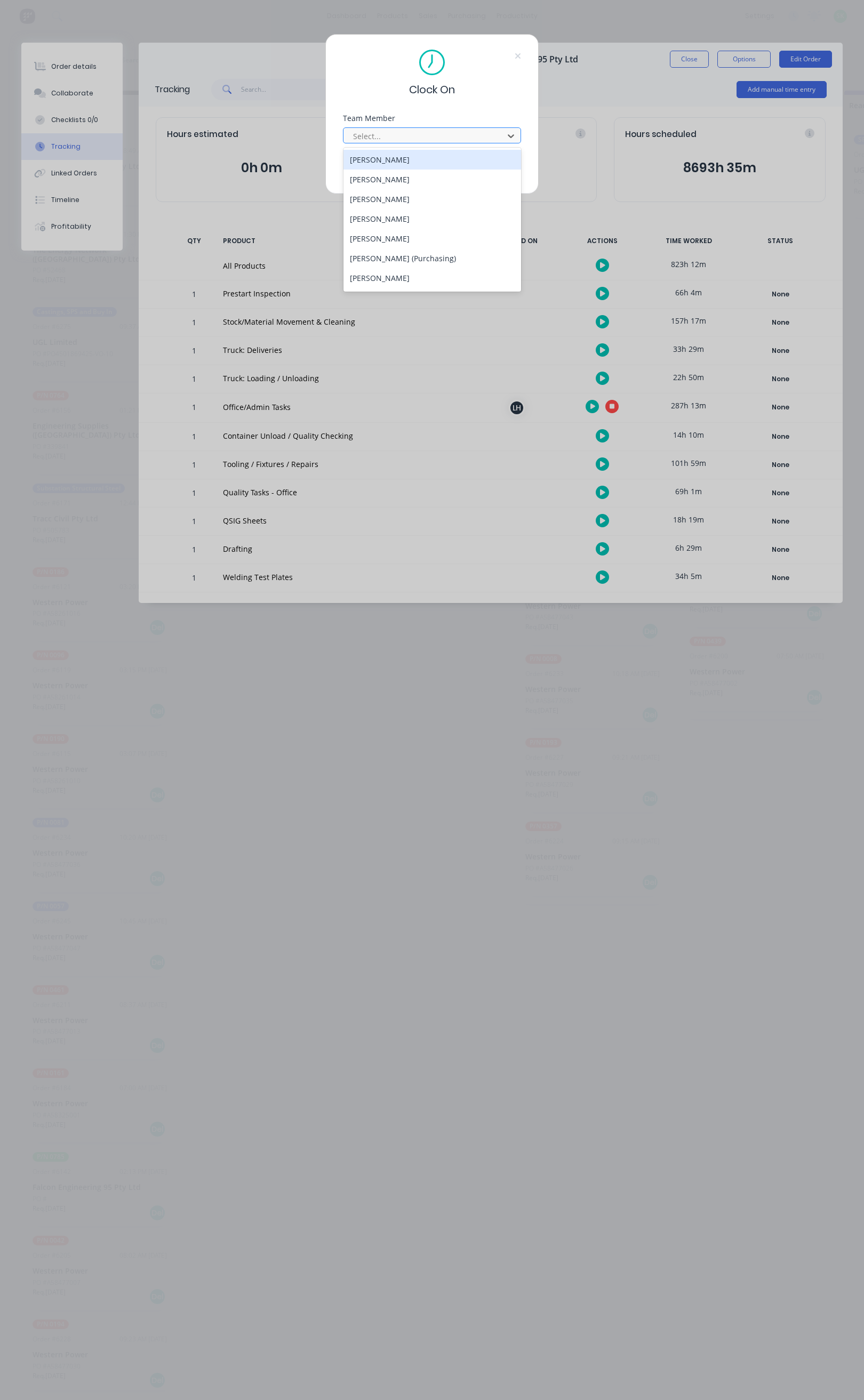
click at [415, 128] on div "Select..." at bounding box center [424, 136] width 152 height 16
type input "st"
click at [407, 164] on div "[PERSON_NAME]" at bounding box center [432, 160] width 177 height 19
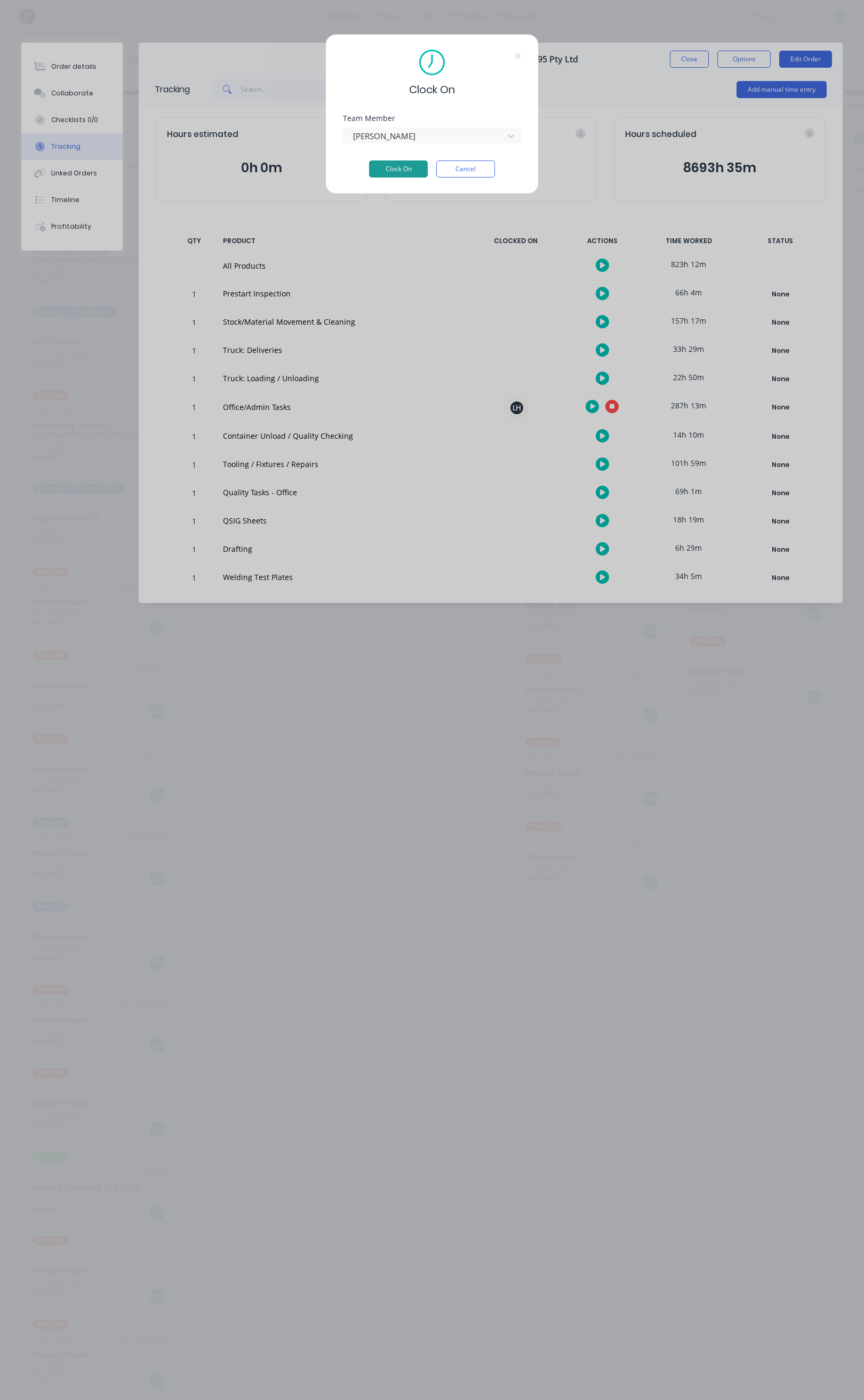
click at [397, 171] on button "Clock On" at bounding box center [398, 169] width 59 height 17
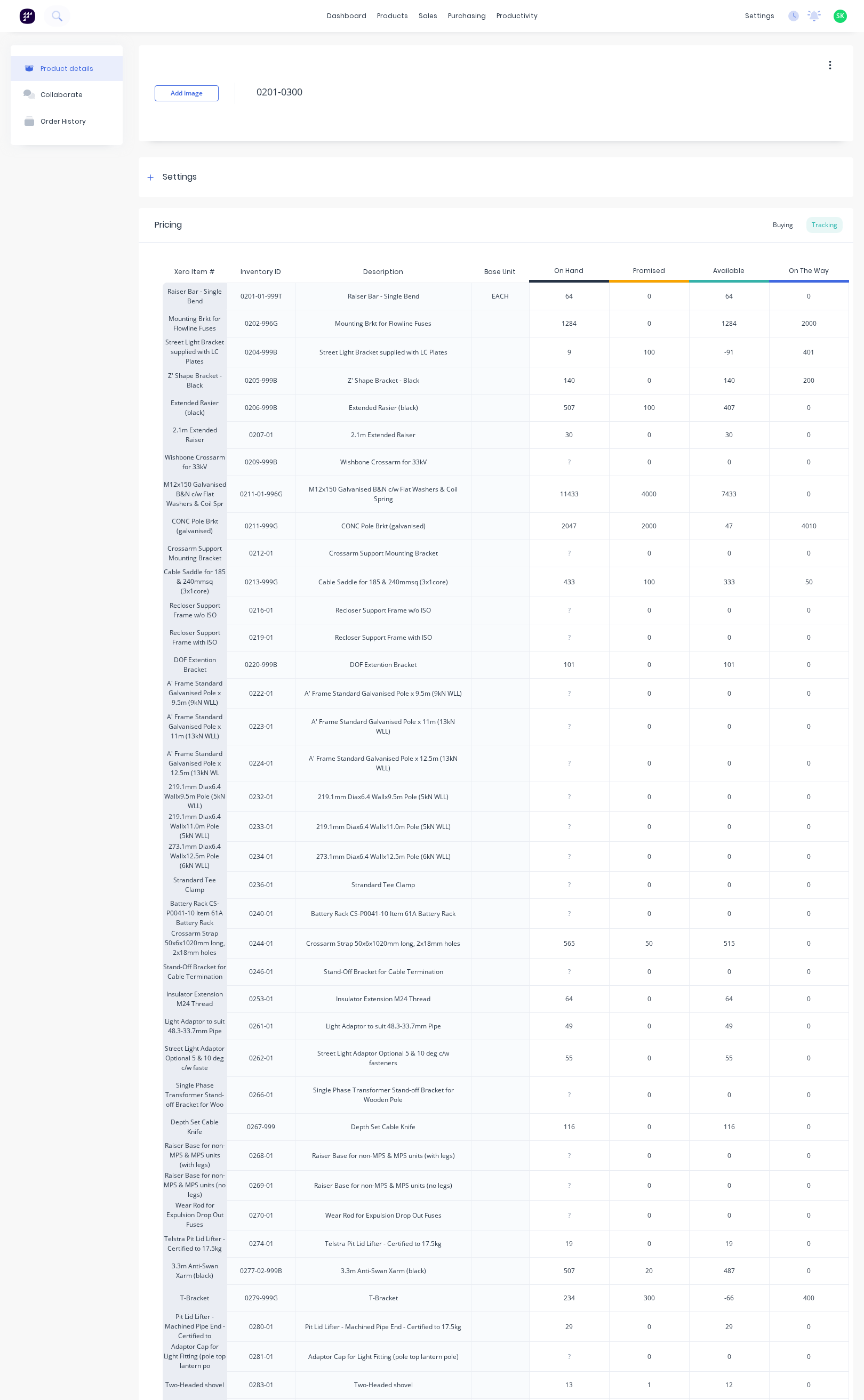
scroll to position [80, 0]
